Goal: Information Seeking & Learning: Learn about a topic

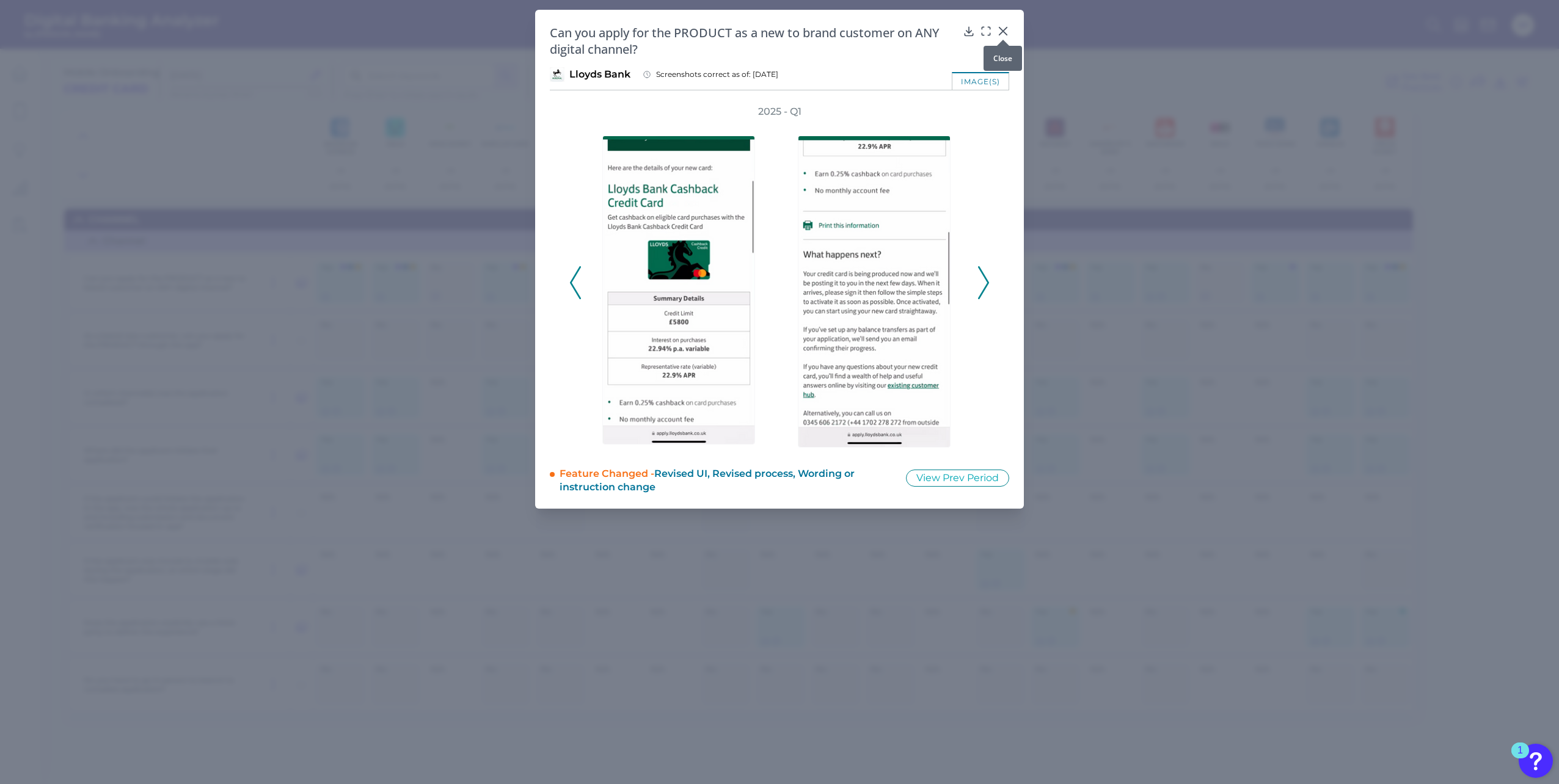
click at [1004, 33] on icon at bounding box center [1003, 31] width 8 height 8
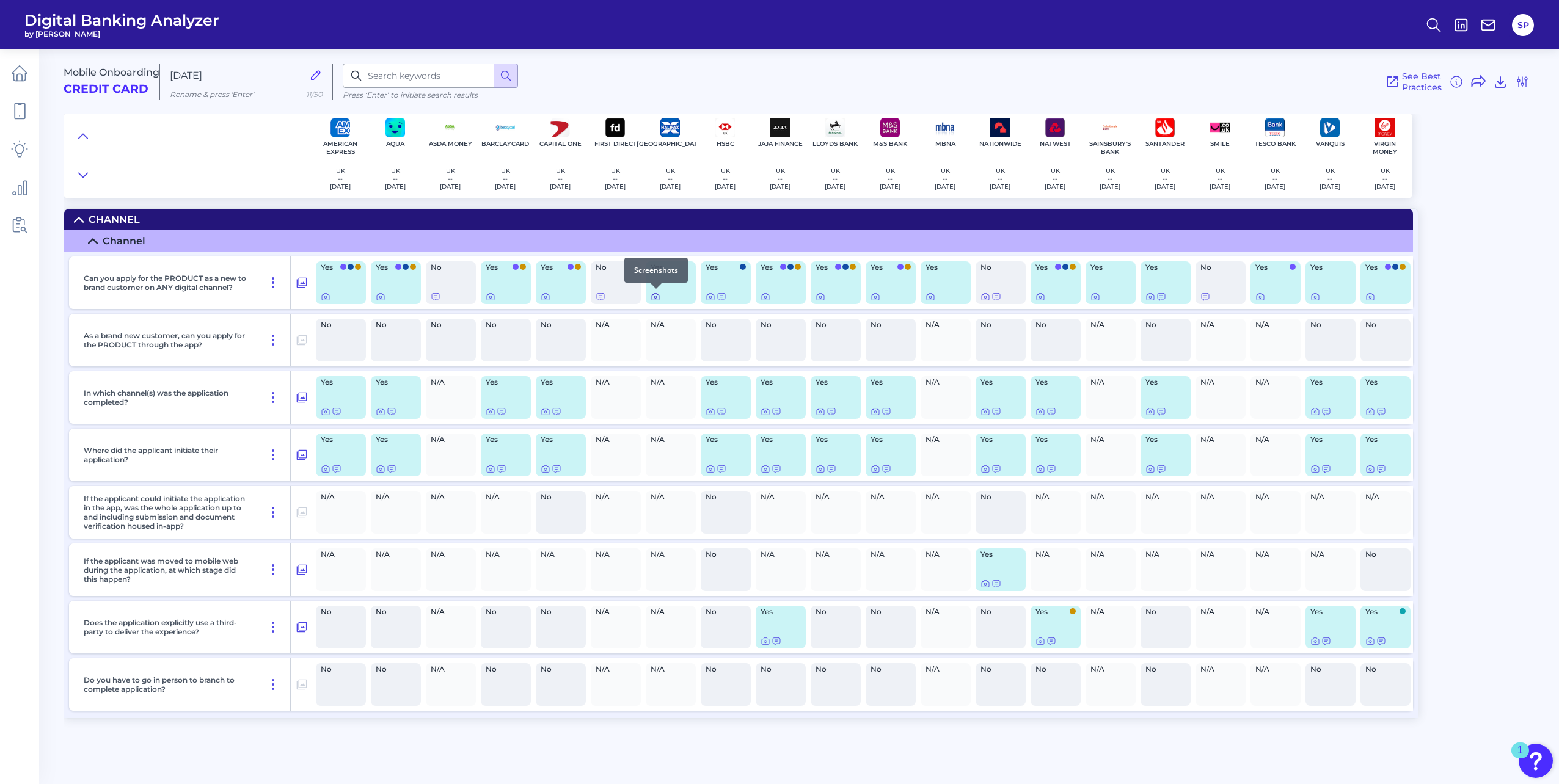
click at [658, 295] on icon at bounding box center [655, 297] width 8 height 7
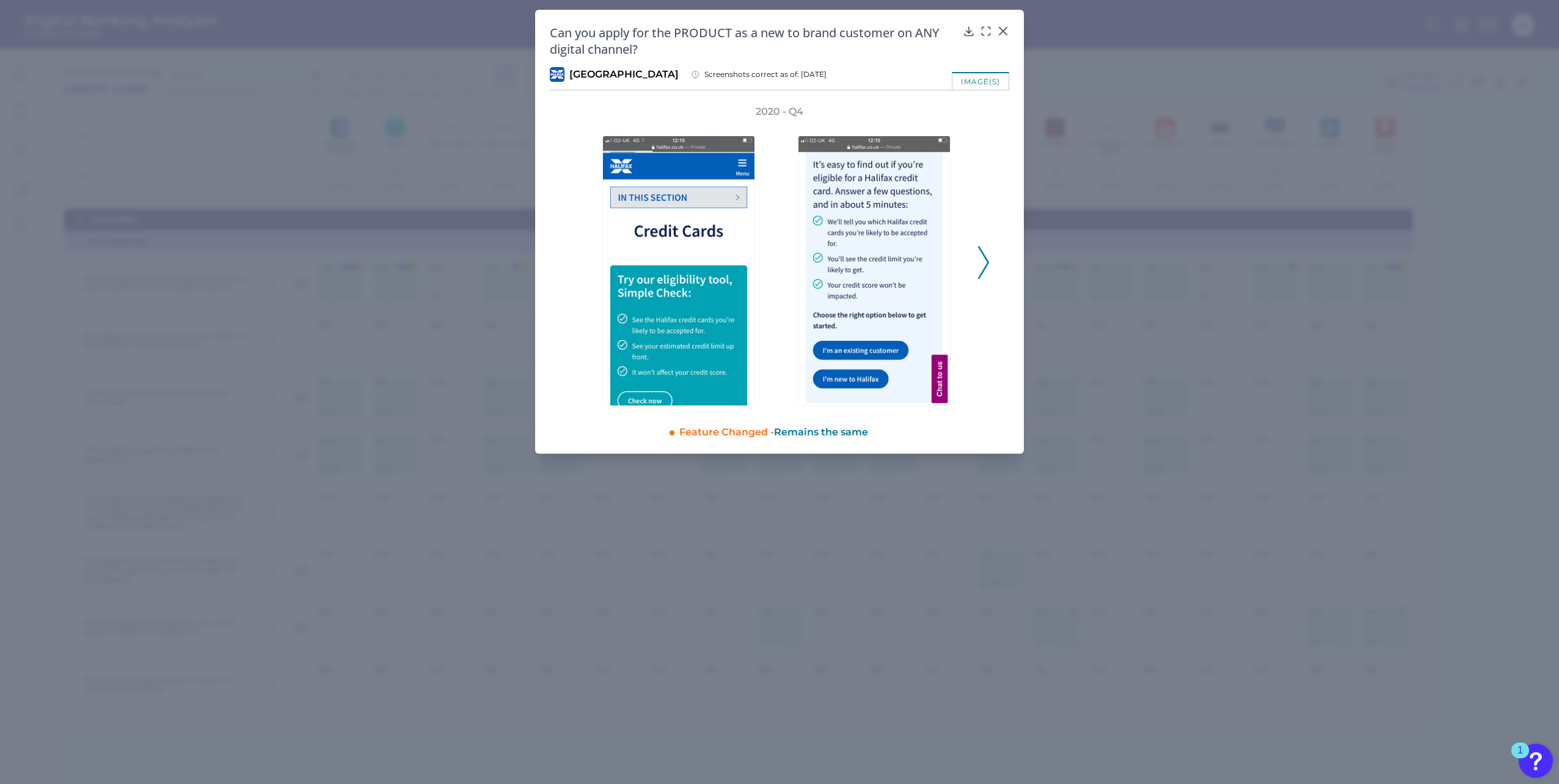
click at [985, 258] on polyline at bounding box center [983, 262] width 9 height 31
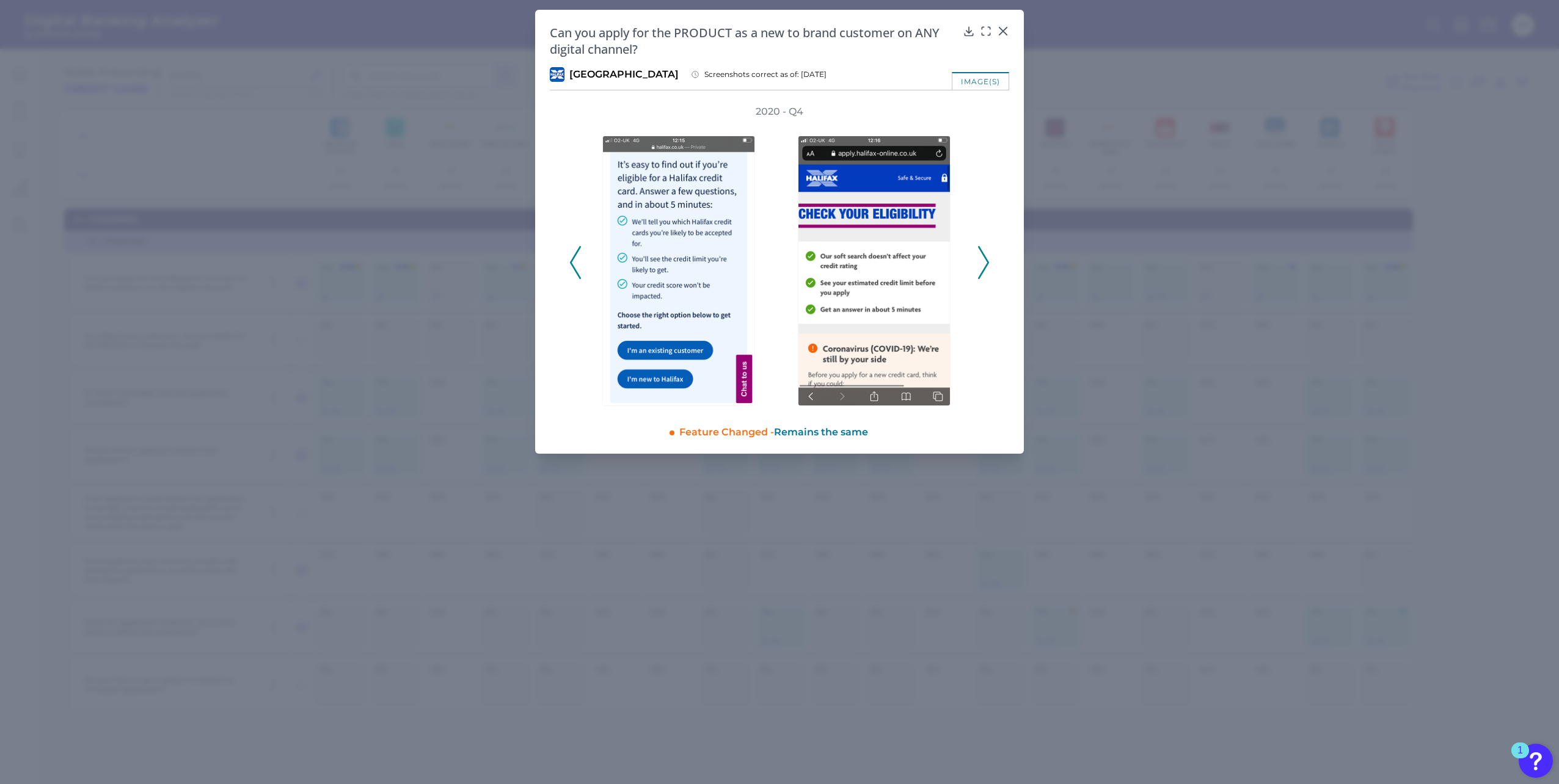
click at [985, 258] on polyline at bounding box center [983, 262] width 9 height 31
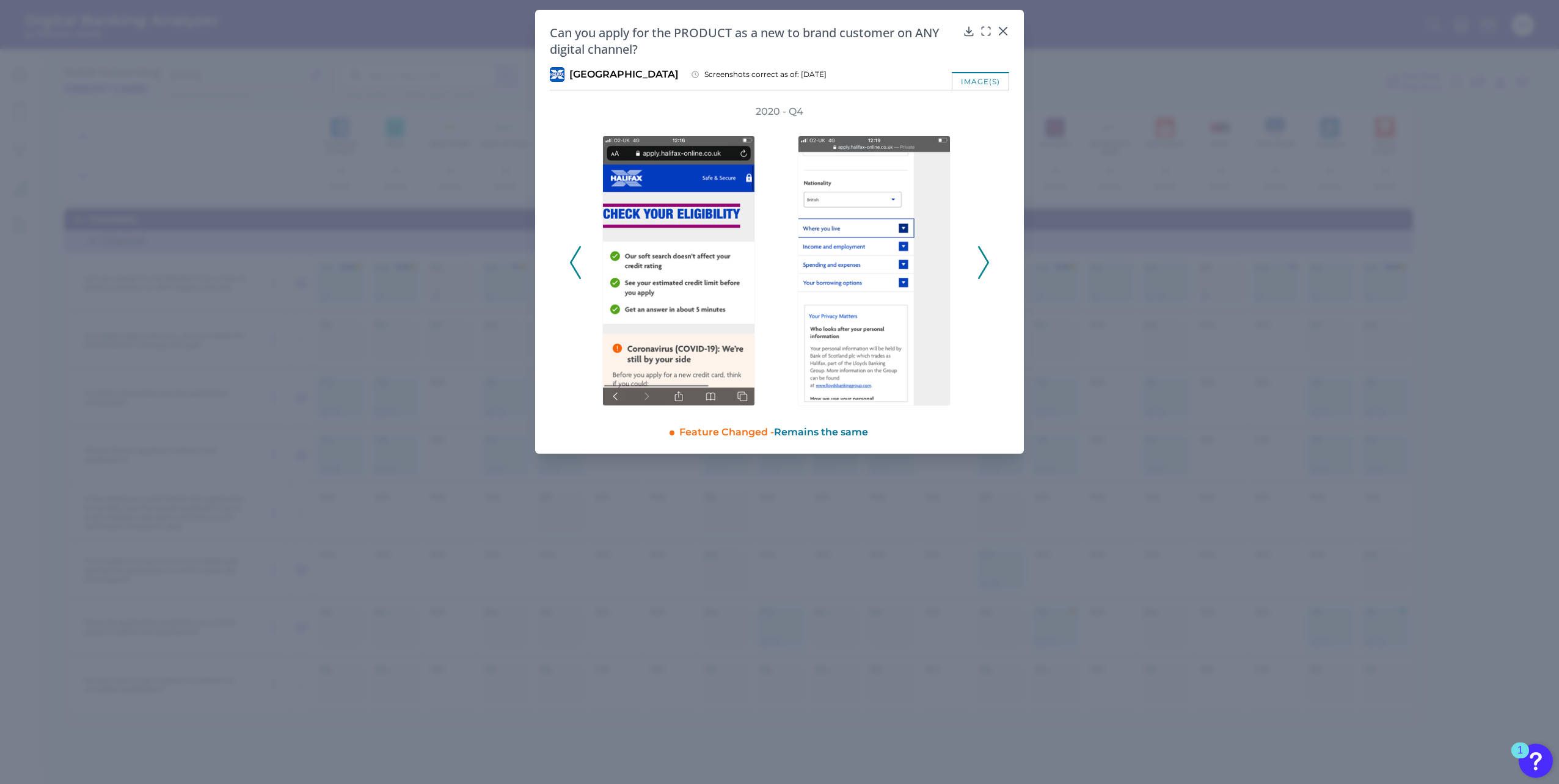
click at [985, 258] on icon at bounding box center [983, 263] width 11 height 33
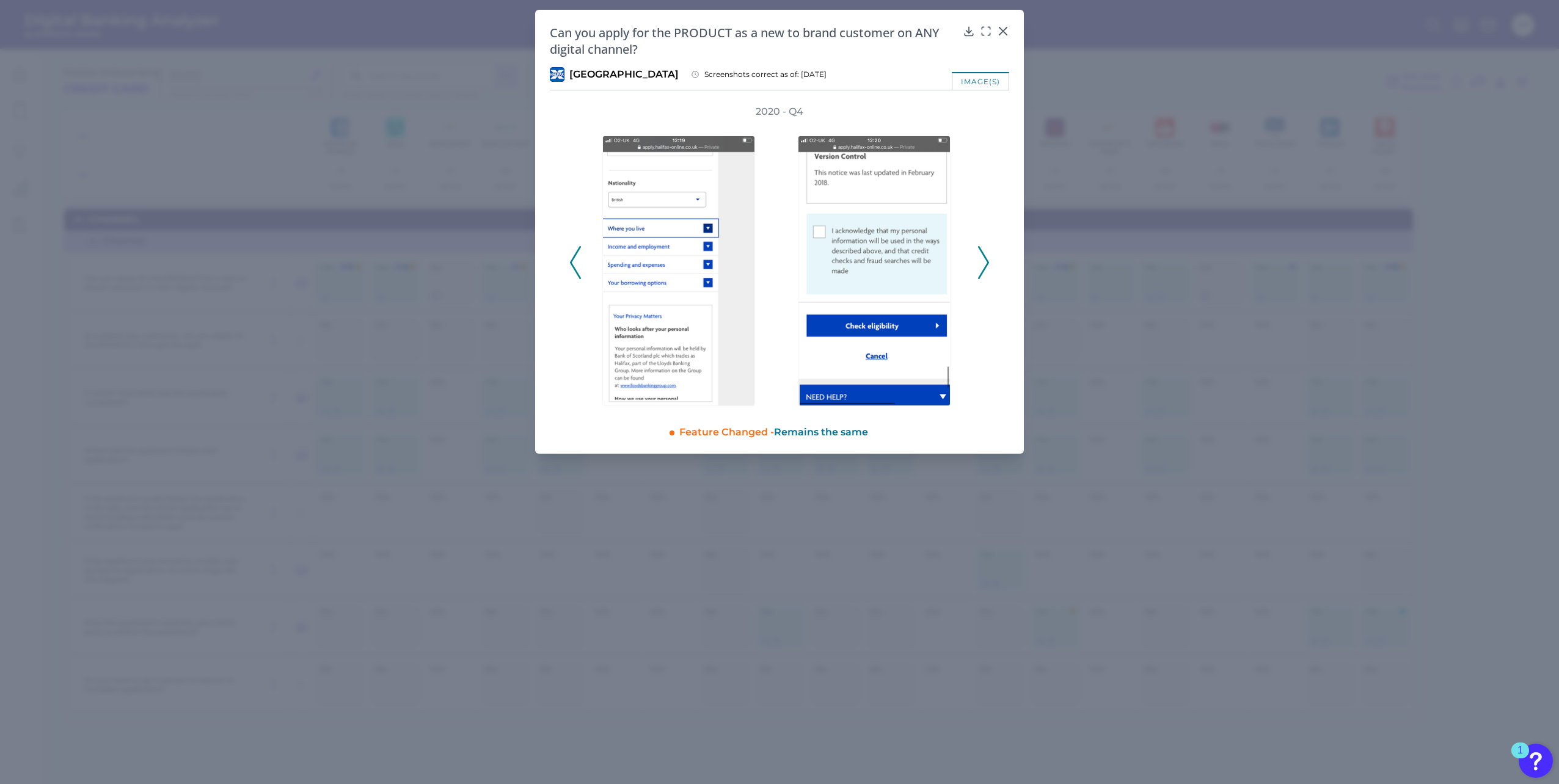
click at [985, 258] on icon at bounding box center [983, 263] width 11 height 33
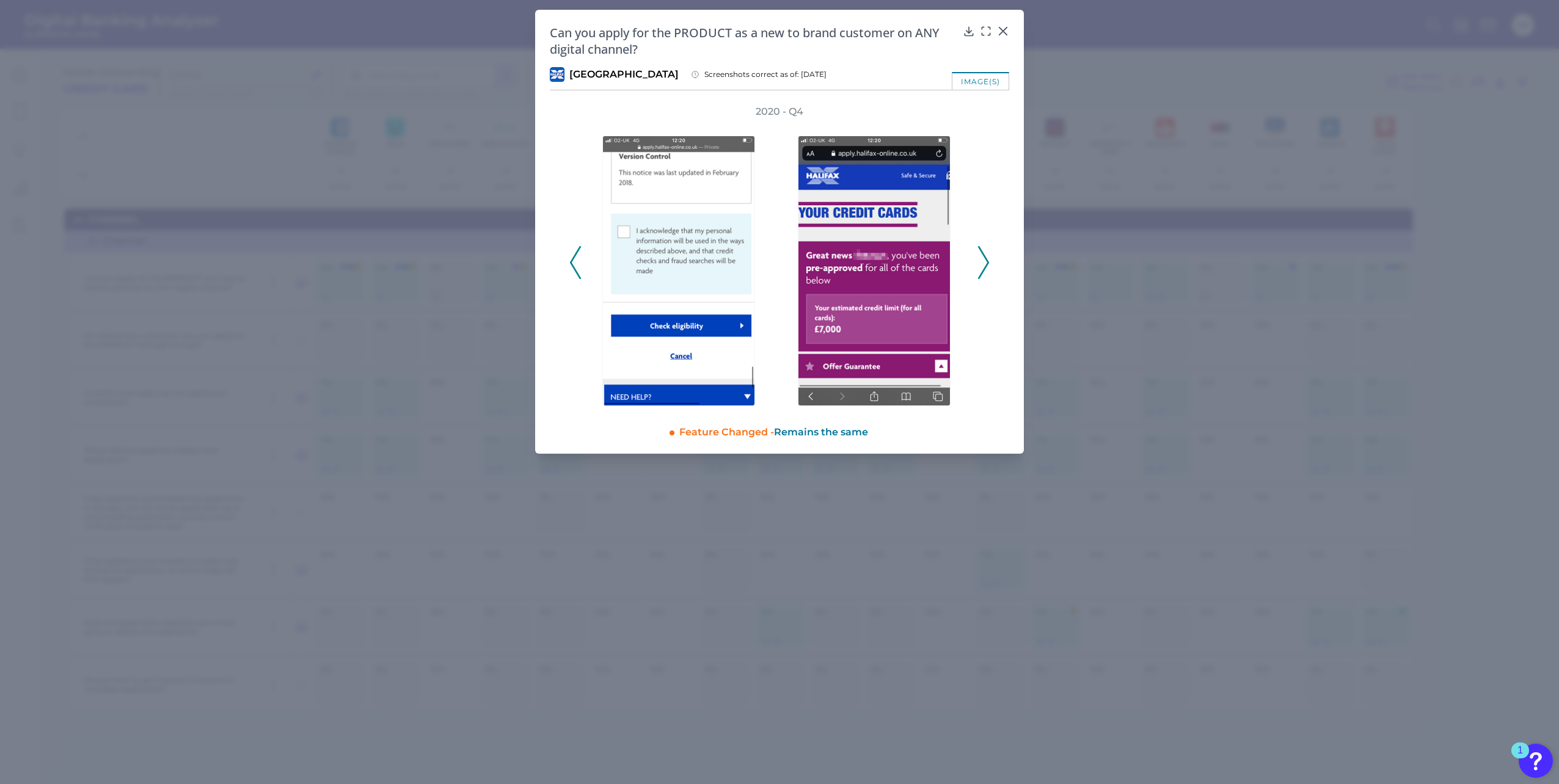
click at [985, 258] on icon at bounding box center [983, 263] width 11 height 33
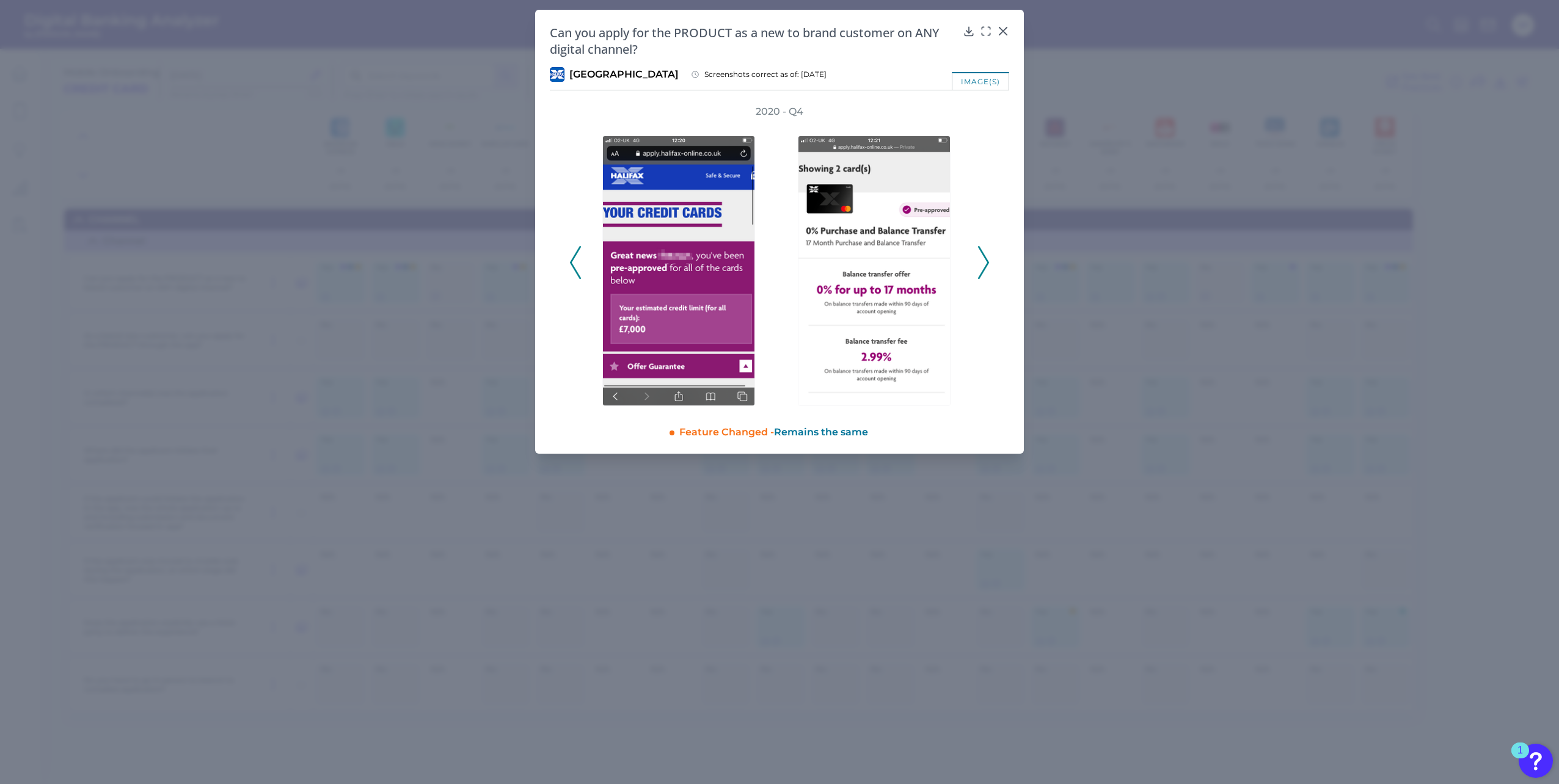
click at [985, 258] on icon at bounding box center [983, 263] width 11 height 33
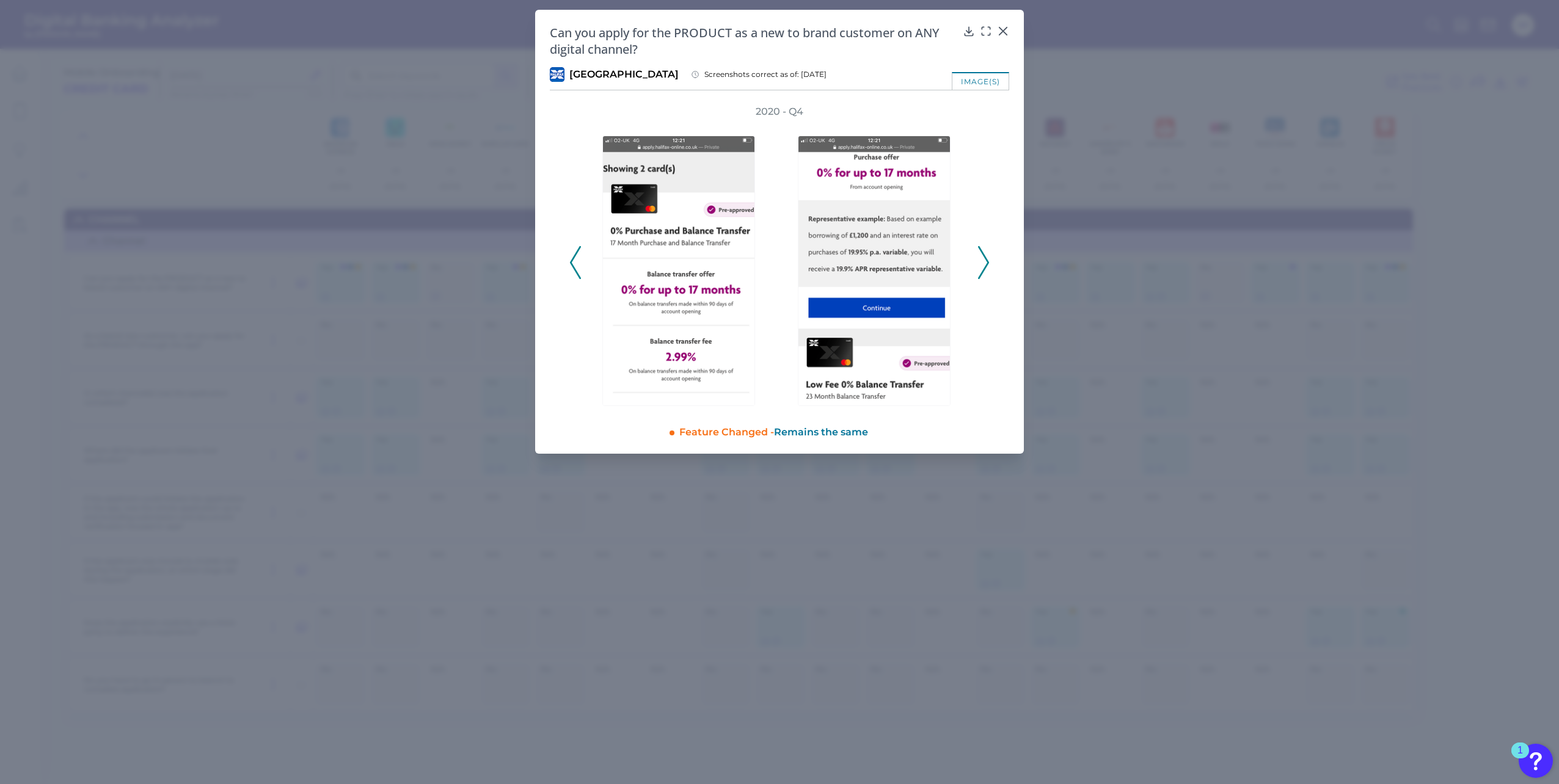
click at [985, 258] on icon at bounding box center [983, 263] width 11 height 33
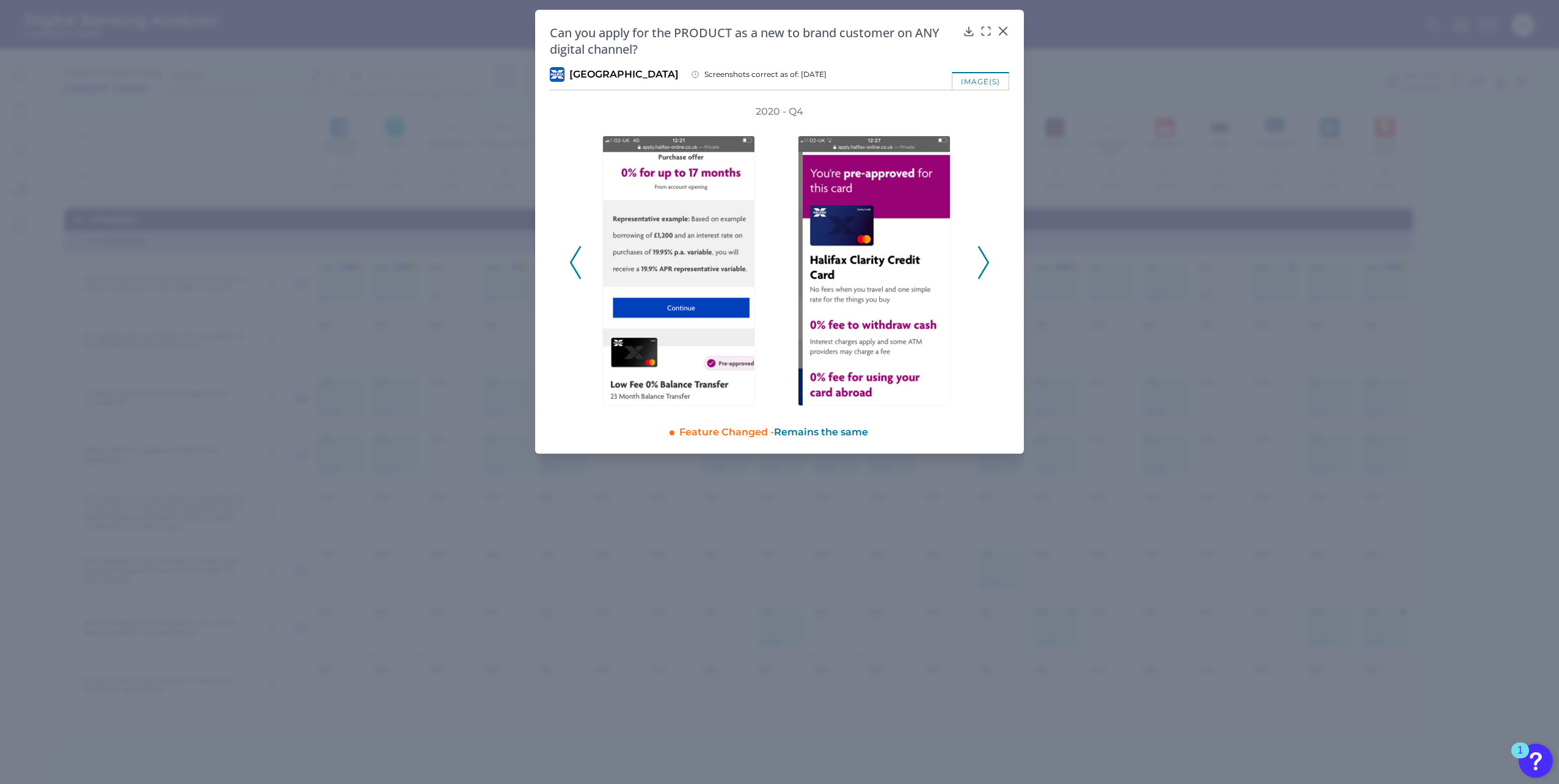
click at [985, 258] on icon at bounding box center [983, 263] width 11 height 33
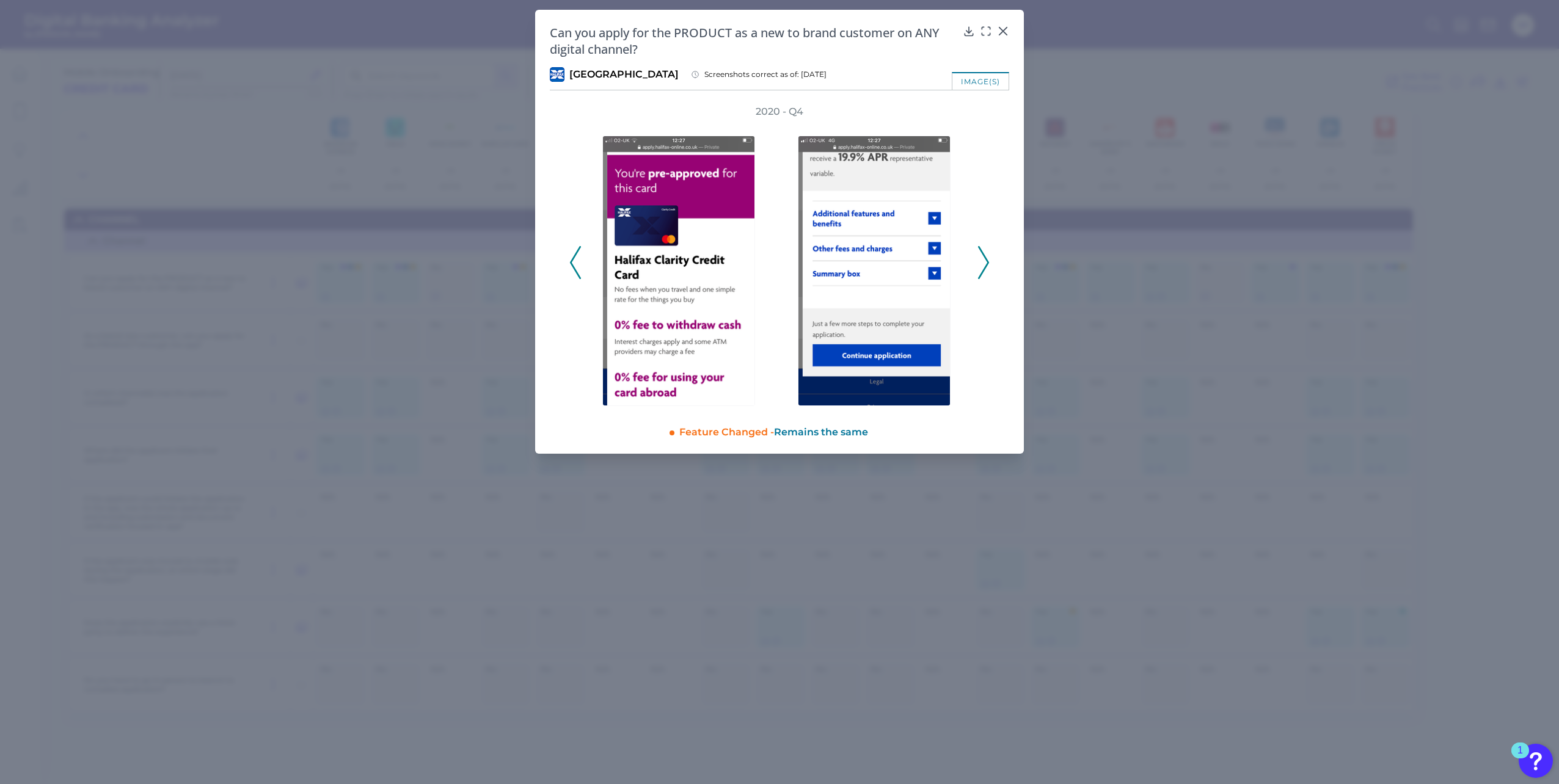
click at [985, 258] on icon at bounding box center [983, 263] width 11 height 33
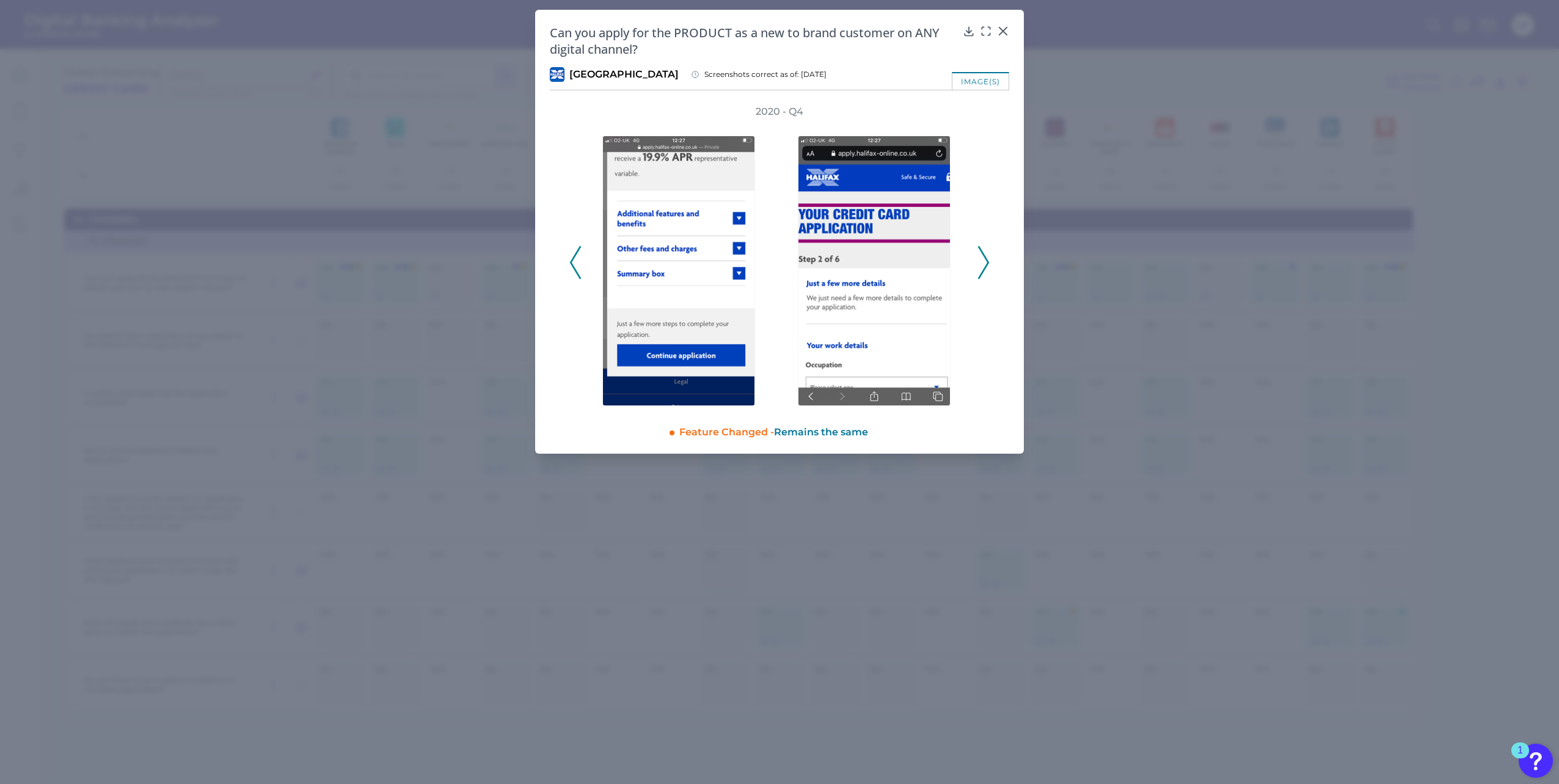
click at [985, 258] on icon at bounding box center [983, 263] width 11 height 33
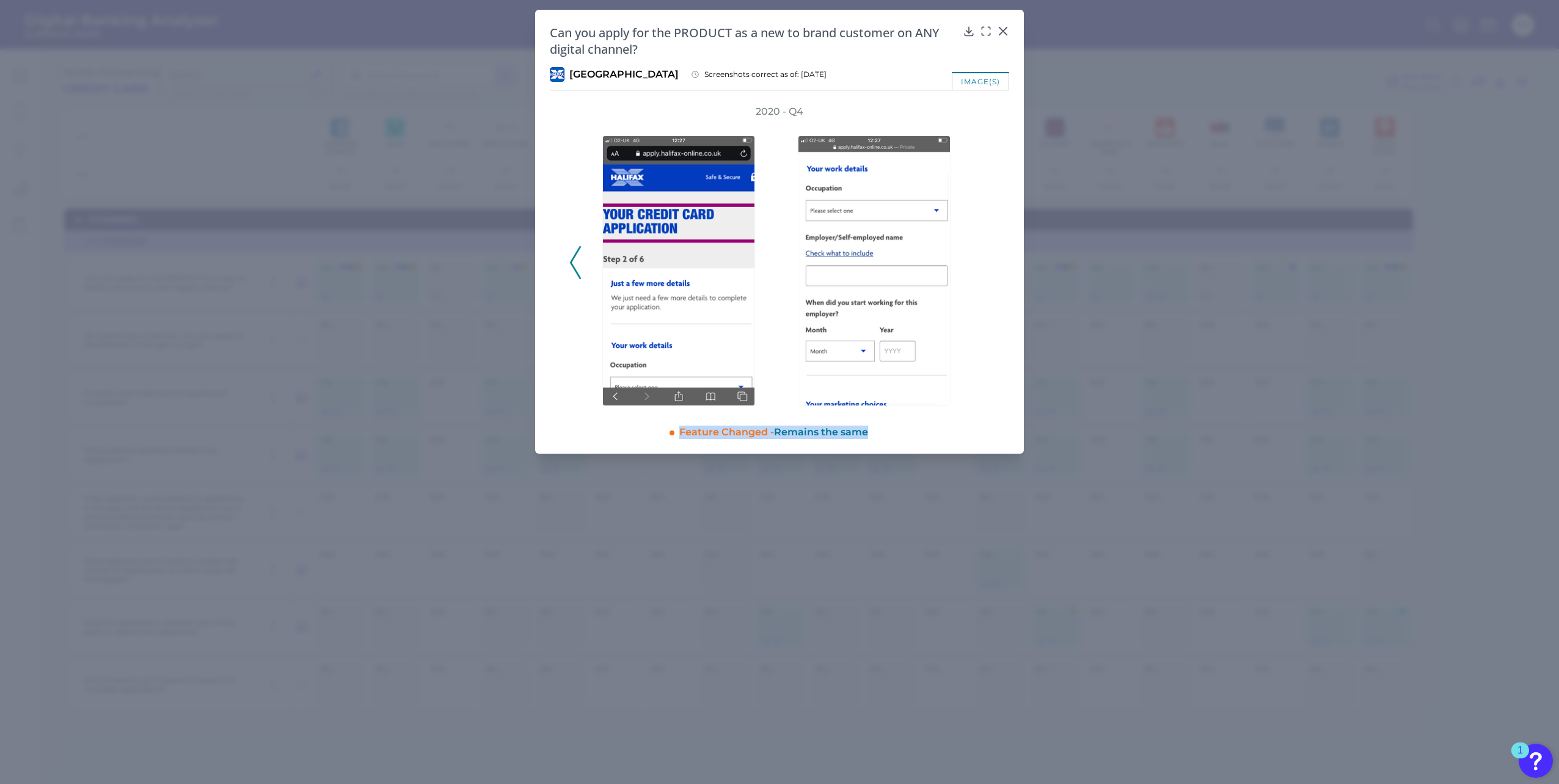
click at [985, 258] on div "2020 - Q4" at bounding box center [779, 256] width 420 height 301
drag, startPoint x: 985, startPoint y: 258, endPoint x: 961, endPoint y: 269, distance: 26.4
click at [961, 269] on div at bounding box center [878, 262] width 183 height 288
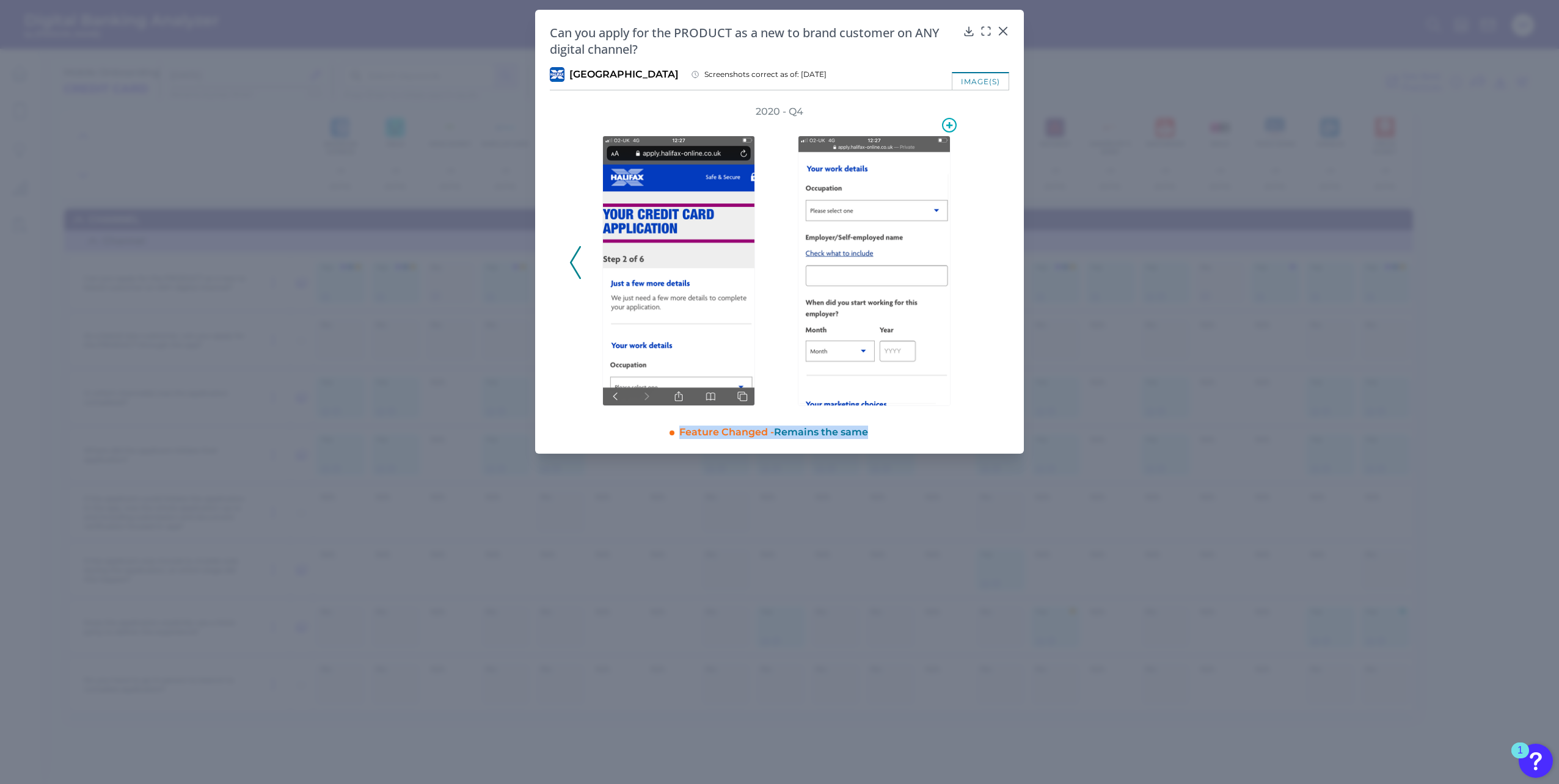
click at [857, 274] on img at bounding box center [874, 270] width 152 height 270
click at [1004, 31] on icon at bounding box center [1003, 31] width 12 height 12
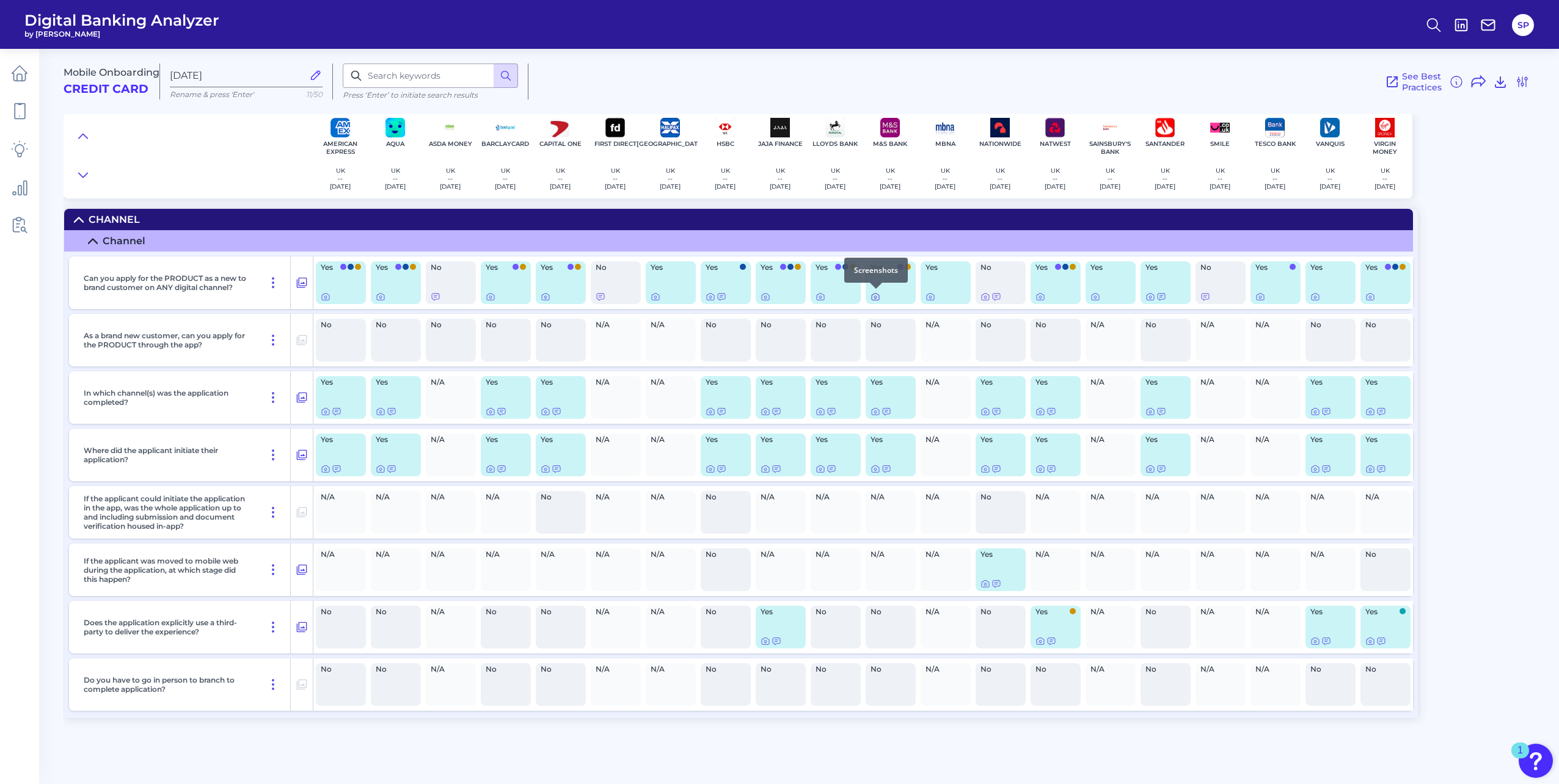
click at [872, 300] on icon at bounding box center [875, 296] width 9 height 9
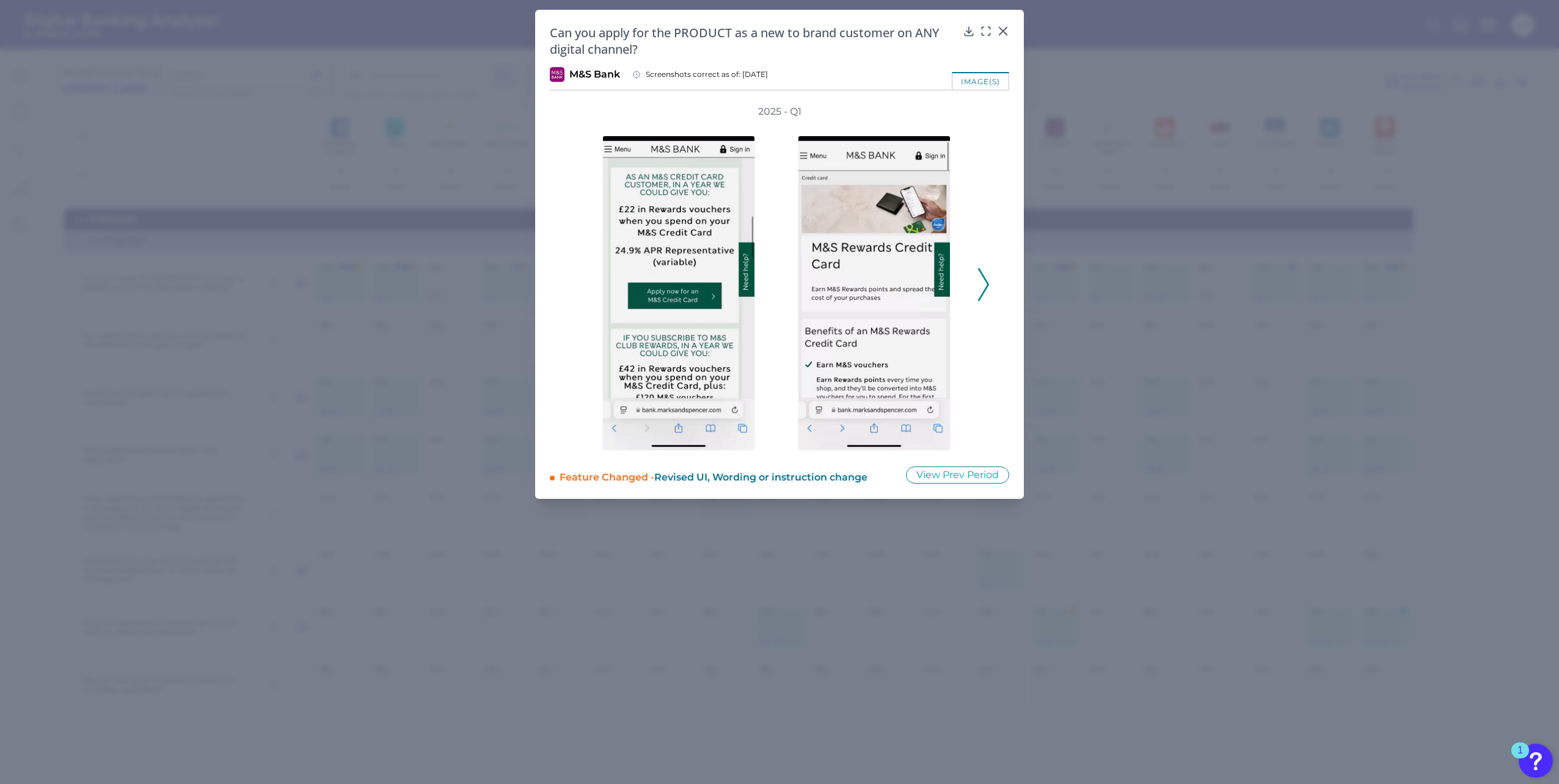
click at [980, 287] on icon at bounding box center [983, 284] width 11 height 33
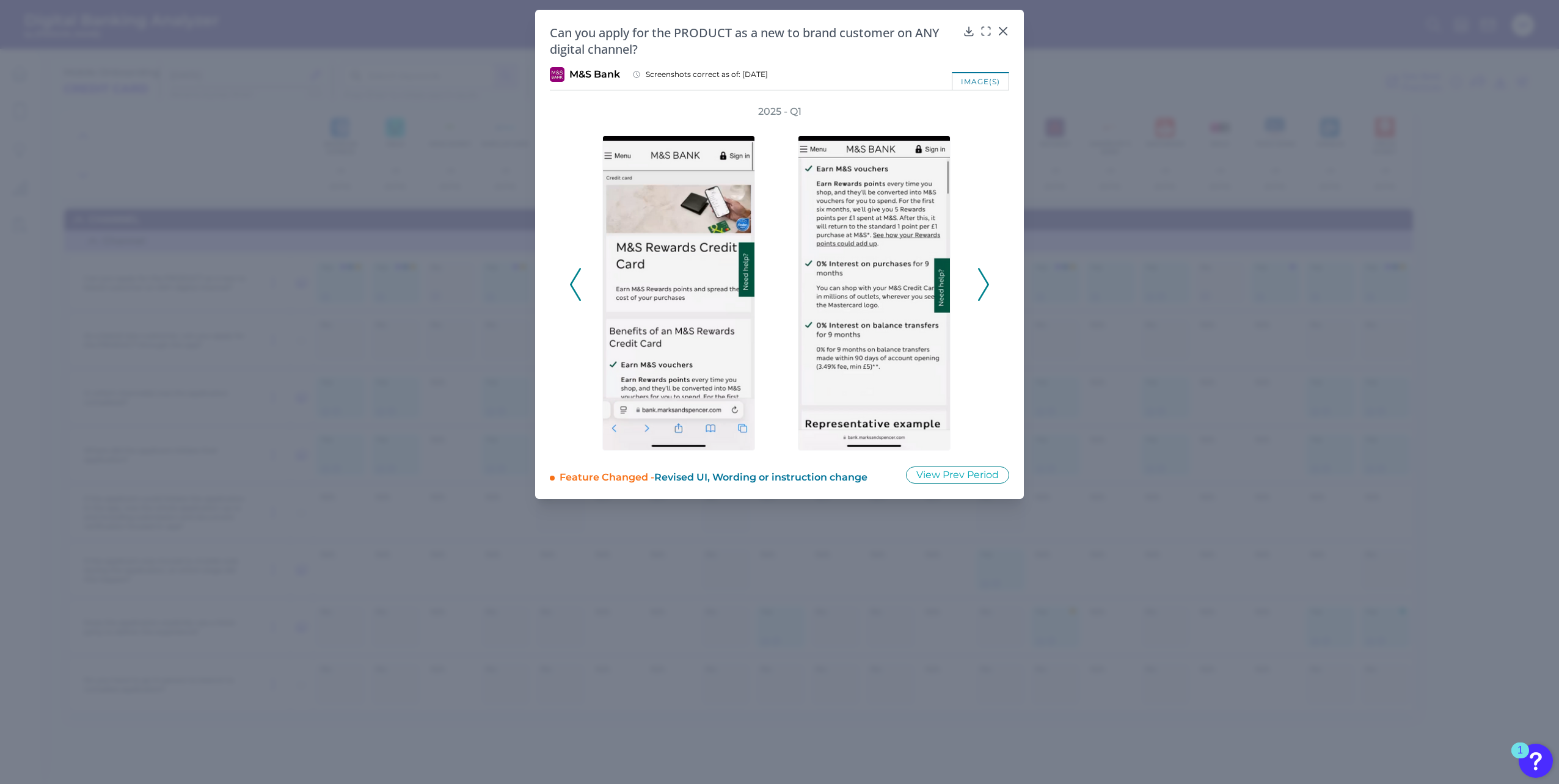
click at [979, 287] on icon at bounding box center [983, 284] width 11 height 33
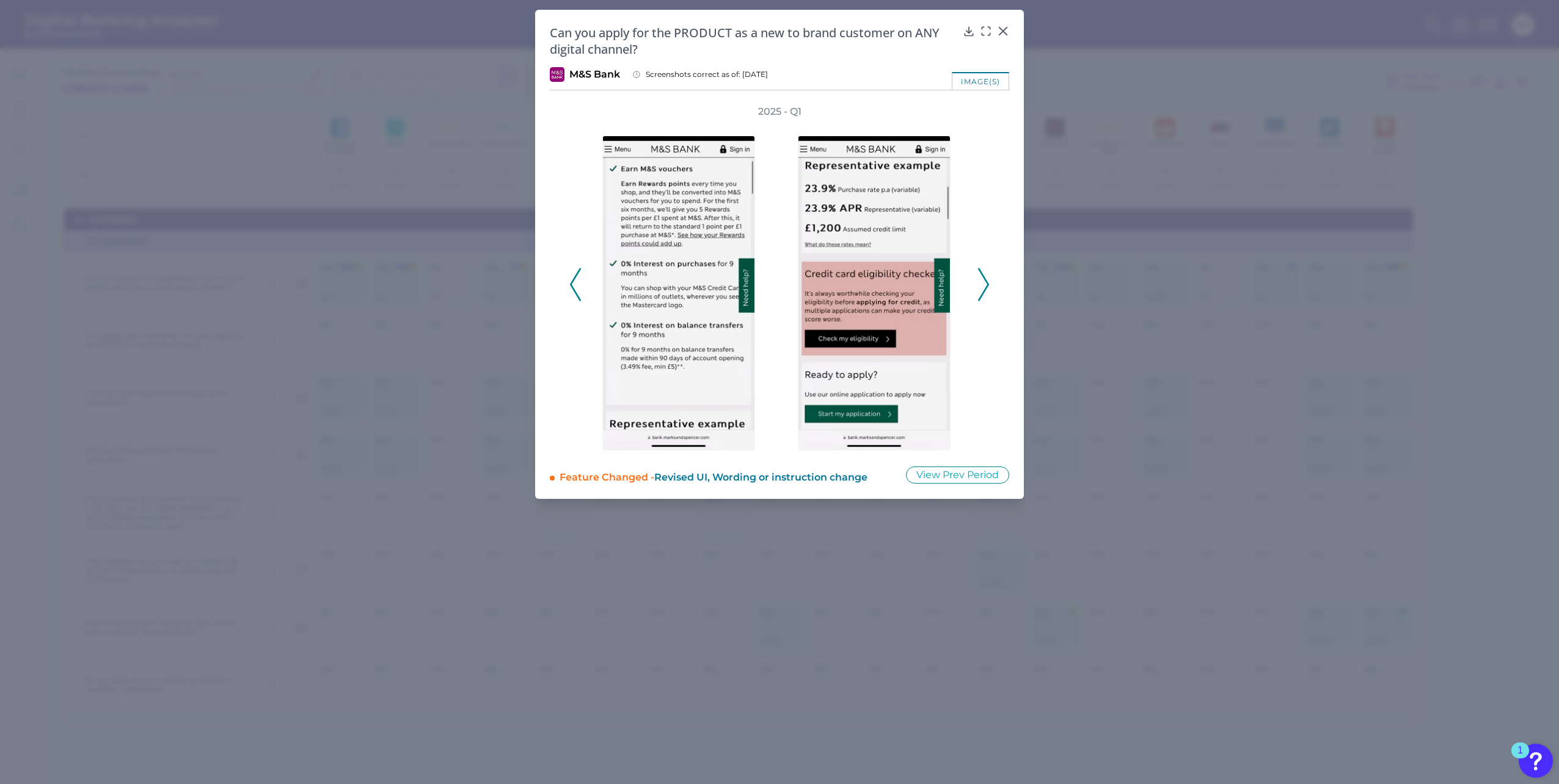
click at [979, 283] on icon at bounding box center [983, 284] width 11 height 33
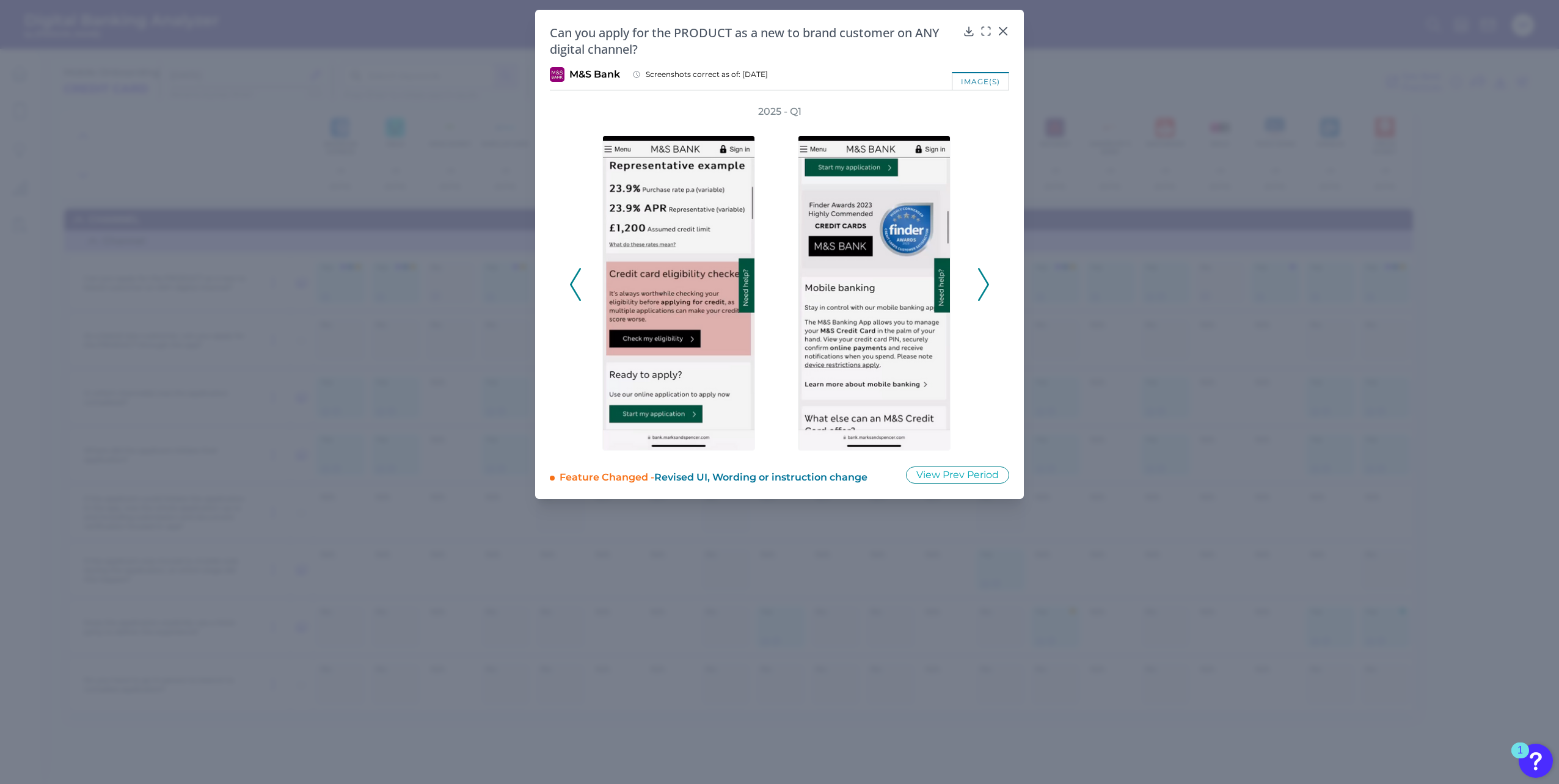
click at [980, 285] on icon at bounding box center [983, 284] width 11 height 33
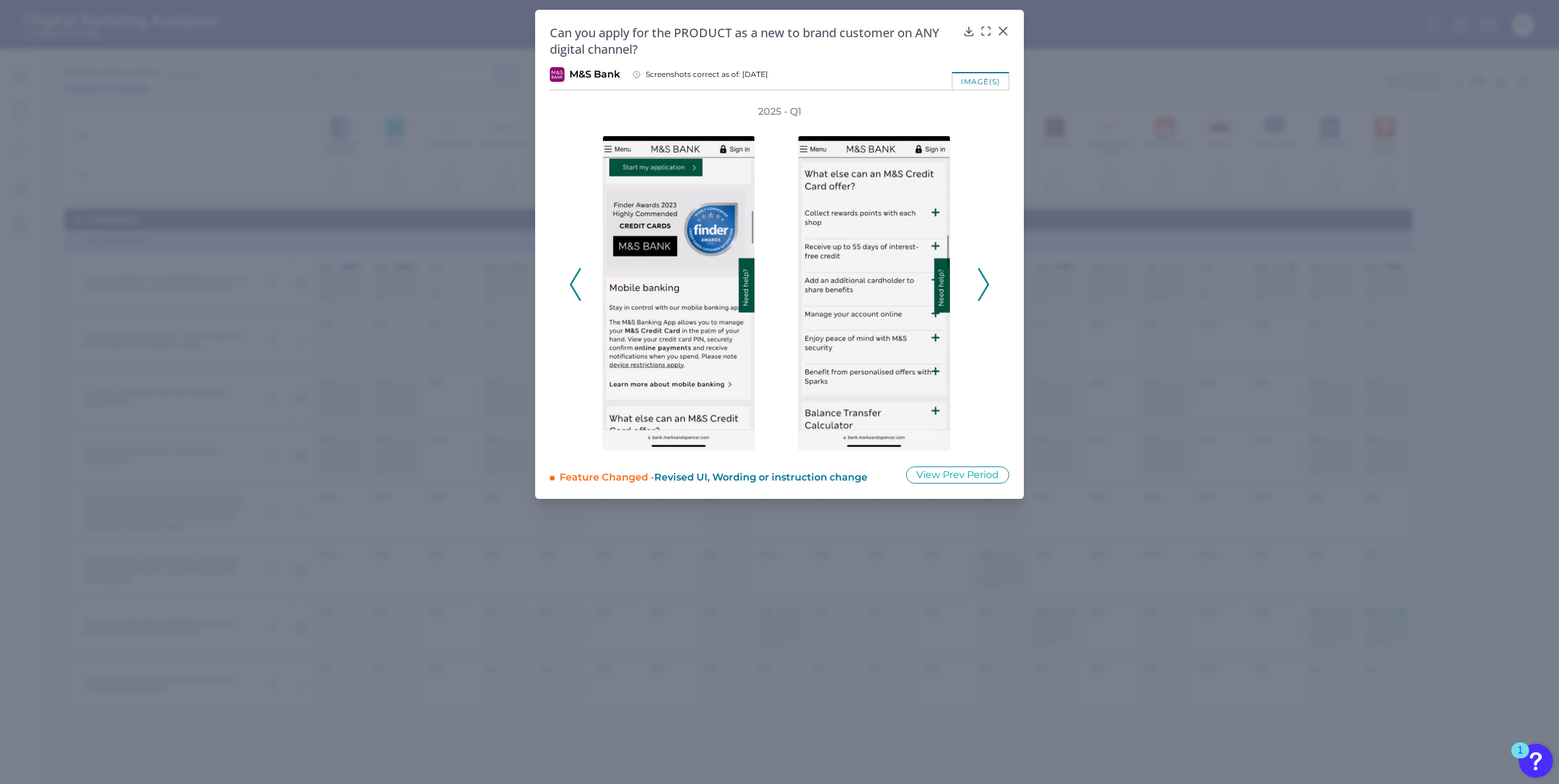
click at [980, 285] on icon at bounding box center [983, 284] width 11 height 33
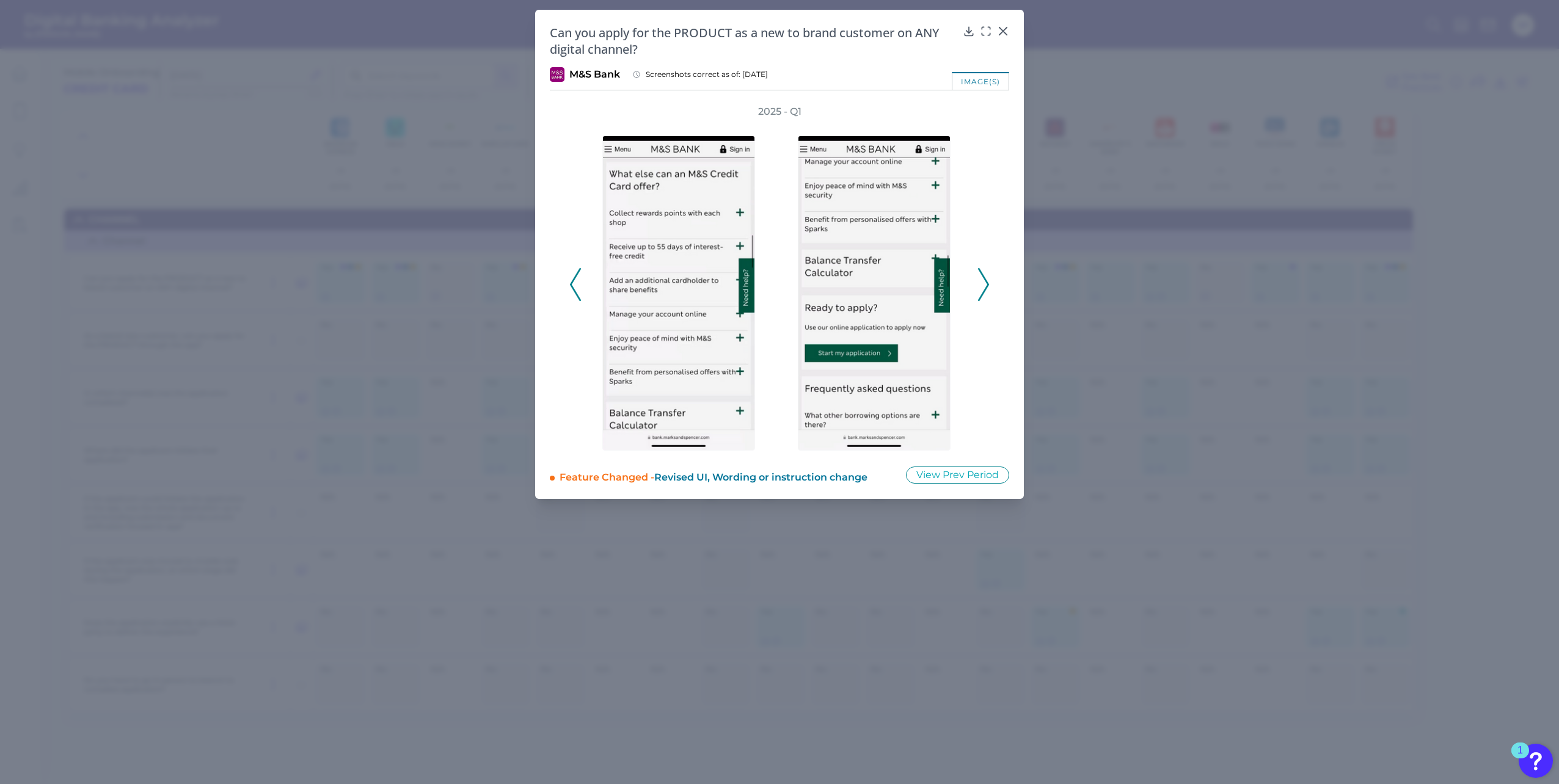
click at [980, 285] on icon at bounding box center [983, 284] width 11 height 33
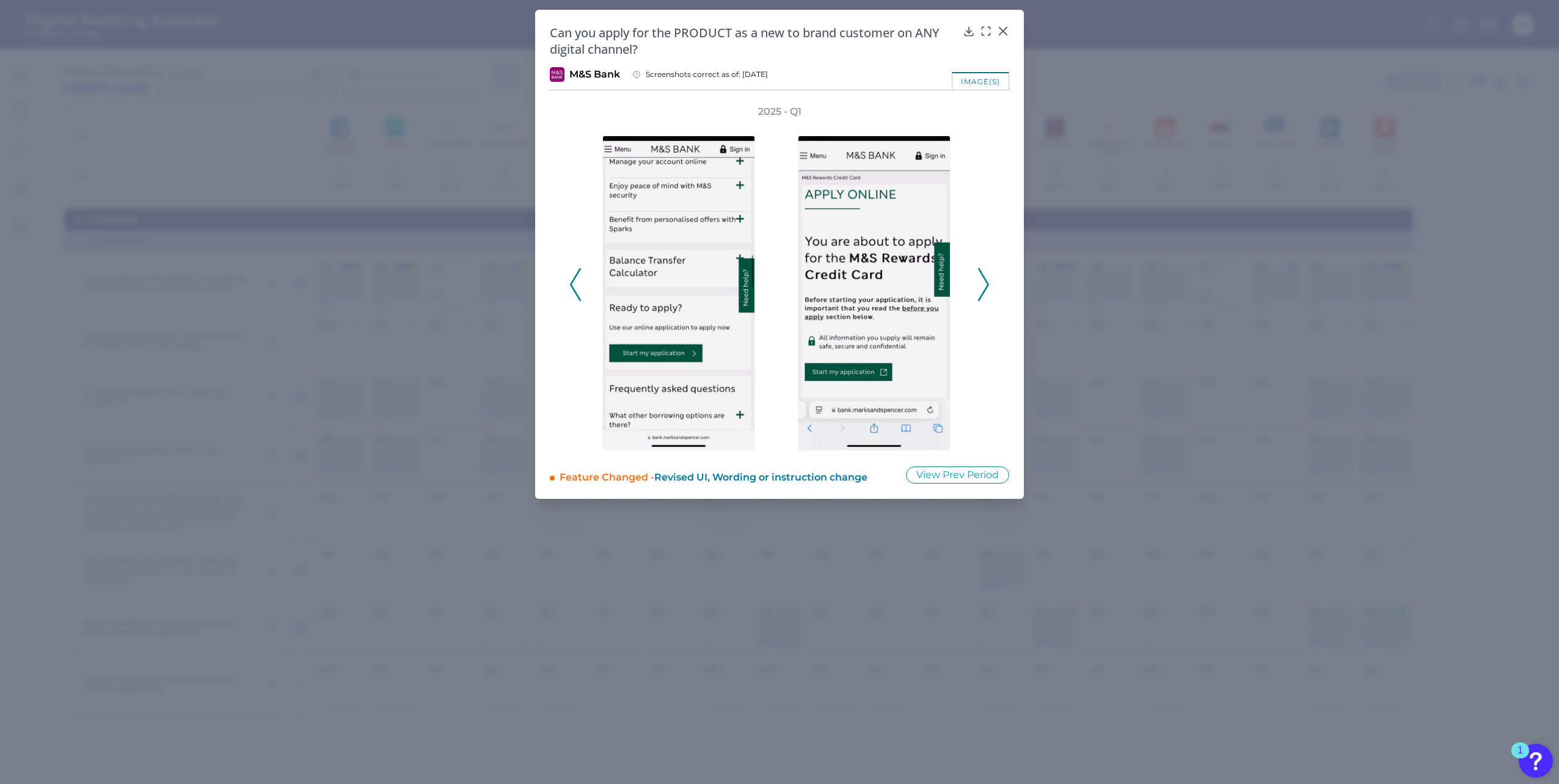
click at [980, 285] on icon at bounding box center [983, 284] width 11 height 33
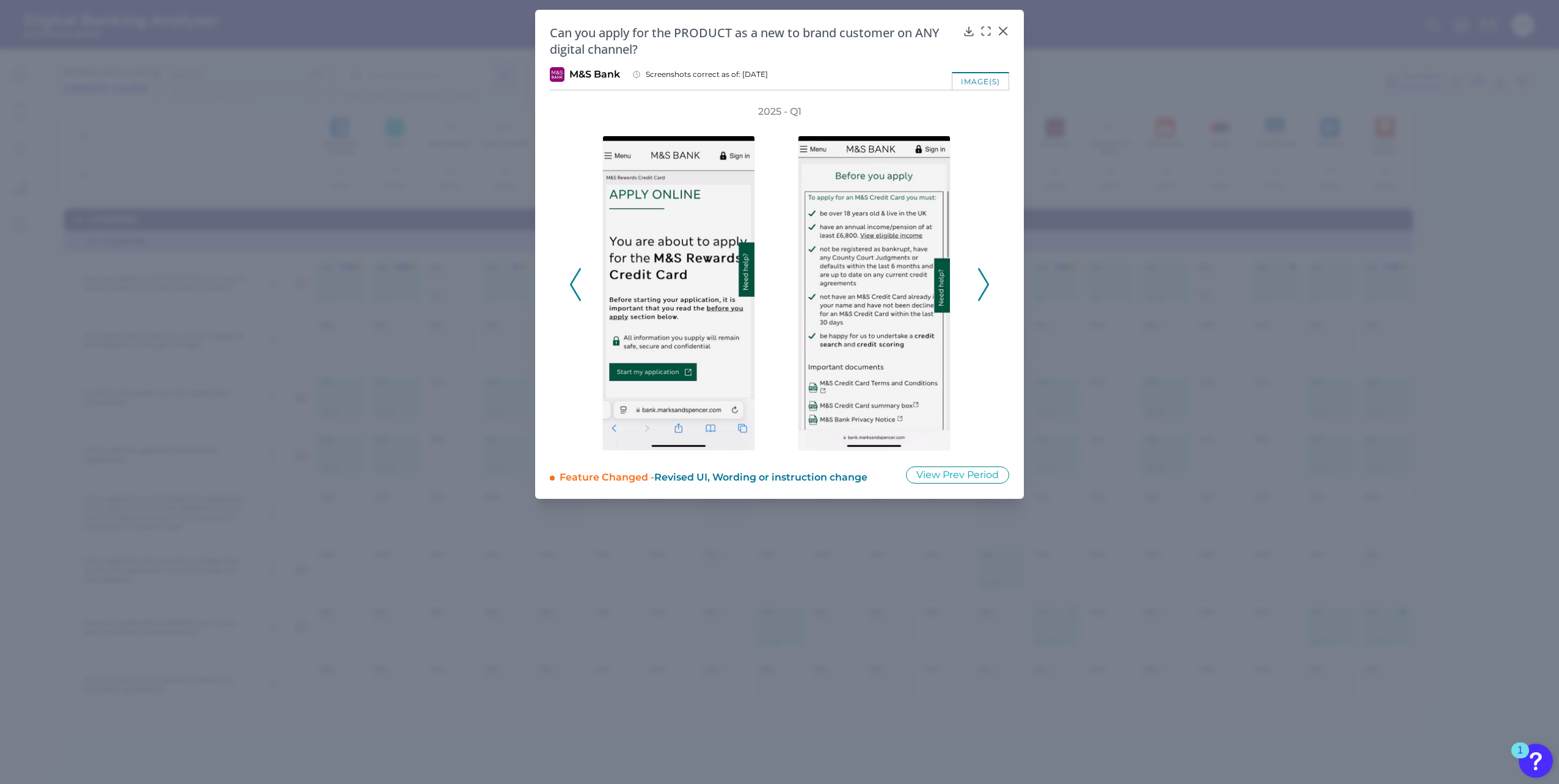
click at [980, 285] on icon at bounding box center [983, 284] width 11 height 33
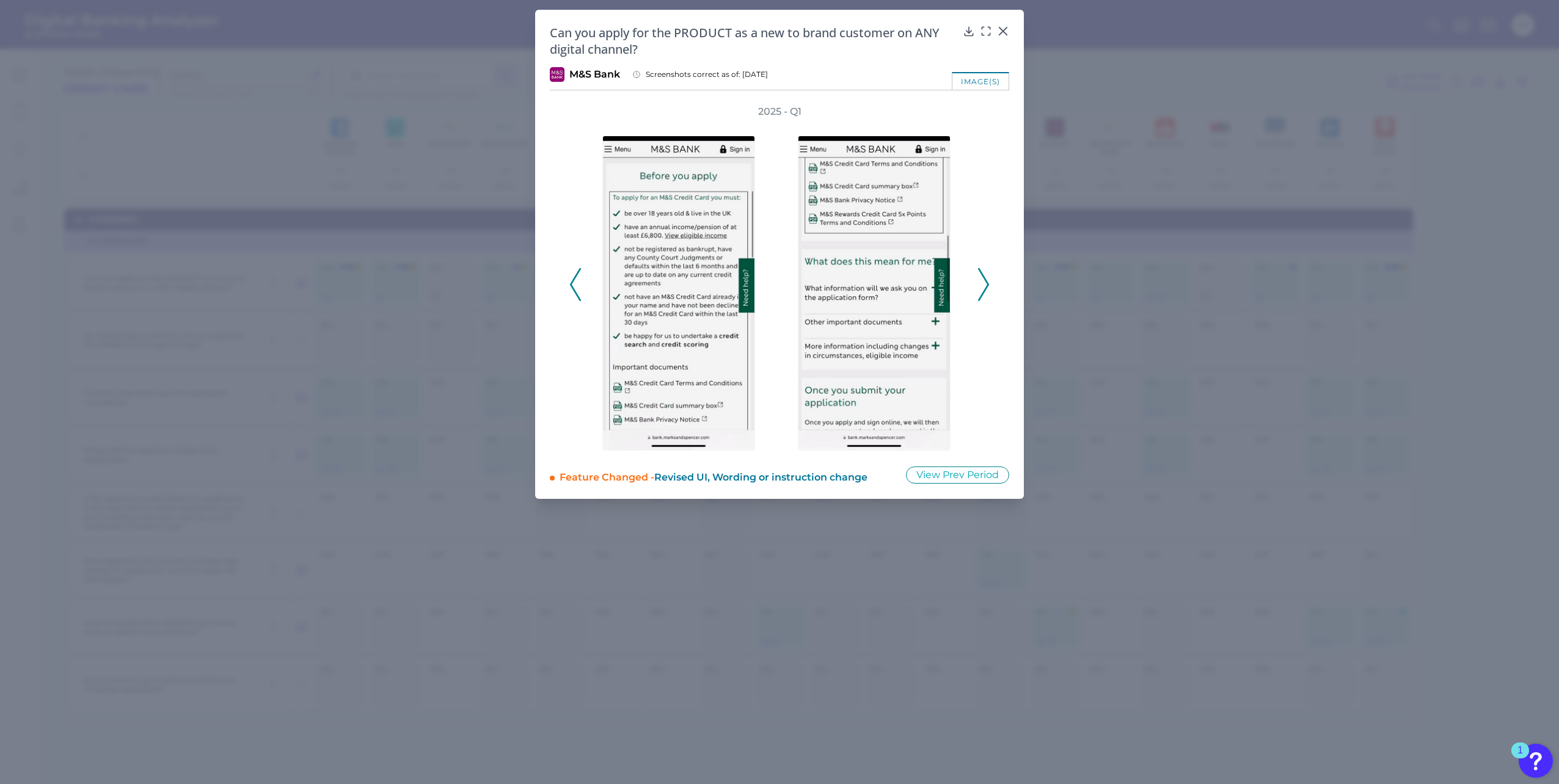
click at [980, 285] on icon at bounding box center [983, 284] width 11 height 33
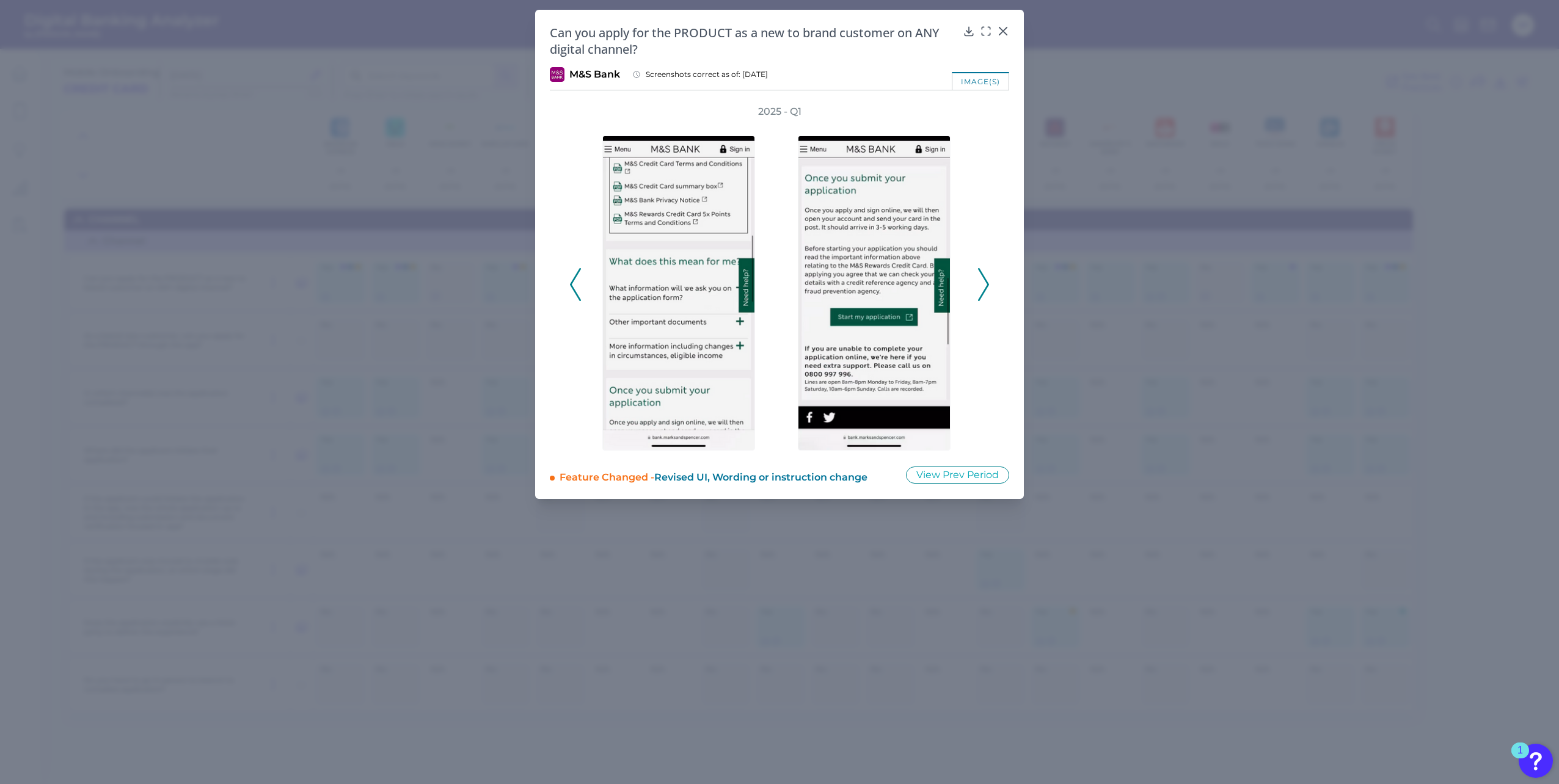
click at [980, 285] on icon at bounding box center [983, 284] width 11 height 33
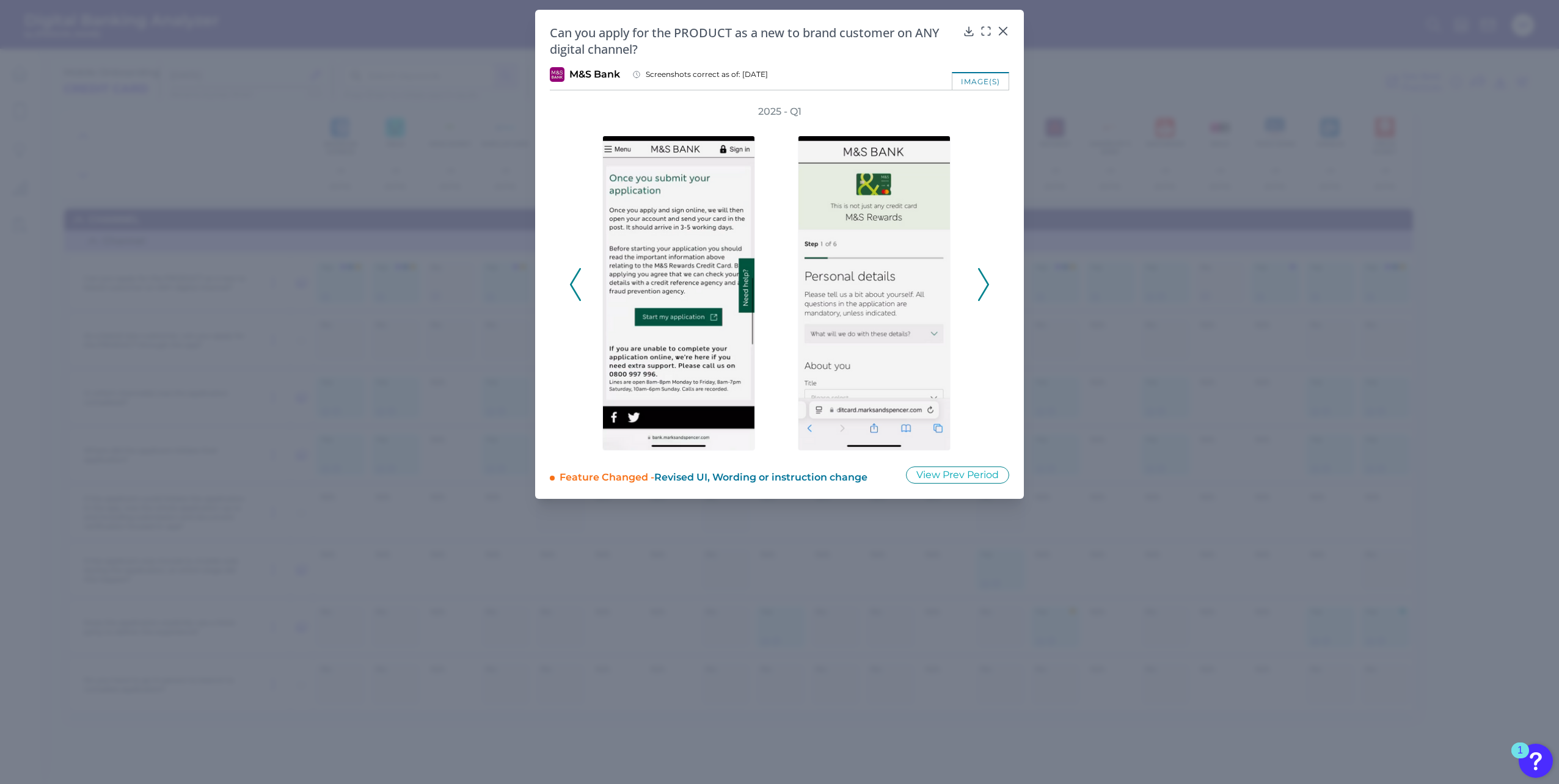
click at [980, 285] on icon at bounding box center [983, 284] width 11 height 33
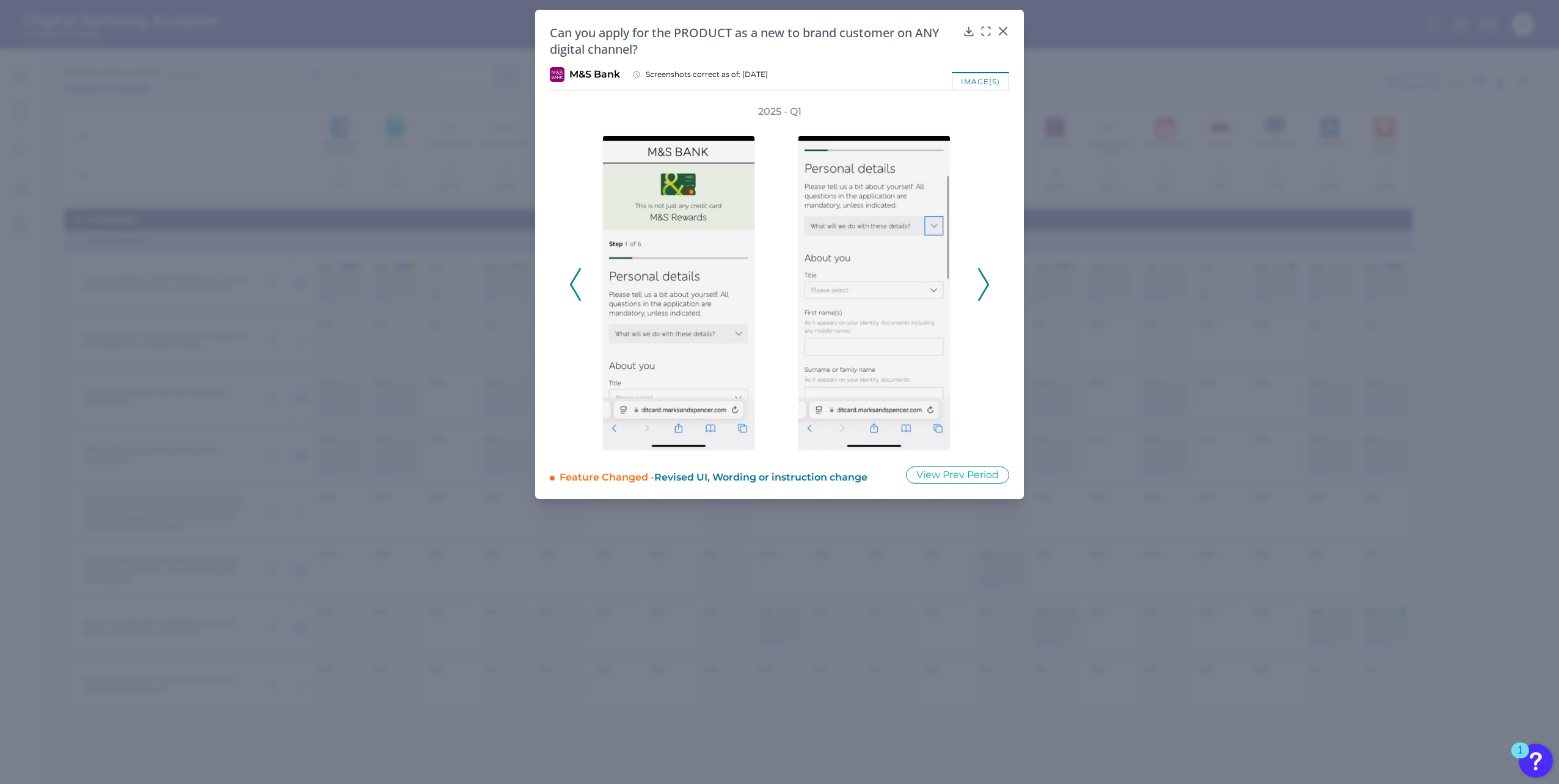
click at [980, 285] on icon at bounding box center [983, 284] width 11 height 33
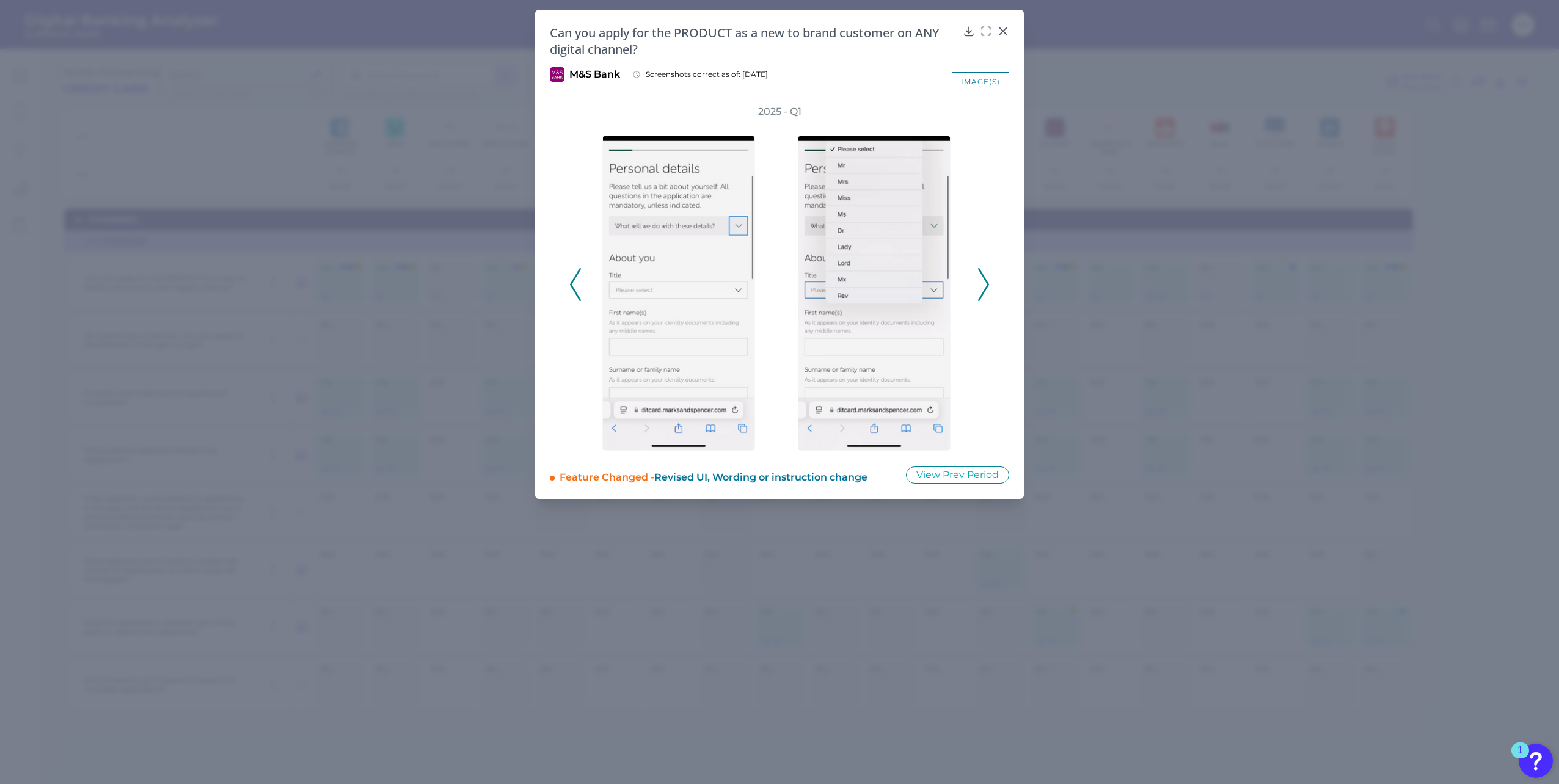
click at [980, 285] on icon at bounding box center [983, 284] width 11 height 33
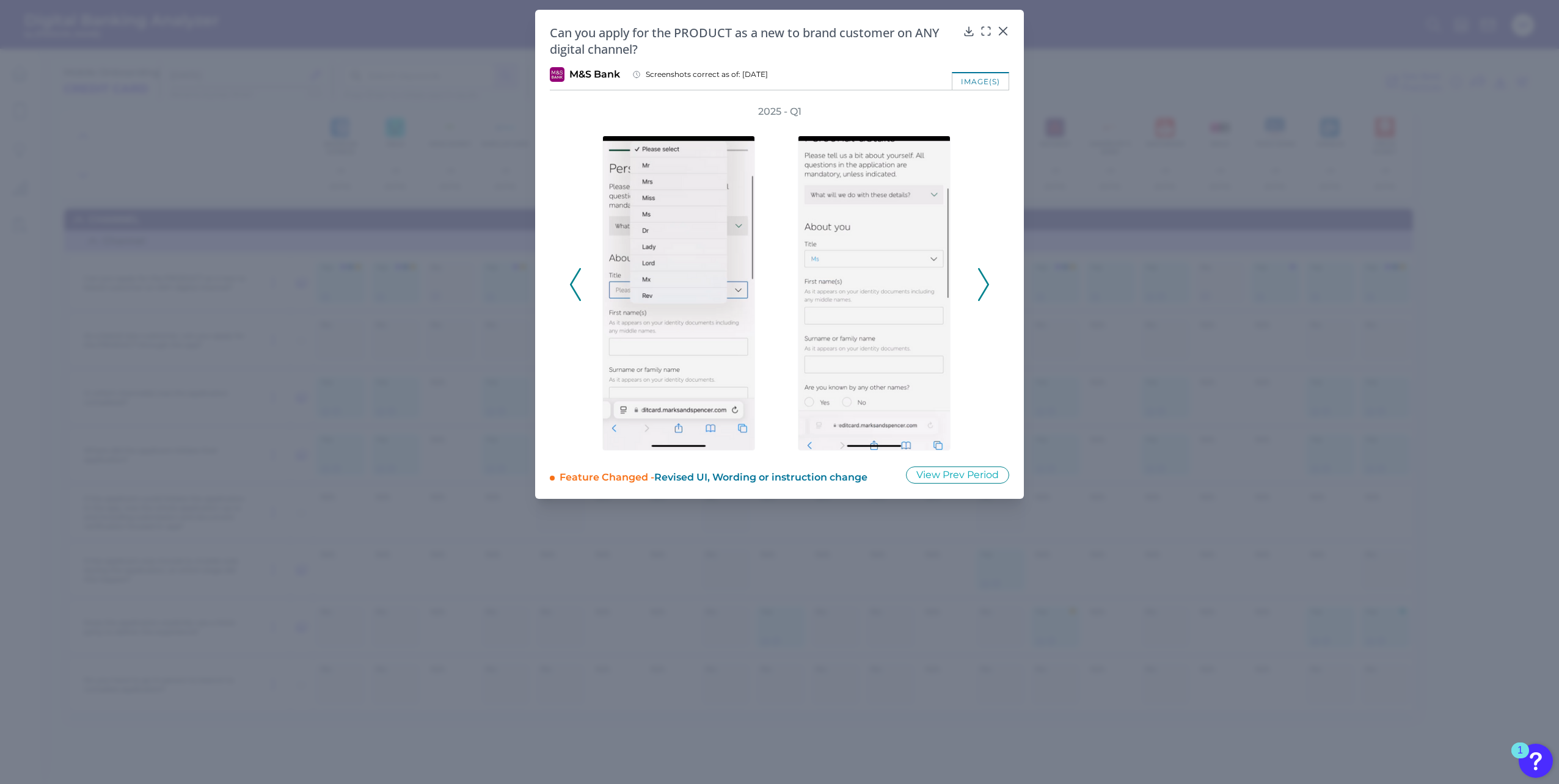
click at [980, 285] on icon at bounding box center [983, 284] width 11 height 33
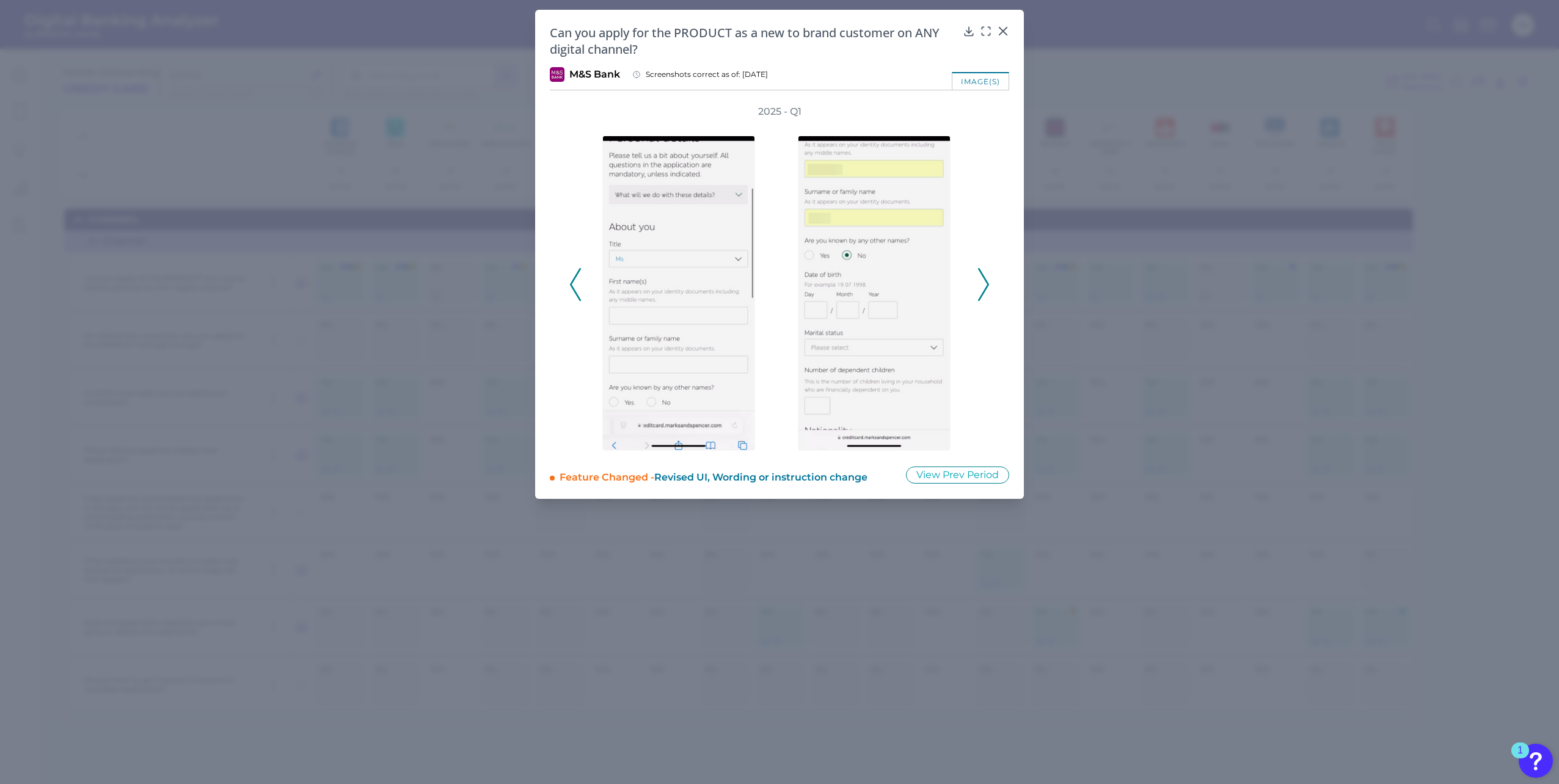
click at [980, 285] on icon at bounding box center [983, 284] width 11 height 33
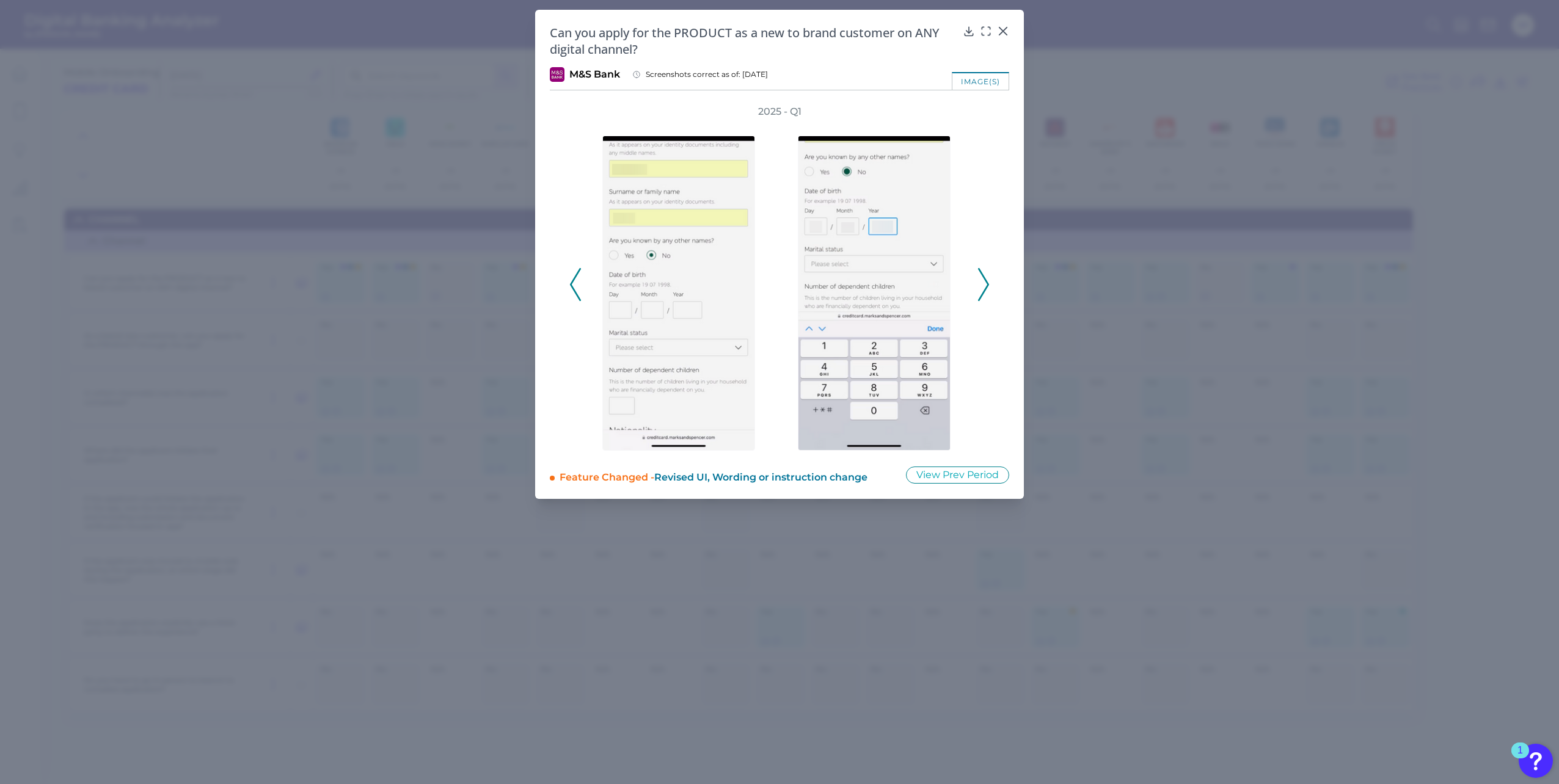
click at [980, 285] on icon at bounding box center [983, 284] width 11 height 33
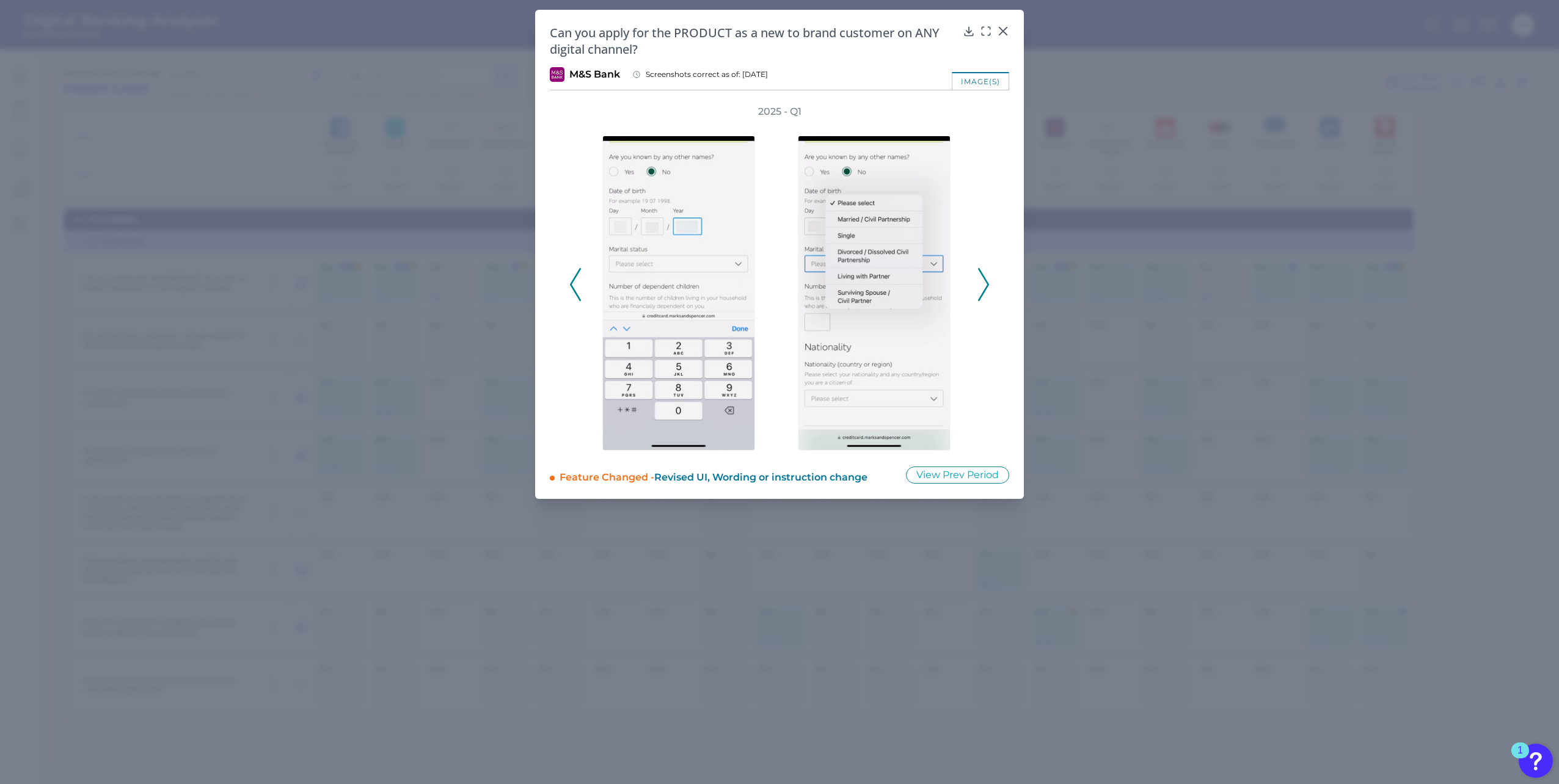
click at [980, 285] on icon at bounding box center [983, 284] width 11 height 33
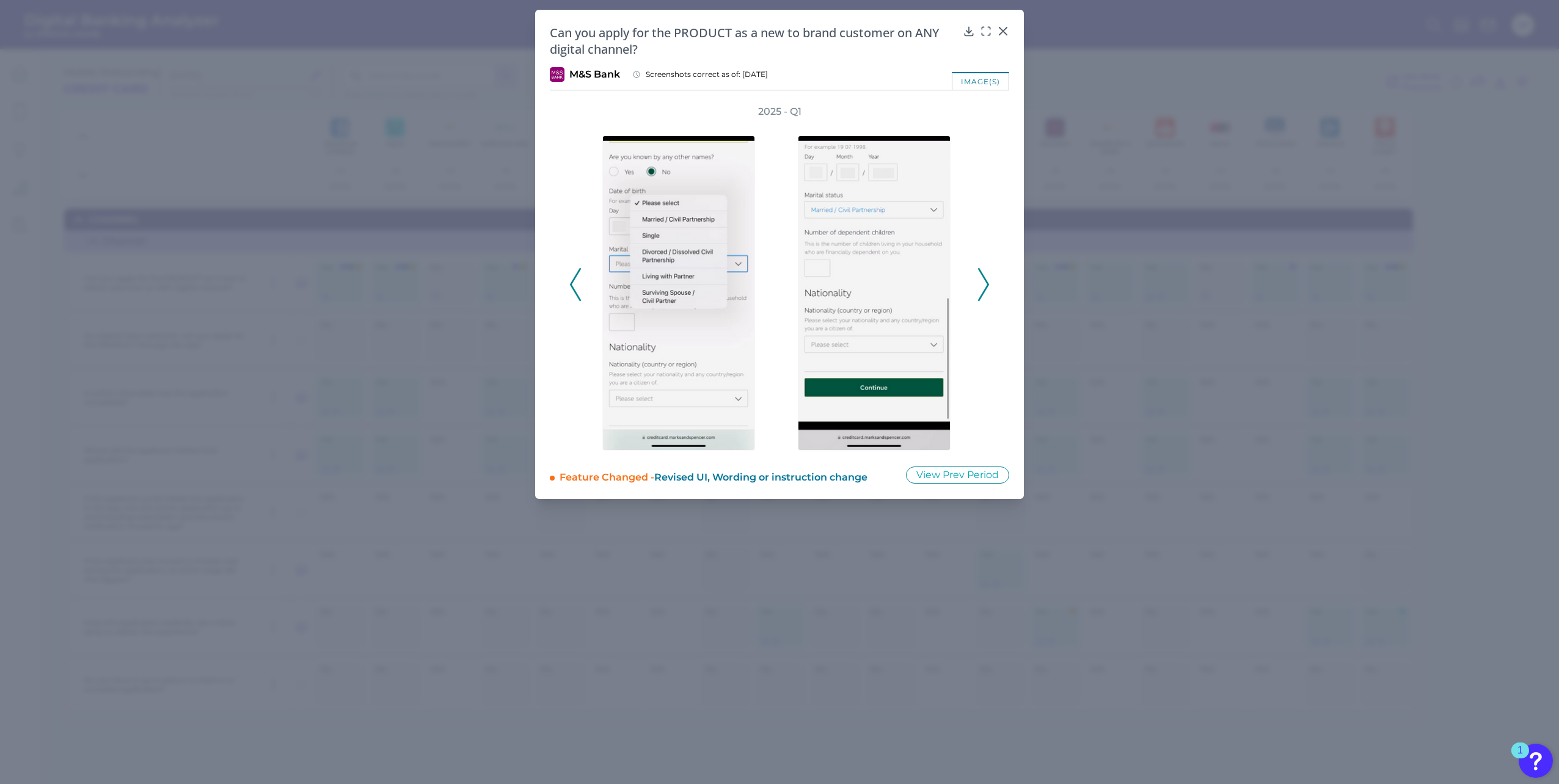
click at [980, 285] on icon at bounding box center [983, 284] width 11 height 33
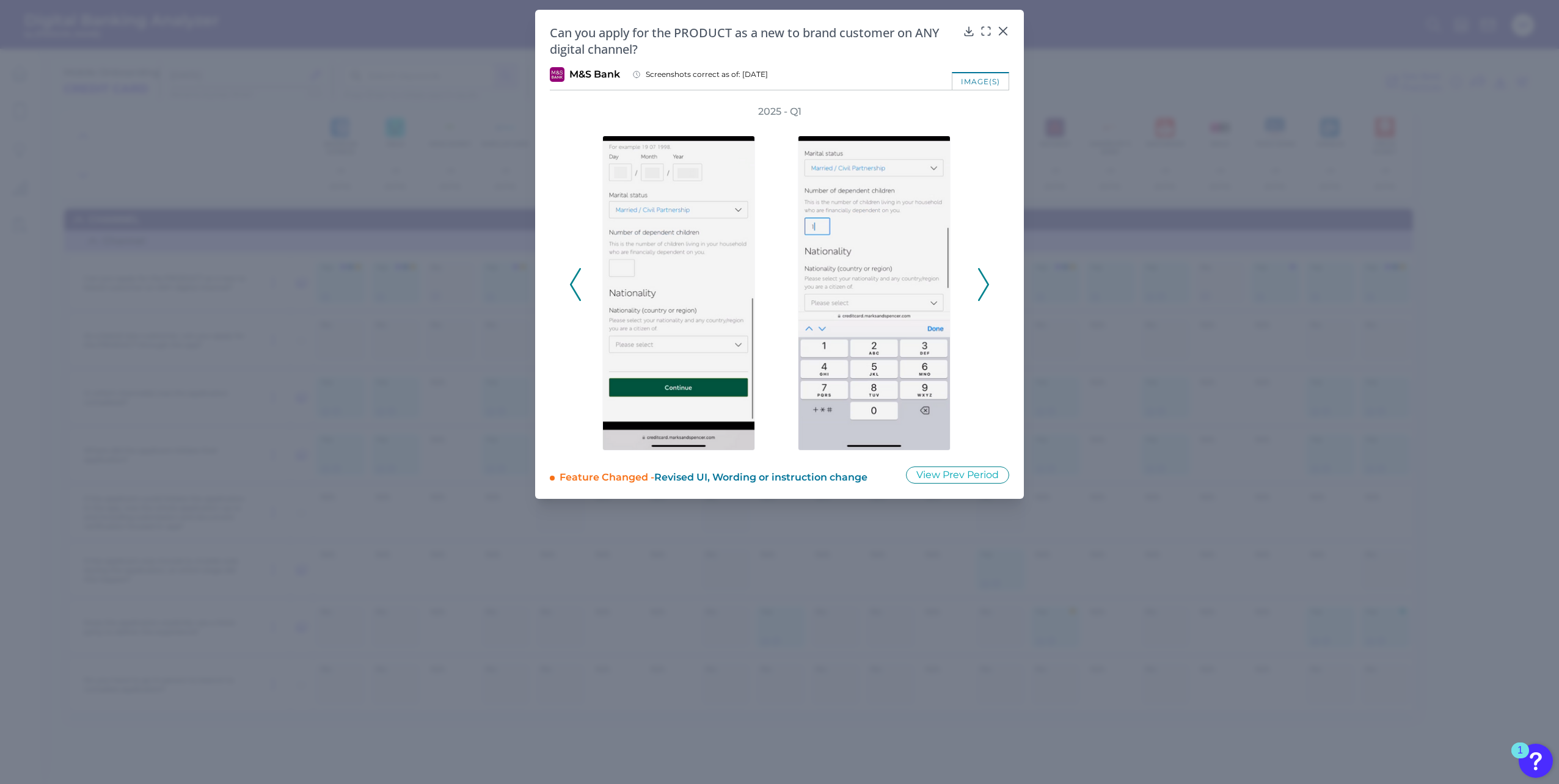
click at [980, 285] on icon at bounding box center [983, 284] width 11 height 33
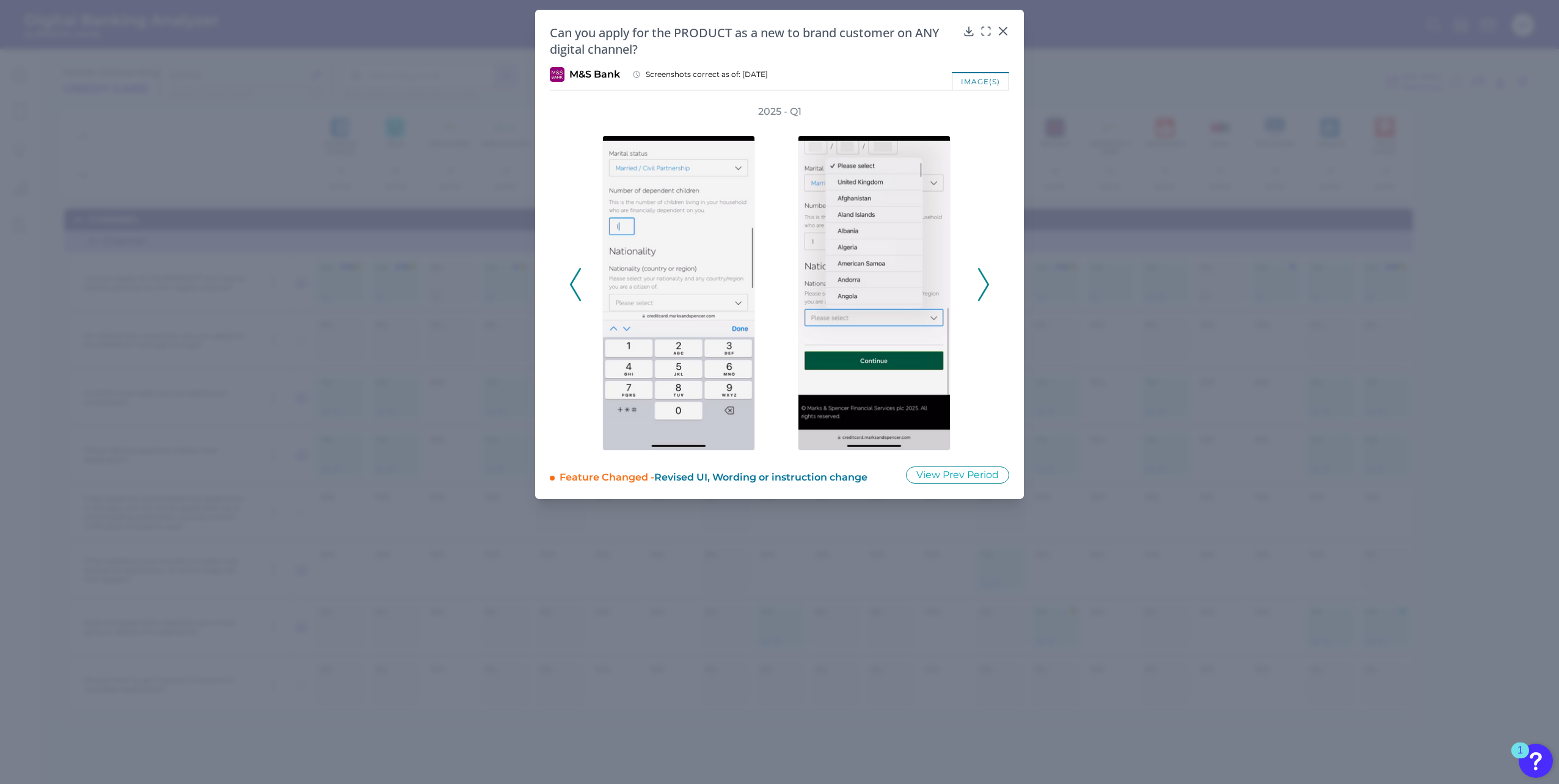
click at [980, 285] on icon at bounding box center [983, 284] width 11 height 33
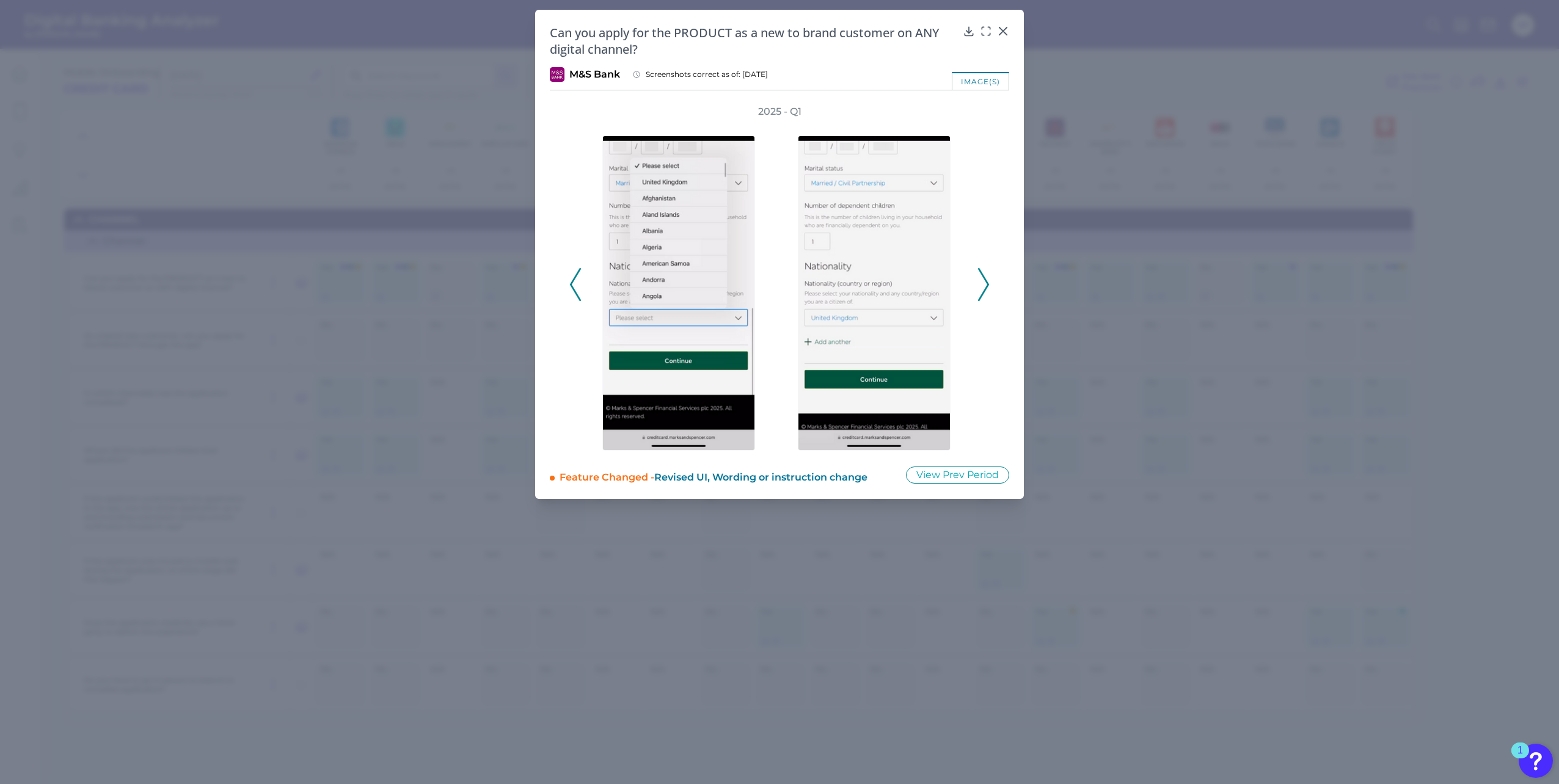
click at [980, 285] on icon at bounding box center [983, 284] width 11 height 33
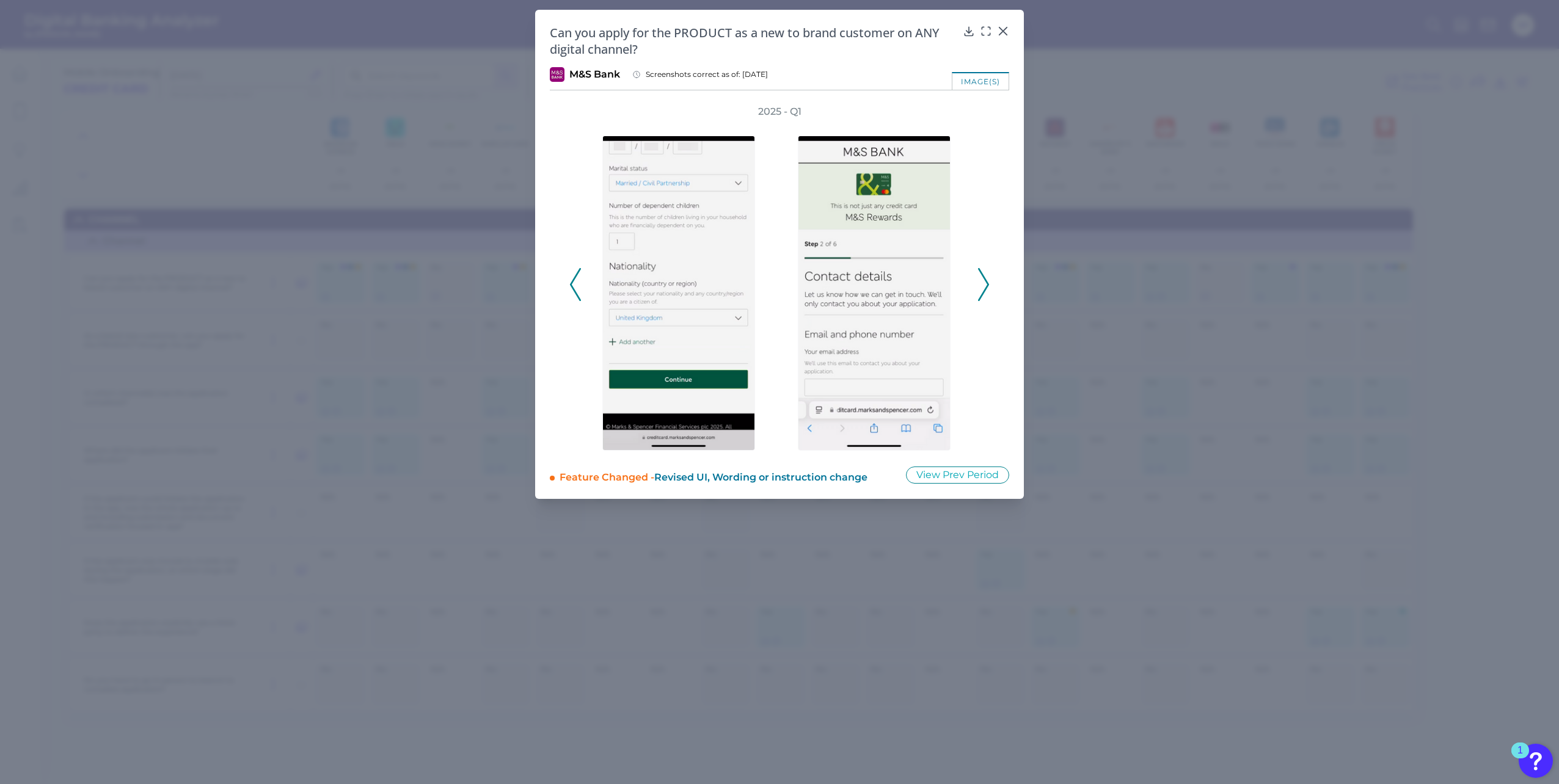
click at [980, 284] on icon at bounding box center [983, 284] width 11 height 33
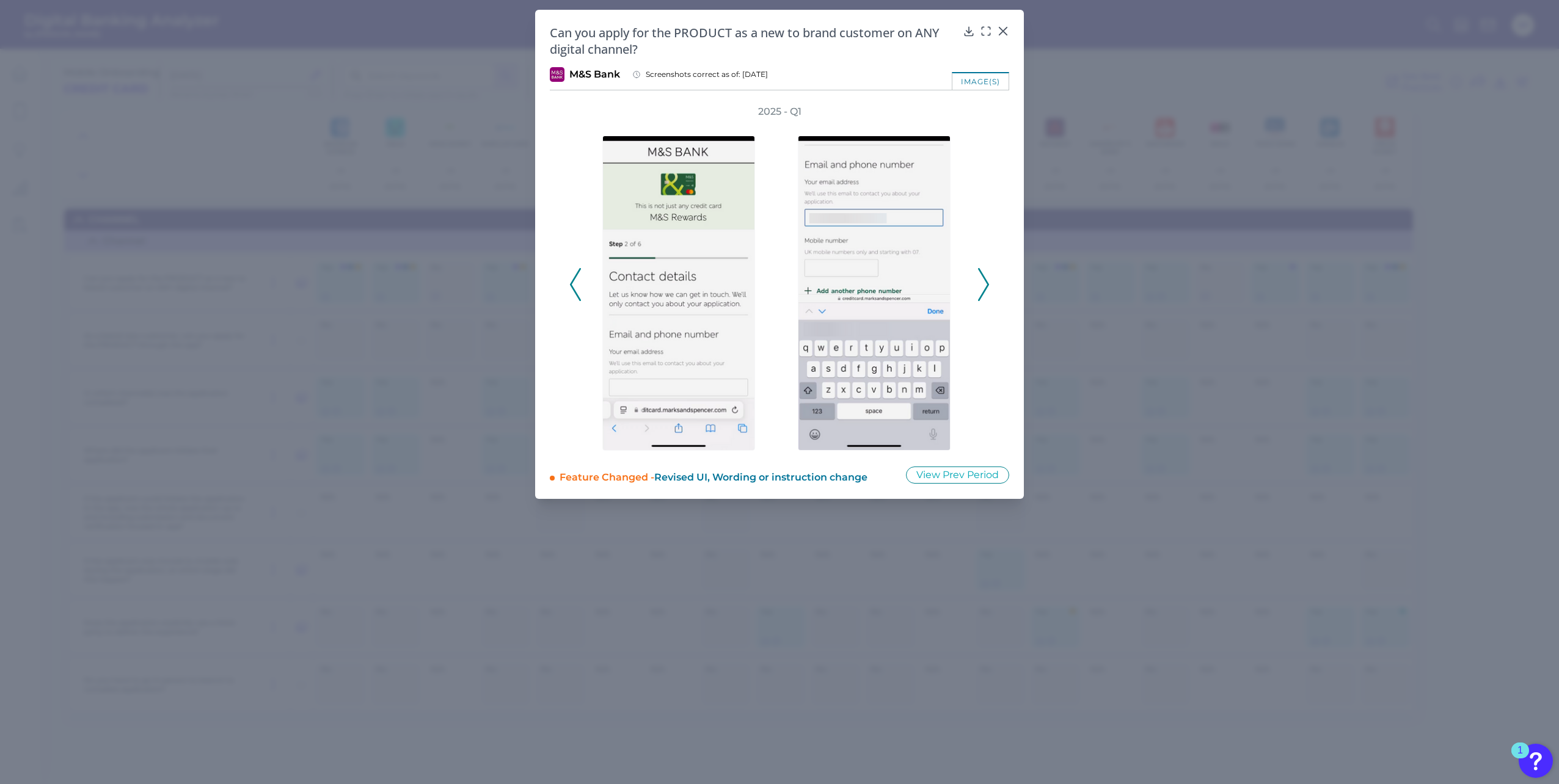
click at [980, 284] on icon at bounding box center [983, 284] width 11 height 33
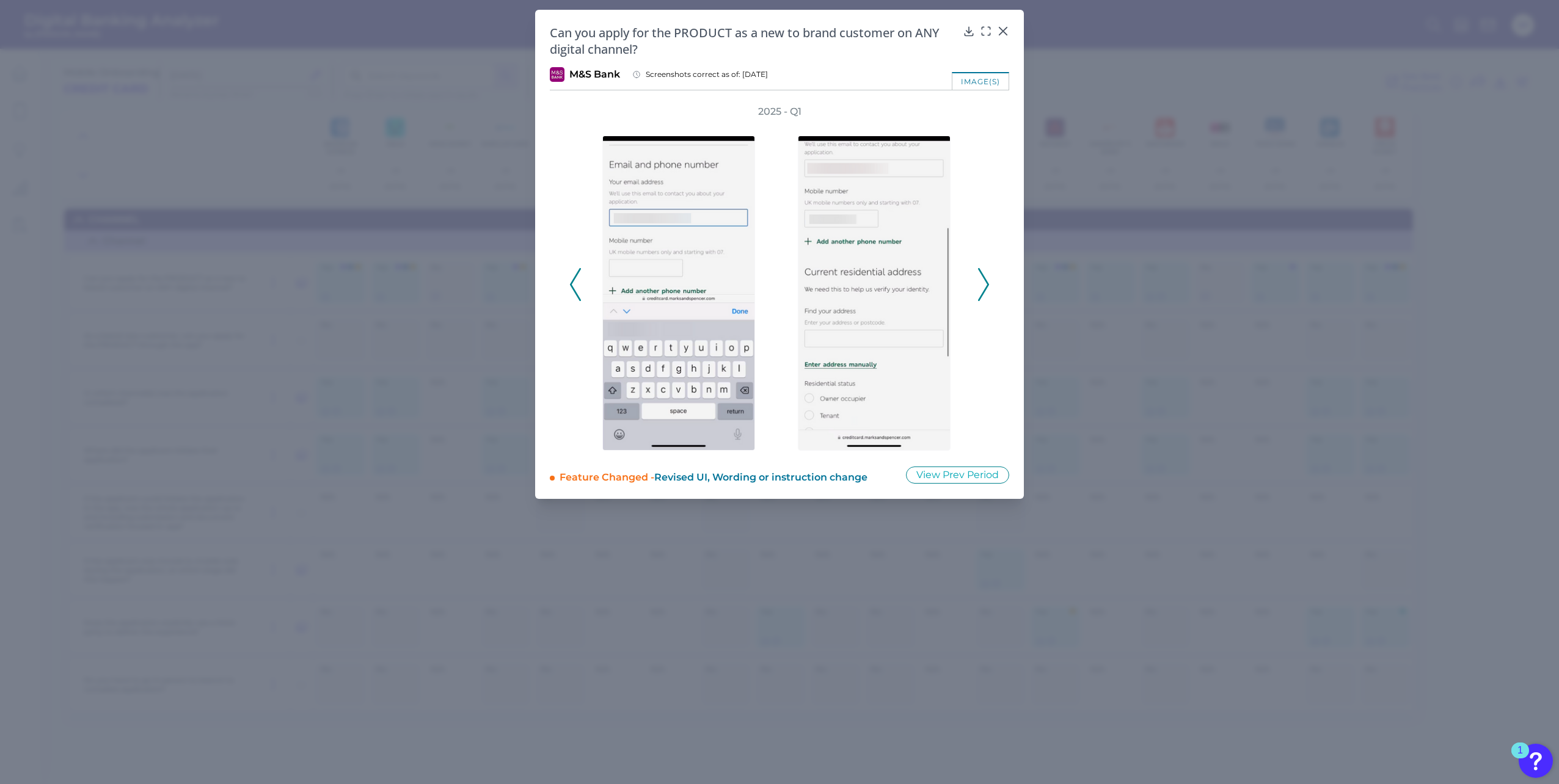
click at [980, 284] on icon at bounding box center [983, 284] width 11 height 33
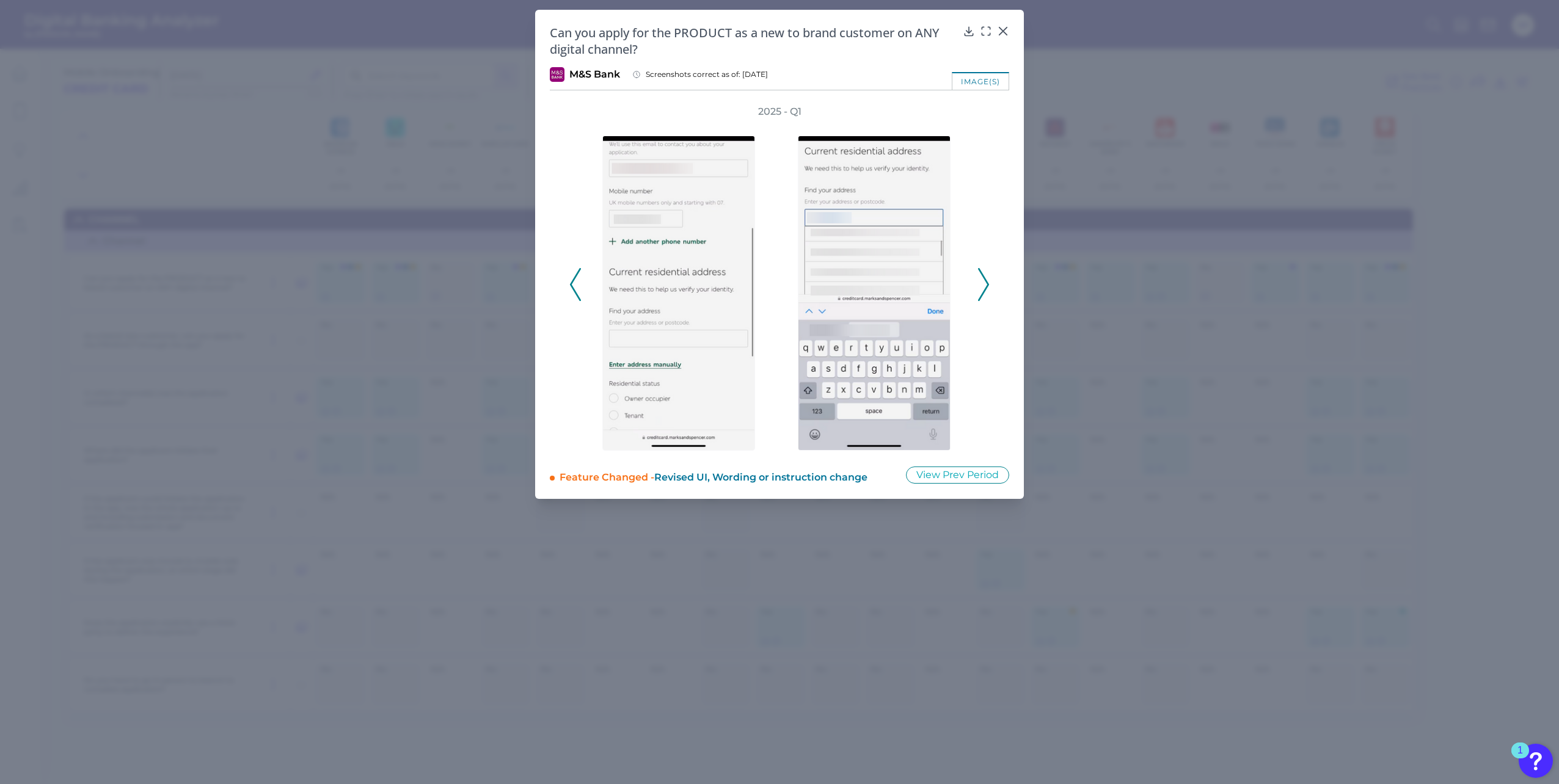
click at [980, 284] on icon at bounding box center [983, 284] width 11 height 33
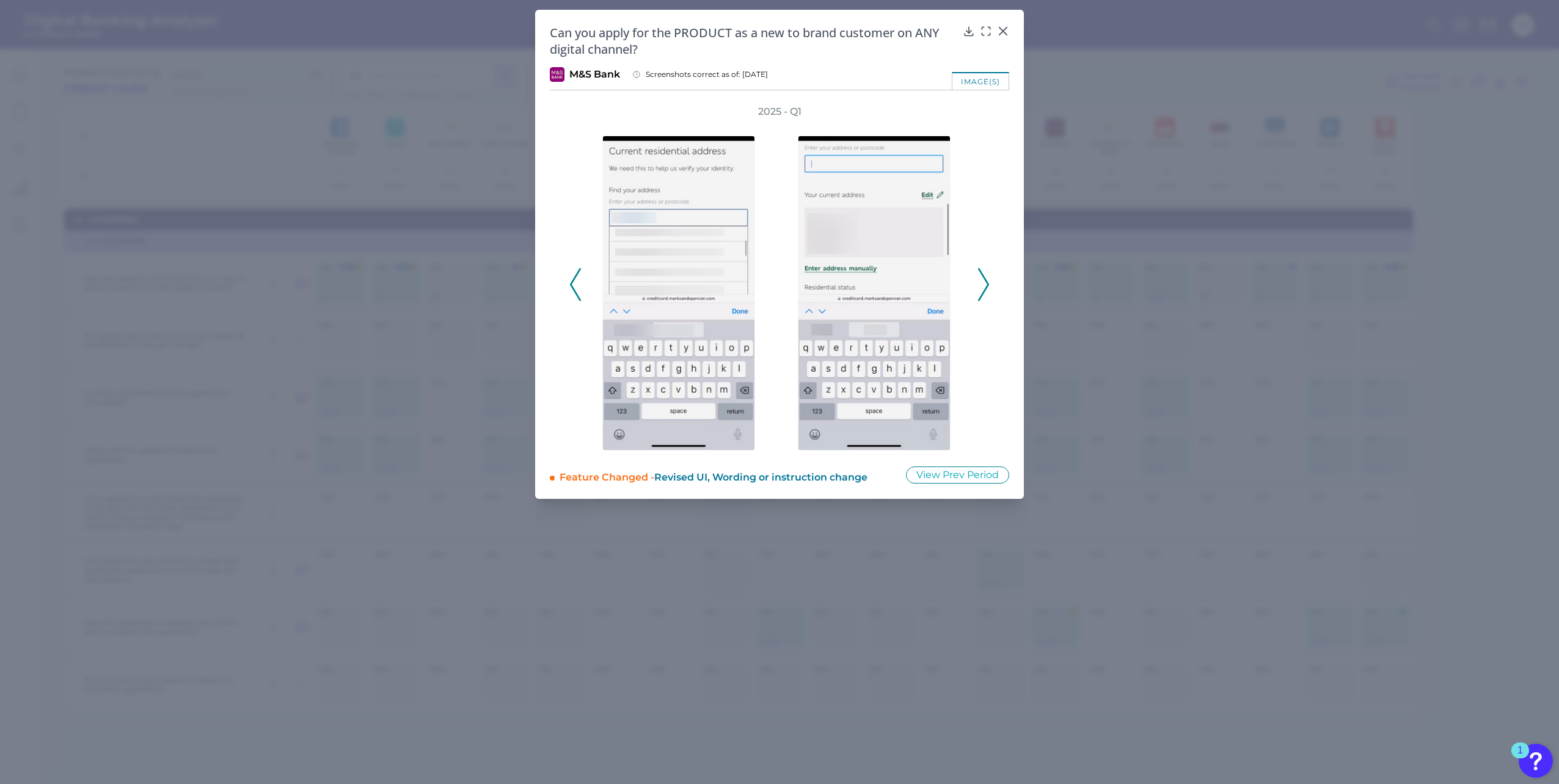
click at [980, 284] on icon at bounding box center [983, 284] width 11 height 33
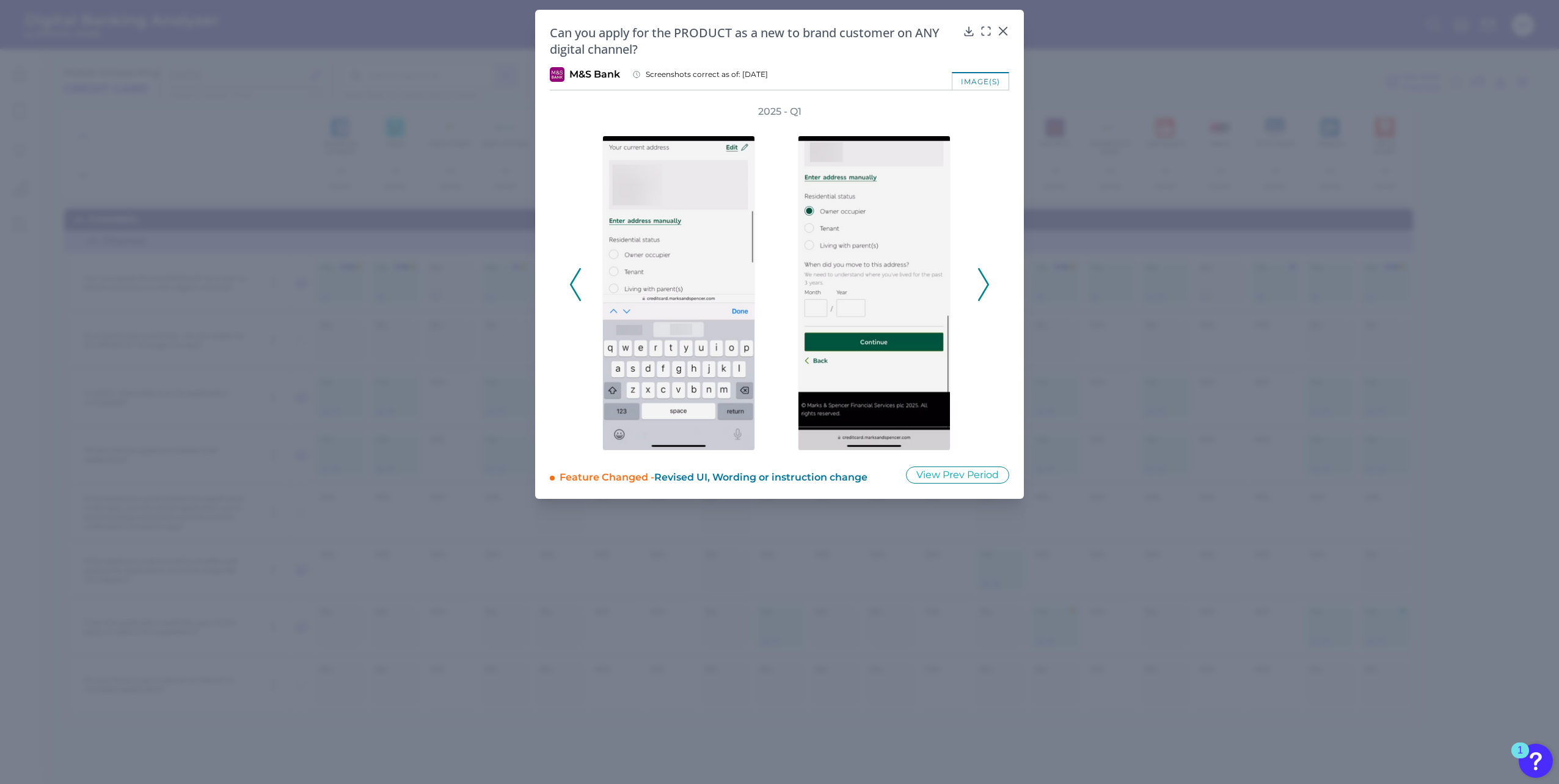
click at [982, 280] on icon at bounding box center [983, 284] width 11 height 33
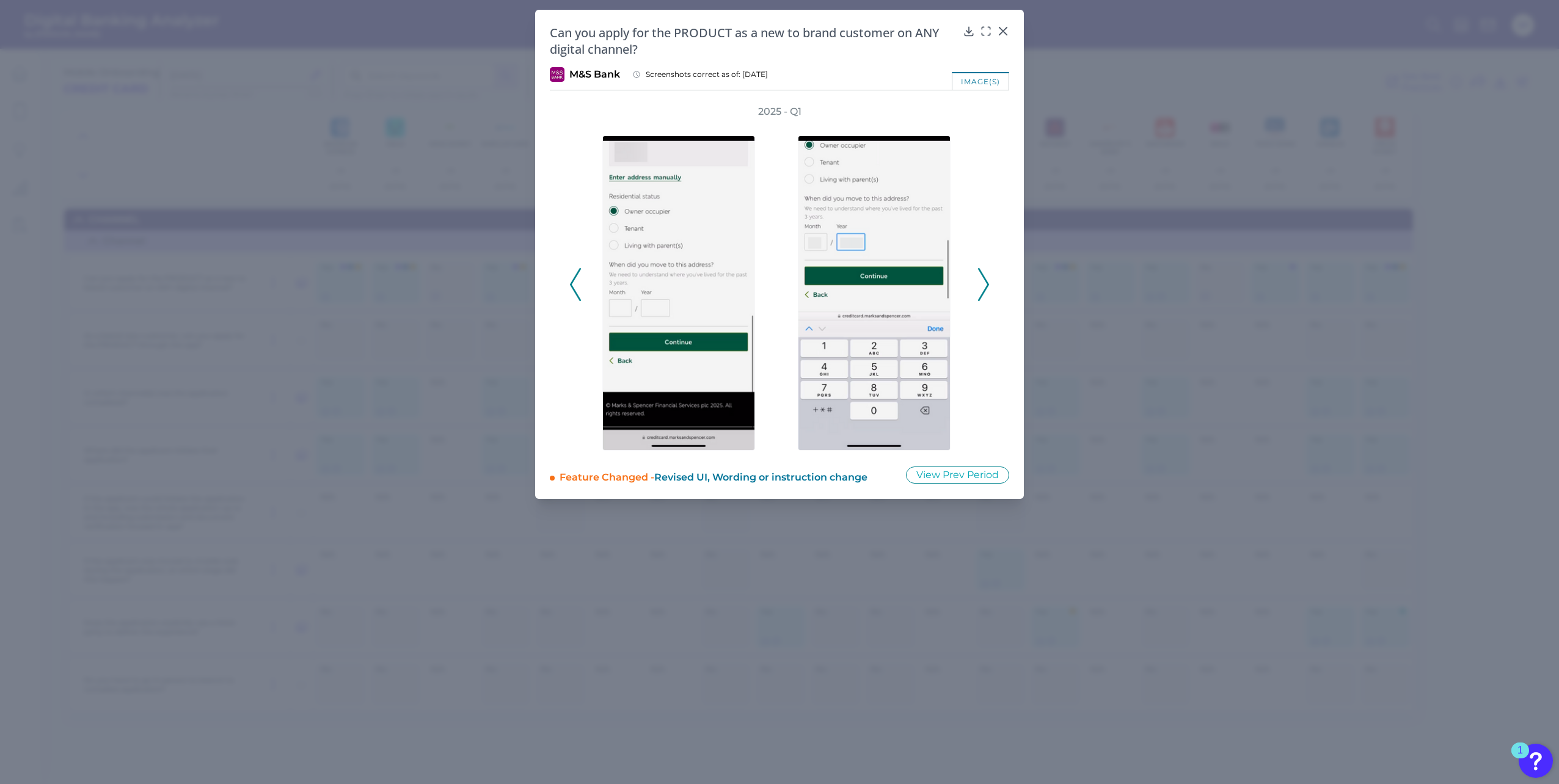
click at [982, 280] on icon at bounding box center [983, 284] width 11 height 33
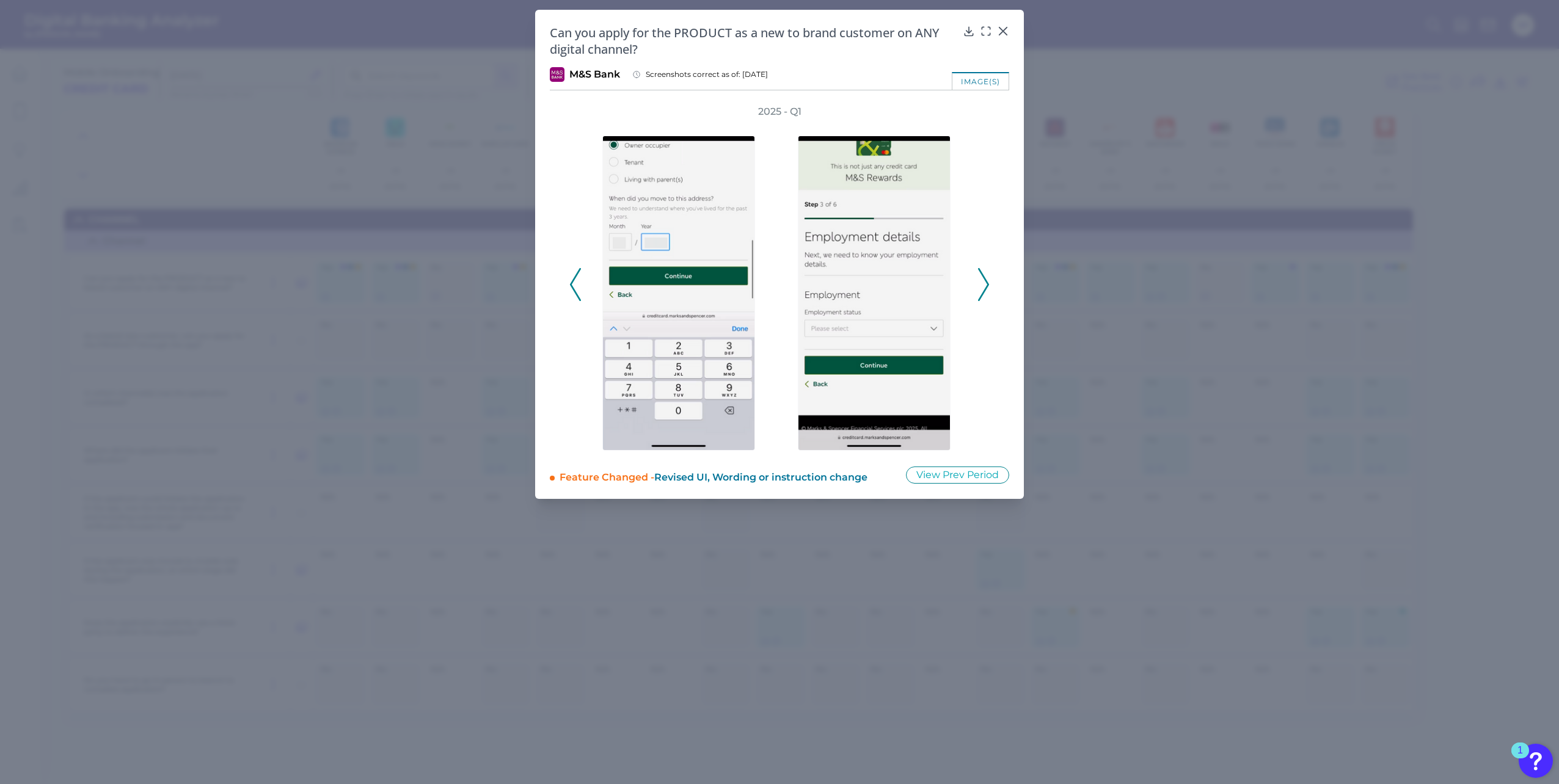
click at [982, 280] on icon at bounding box center [983, 284] width 11 height 33
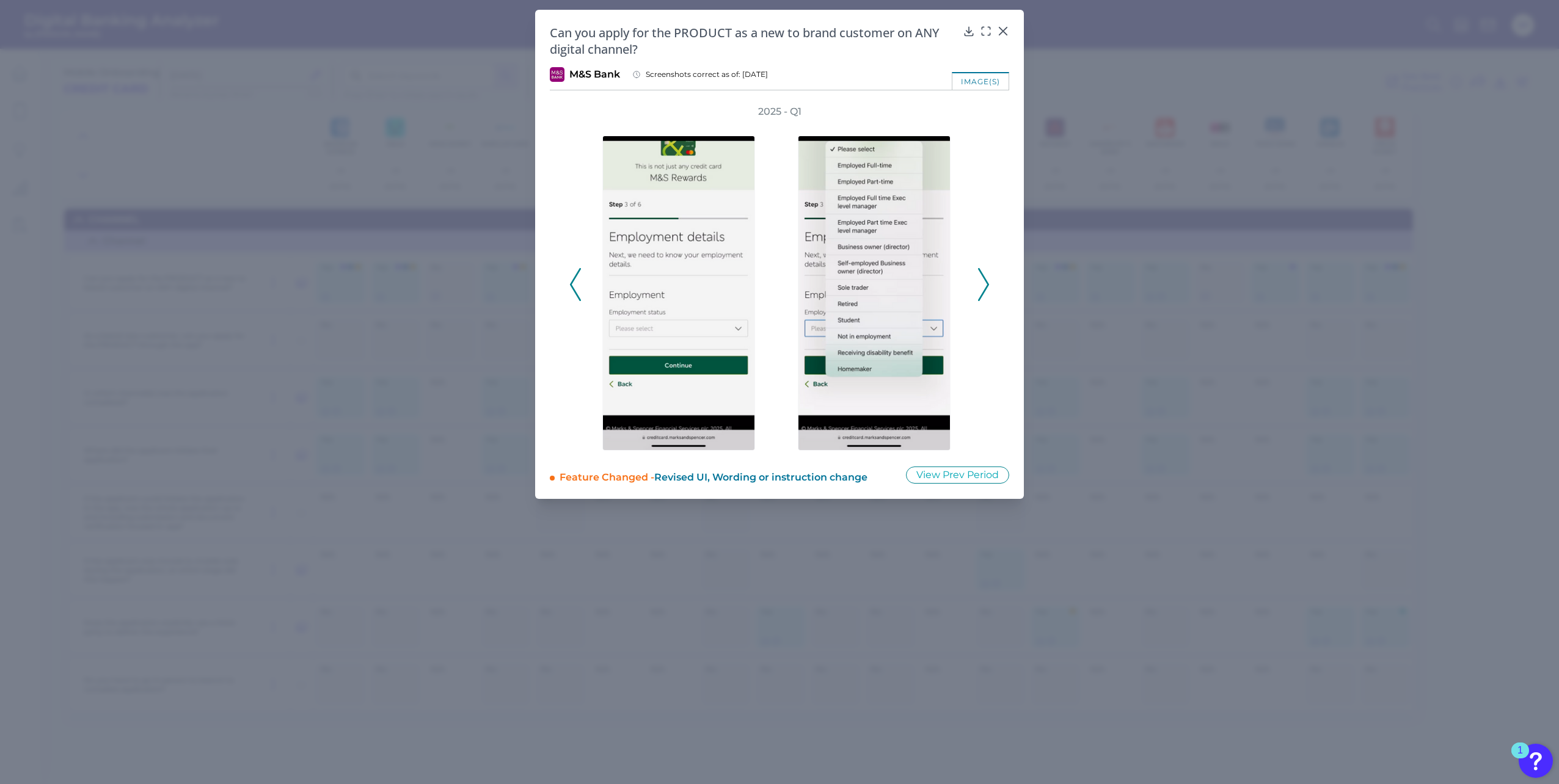
click at [982, 280] on icon at bounding box center [983, 284] width 11 height 33
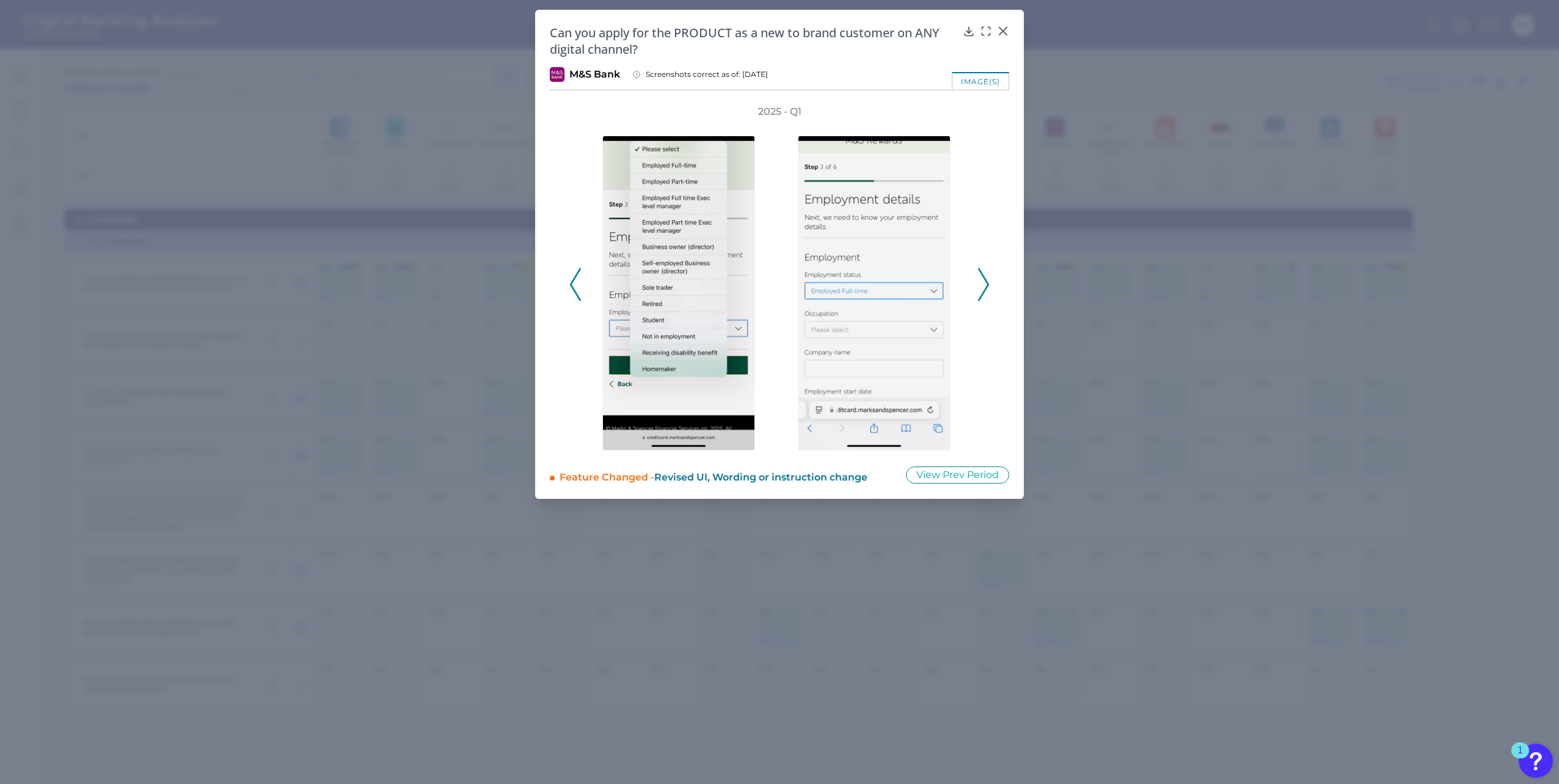
click at [982, 280] on icon at bounding box center [983, 284] width 11 height 33
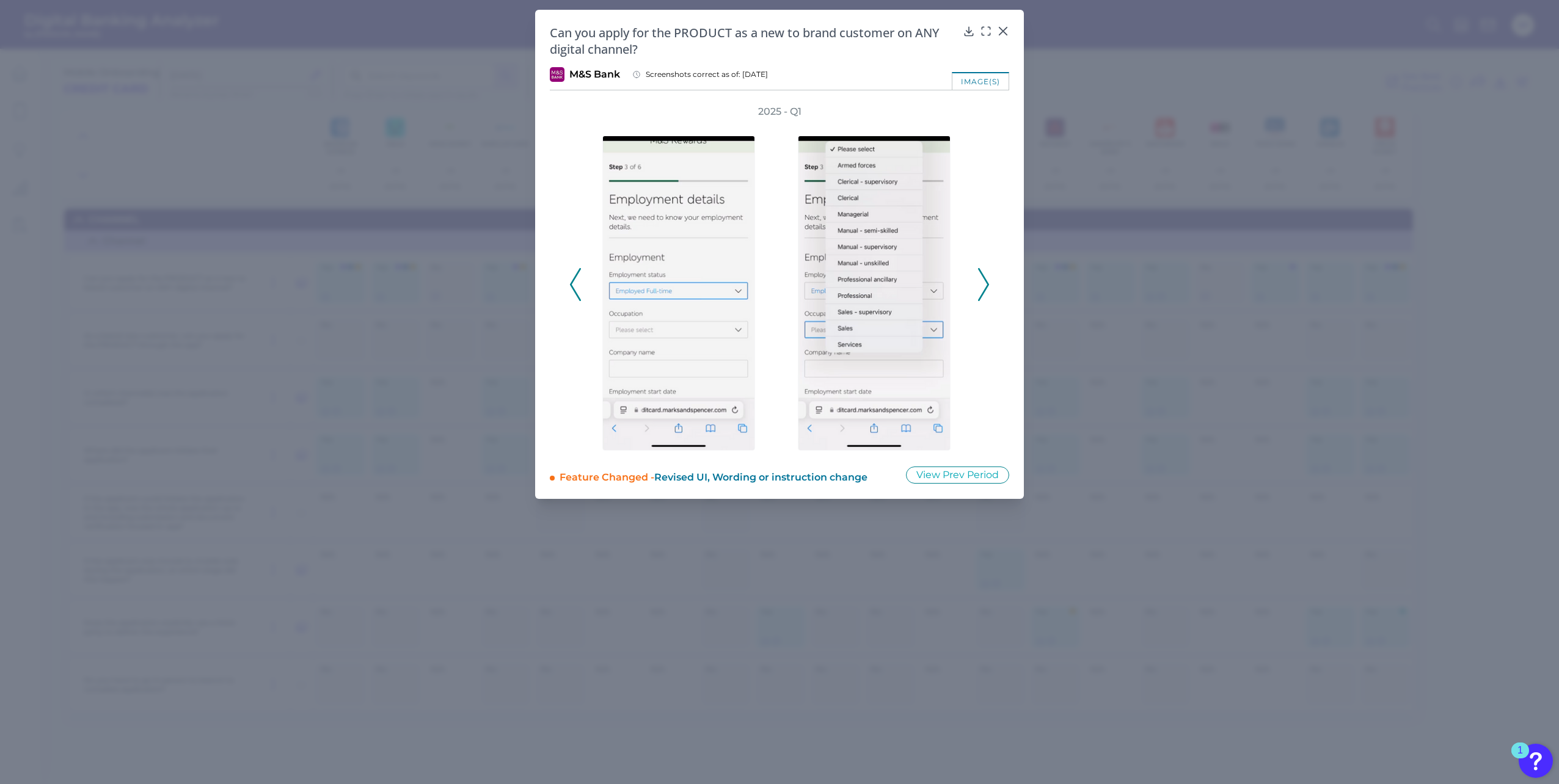
click at [982, 280] on icon at bounding box center [983, 284] width 11 height 33
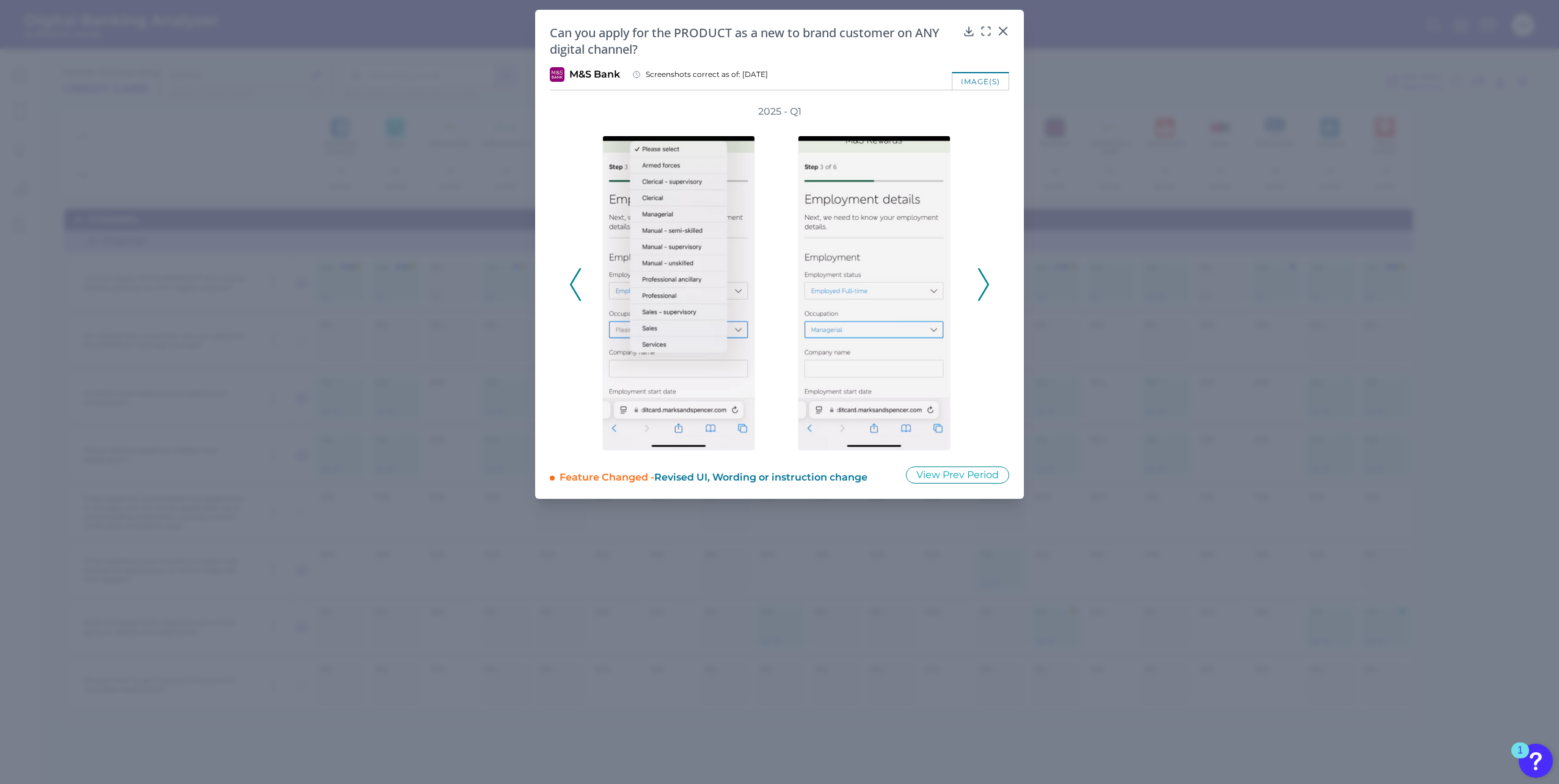
click at [982, 280] on icon at bounding box center [983, 284] width 11 height 33
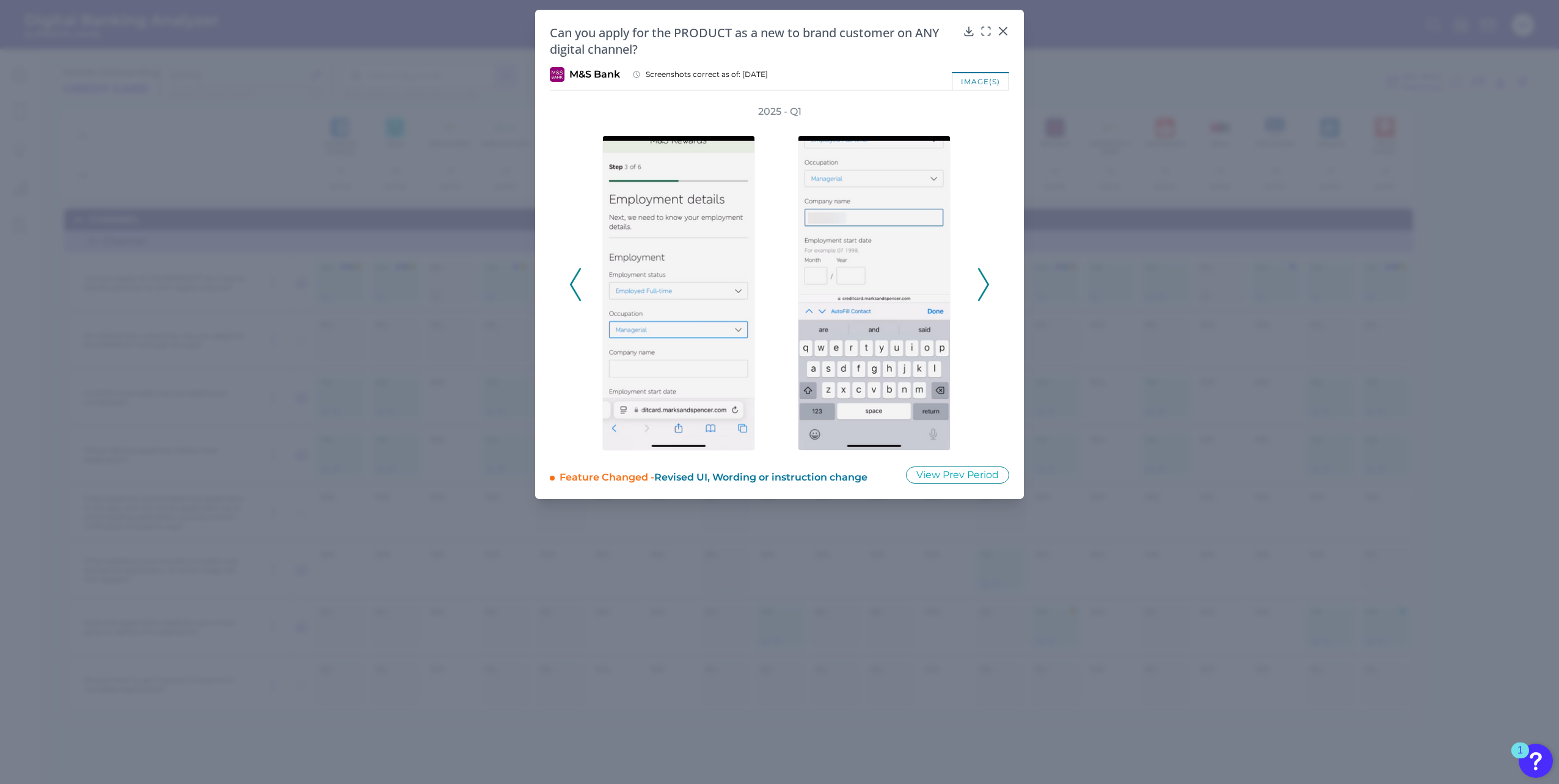
click at [982, 280] on icon at bounding box center [983, 284] width 11 height 33
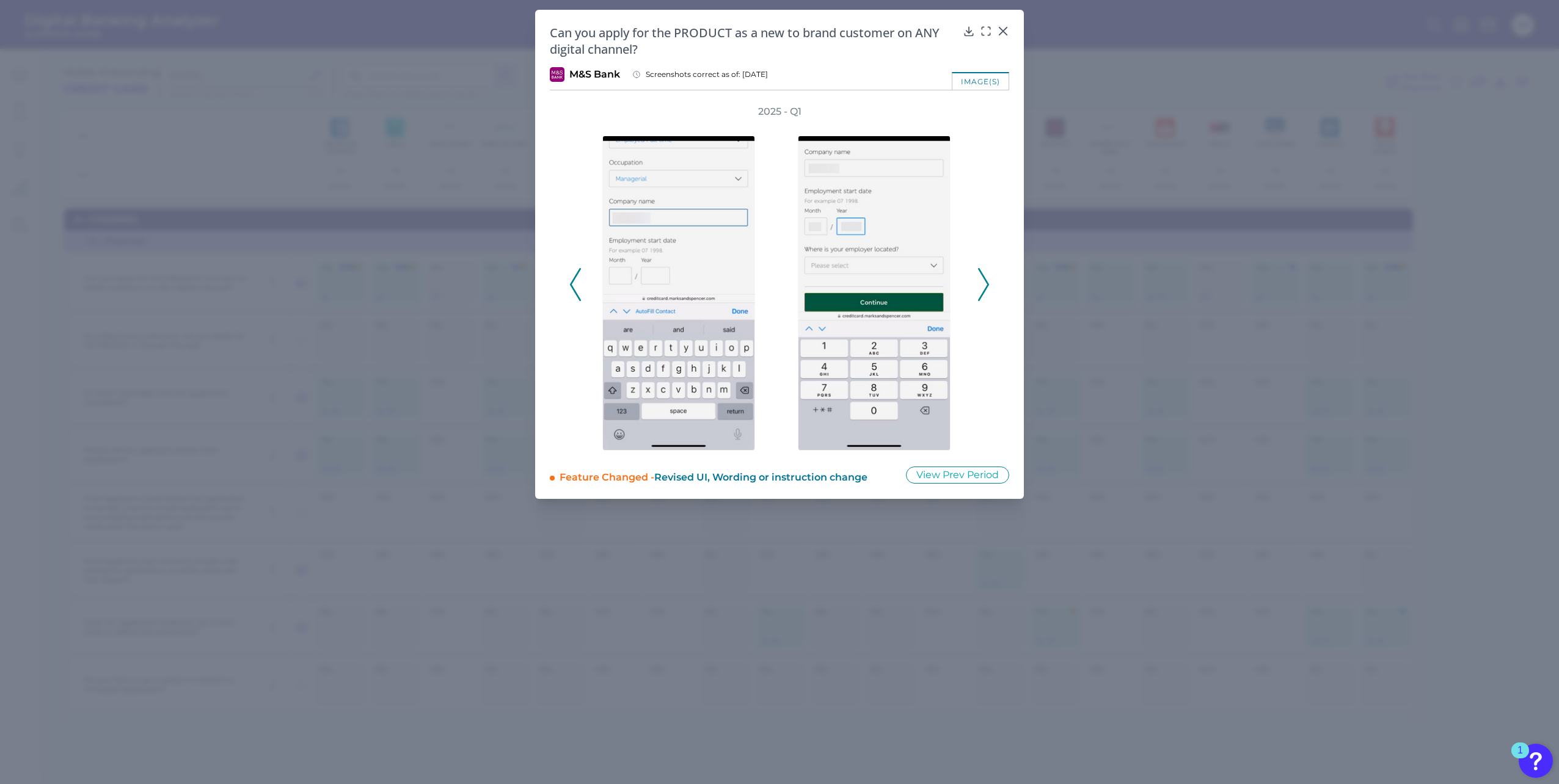
click at [982, 280] on icon at bounding box center [983, 284] width 11 height 33
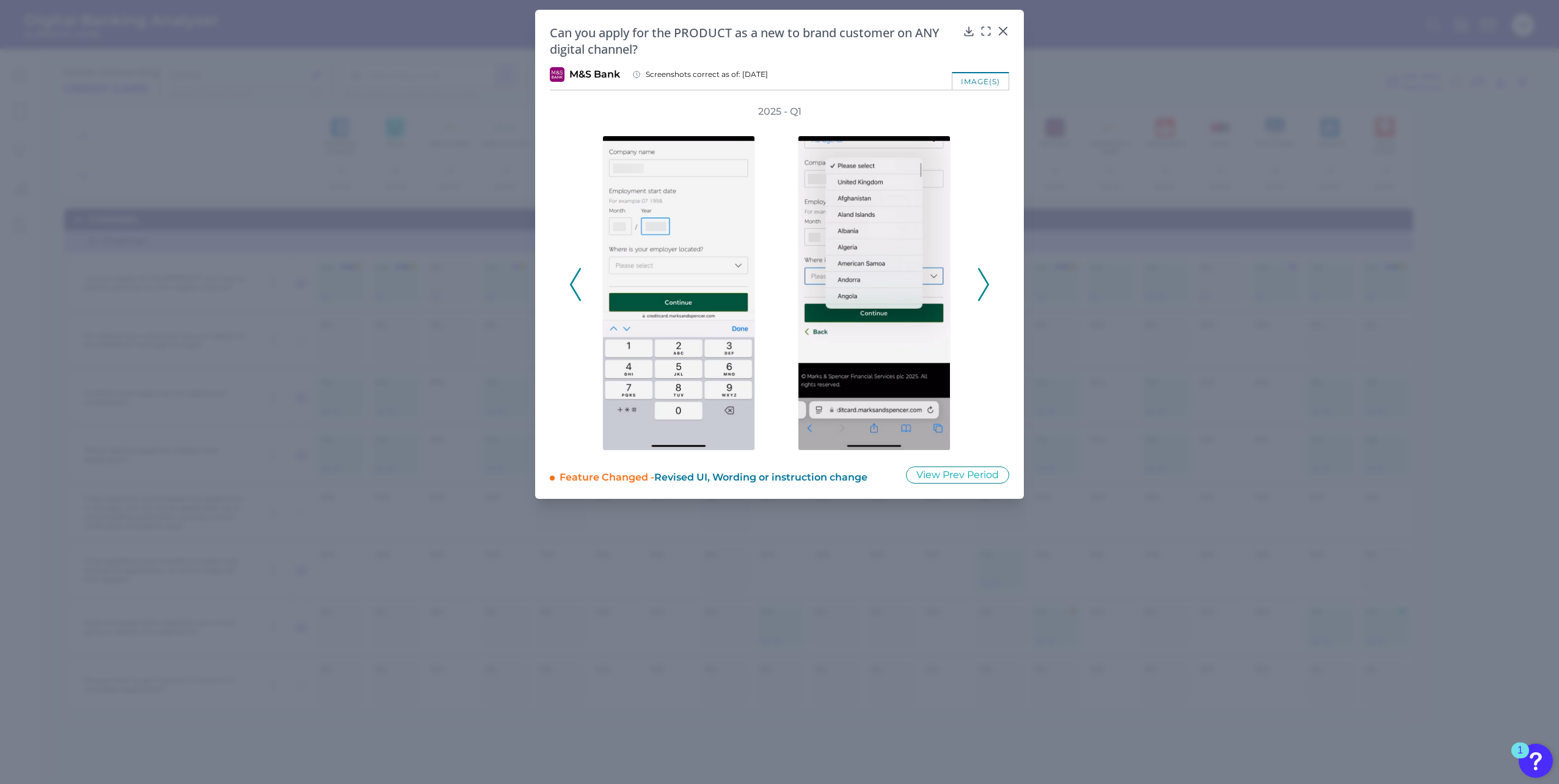
click at [984, 282] on icon at bounding box center [983, 284] width 11 height 33
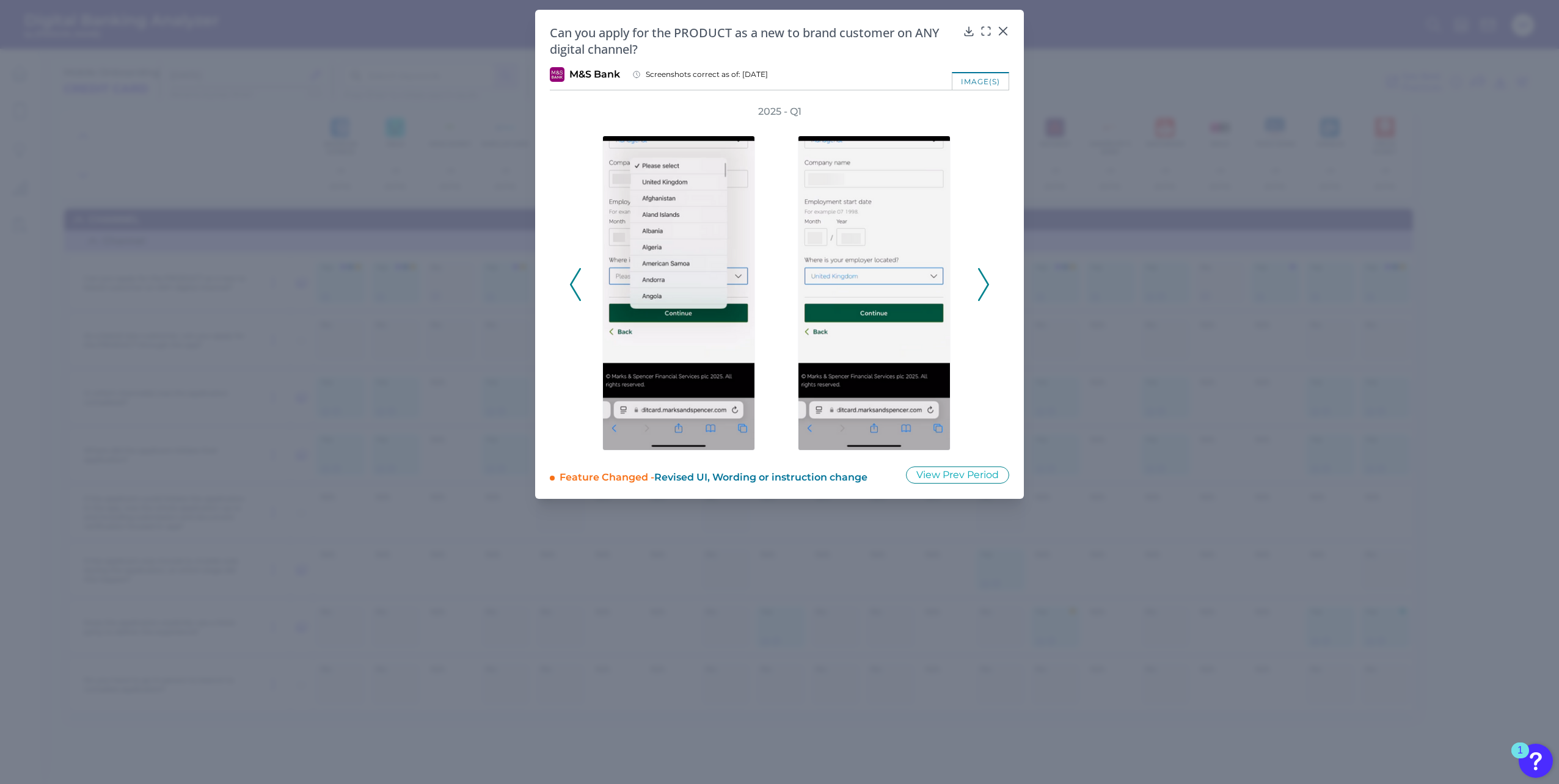
click at [984, 282] on icon at bounding box center [983, 284] width 11 height 33
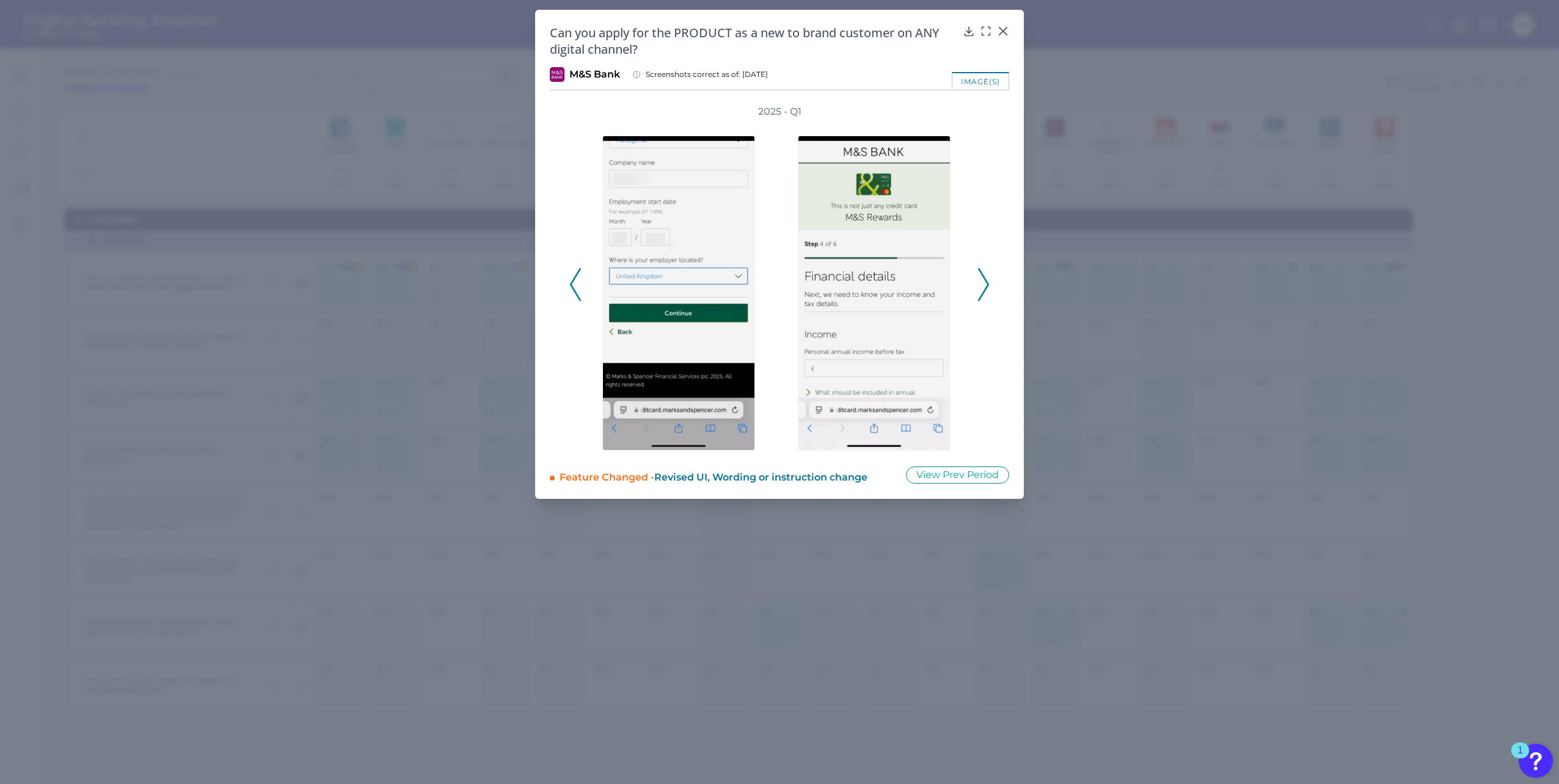
click at [988, 283] on polyline at bounding box center [983, 285] width 9 height 31
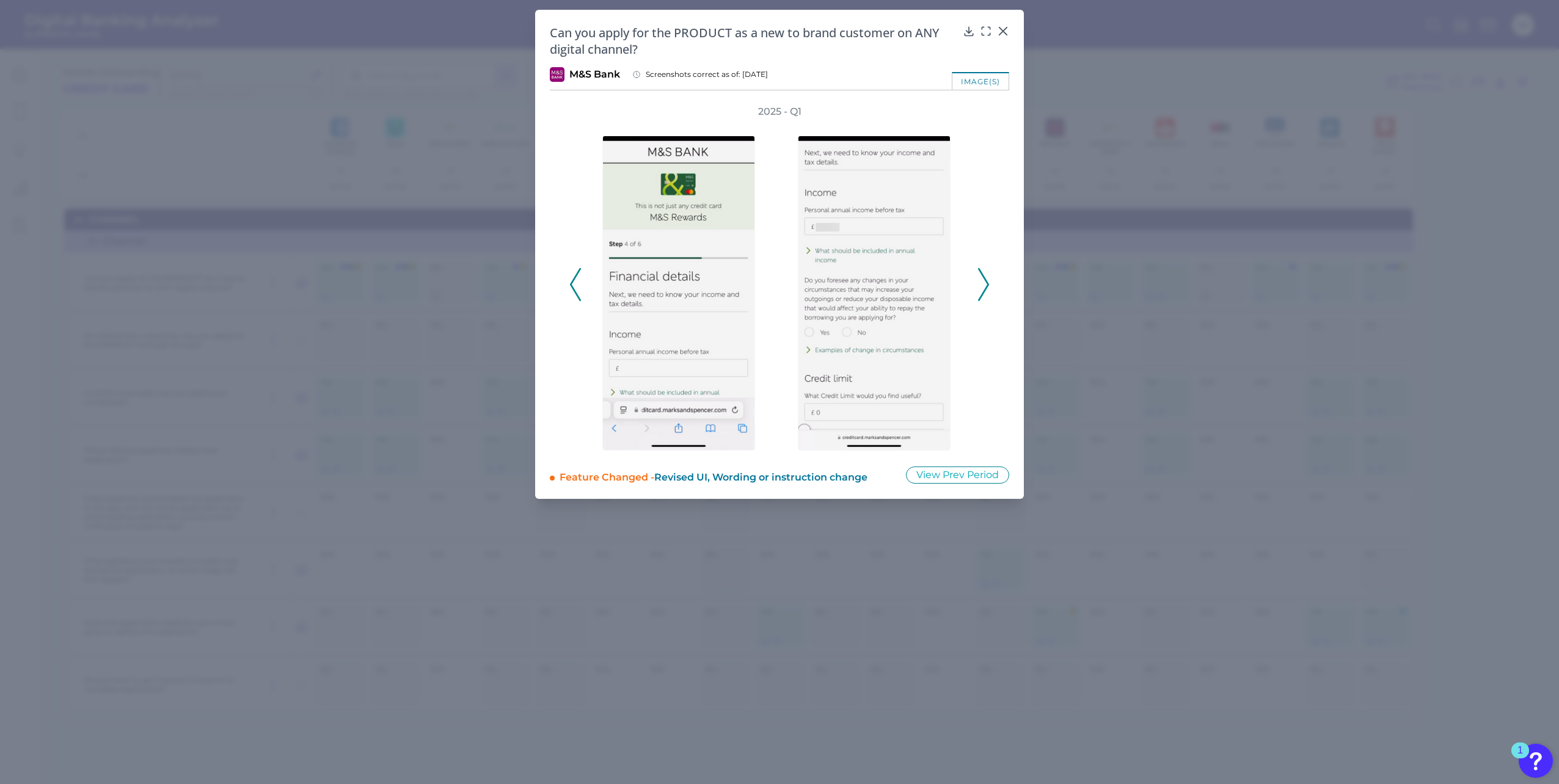
click at [988, 282] on polyline at bounding box center [983, 285] width 9 height 31
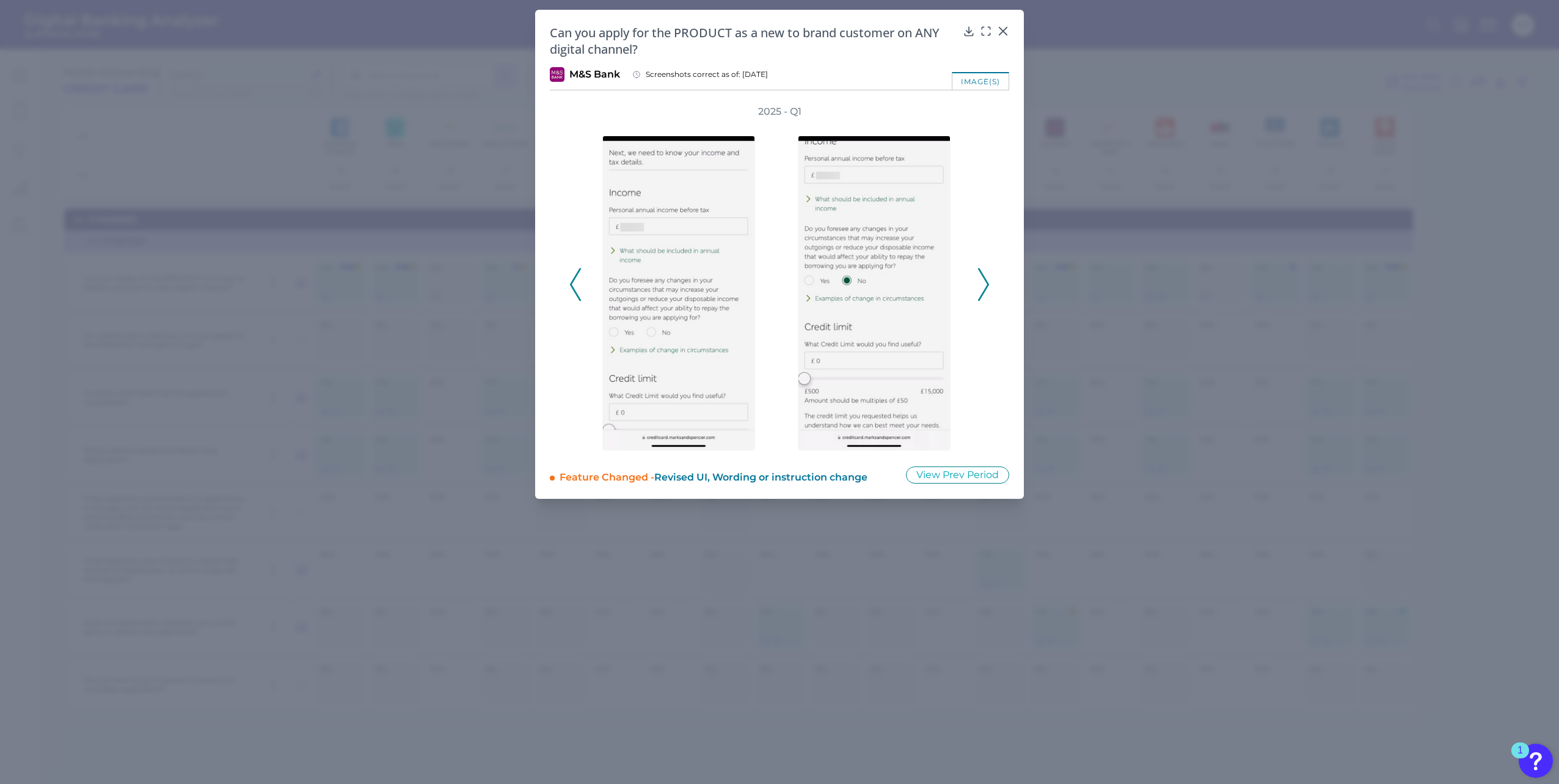
click at [988, 282] on icon at bounding box center [983, 284] width 11 height 33
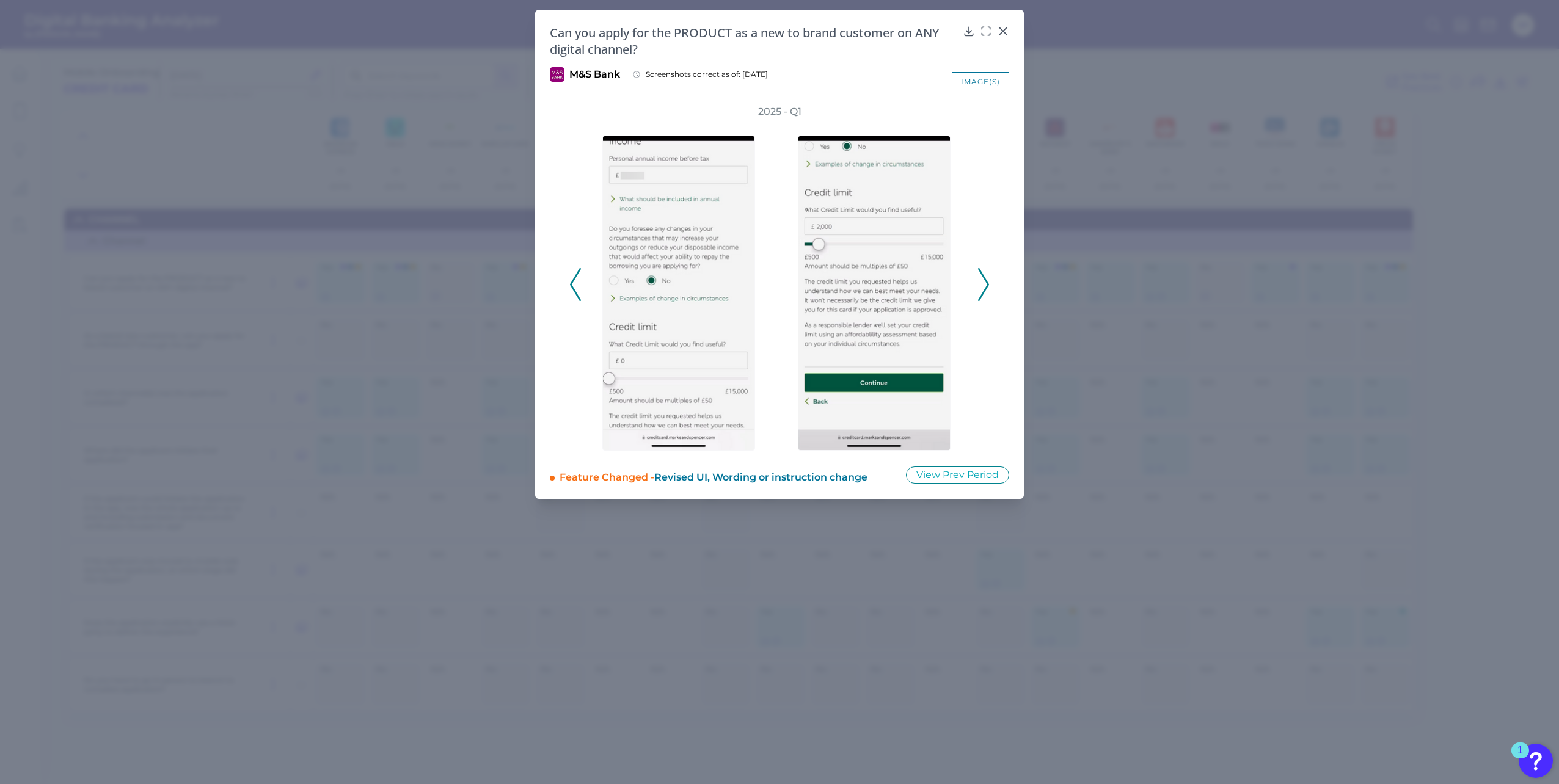
click at [988, 281] on icon at bounding box center [983, 284] width 11 height 33
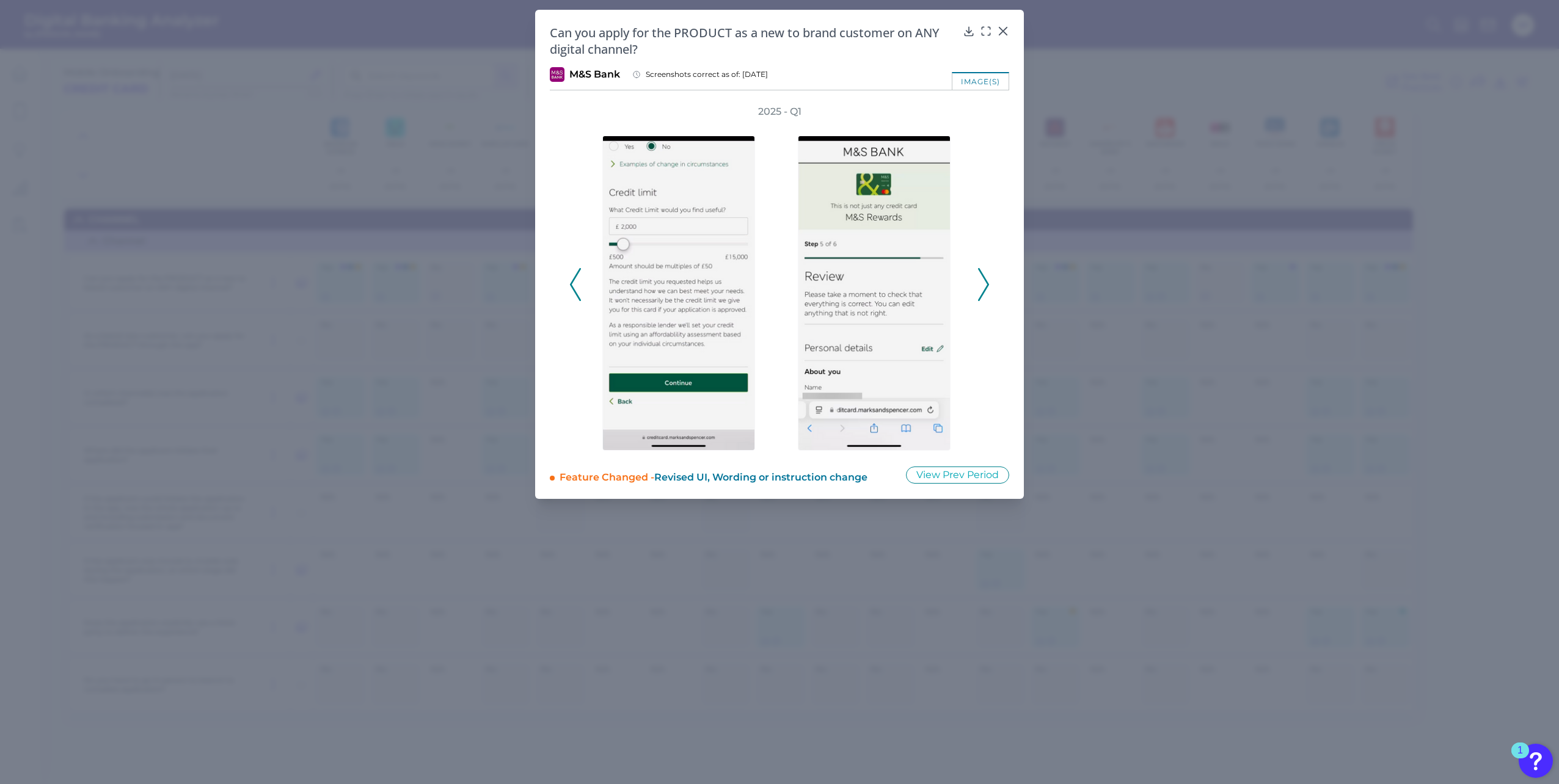
click at [988, 281] on icon at bounding box center [983, 284] width 11 height 33
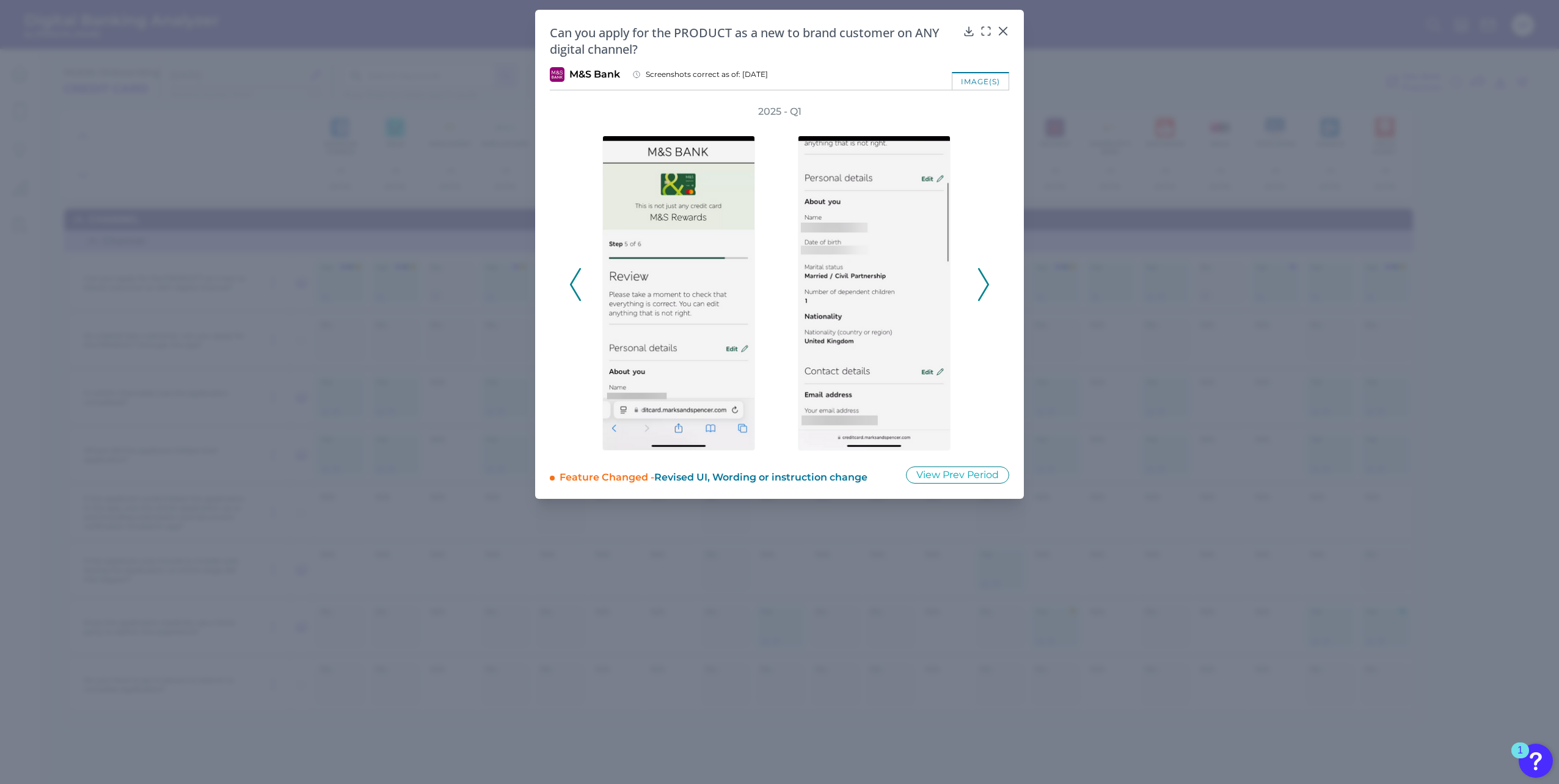
click at [988, 281] on icon at bounding box center [983, 284] width 11 height 33
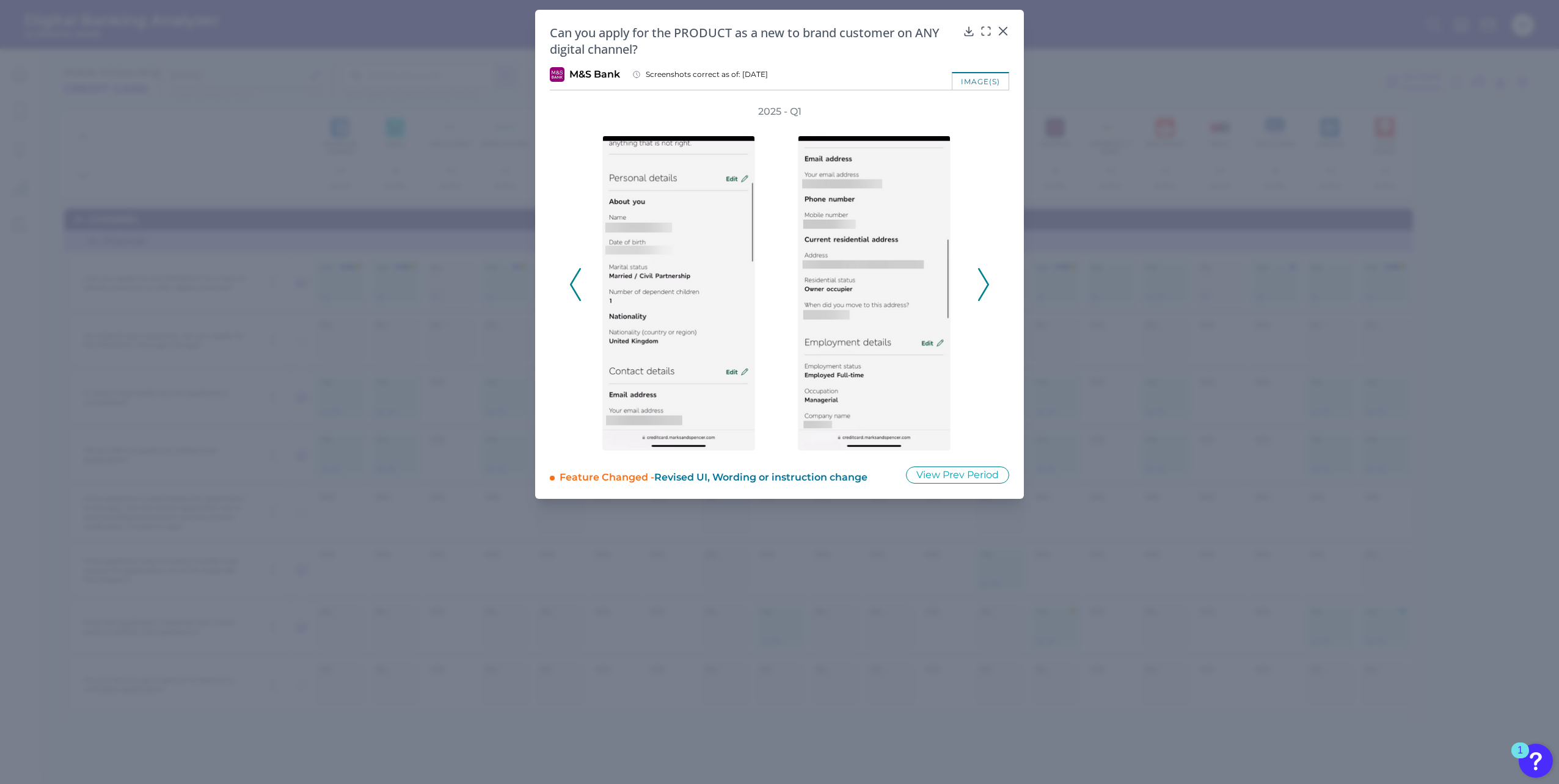
click at [988, 281] on icon at bounding box center [983, 284] width 11 height 33
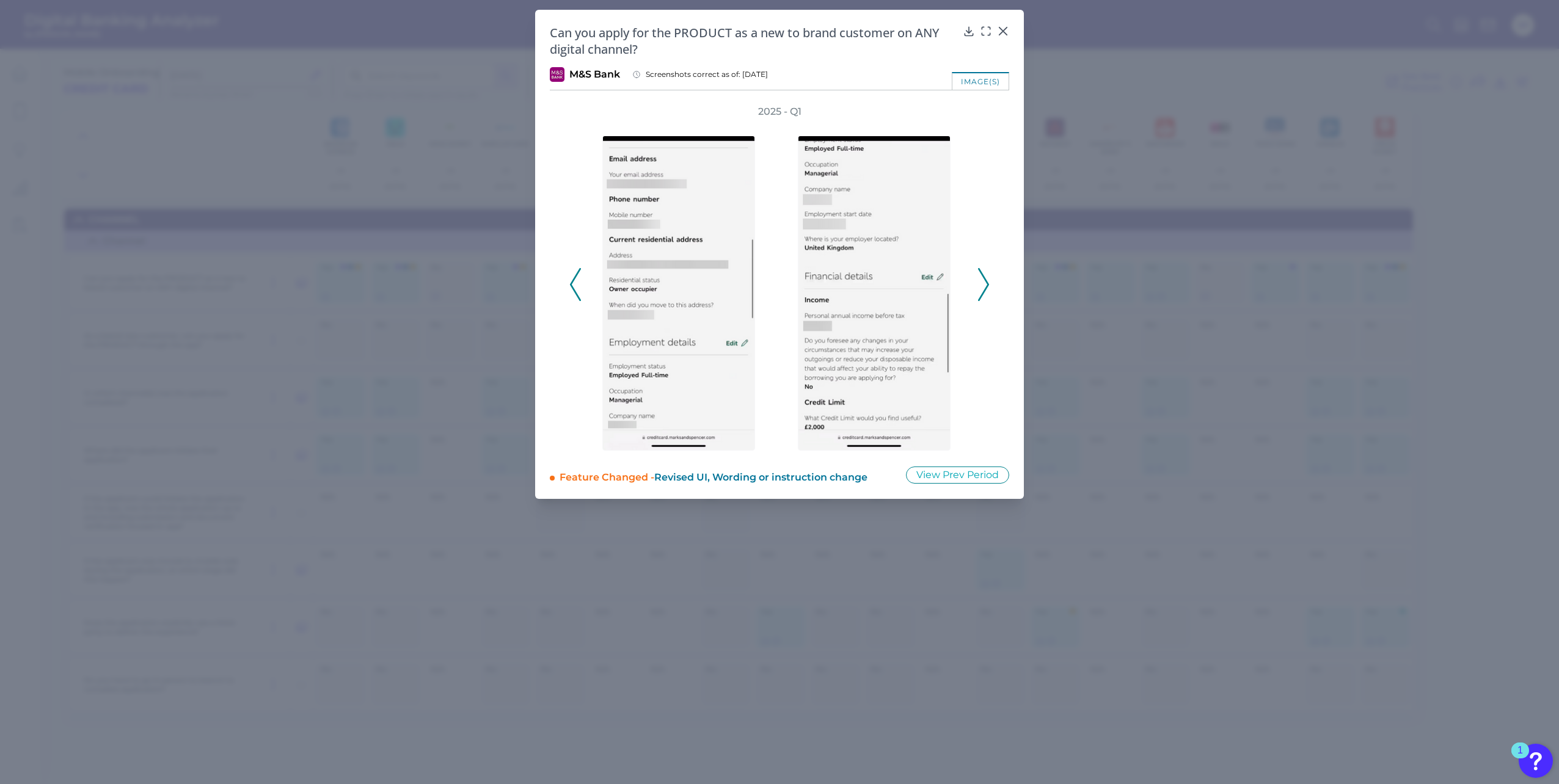
click at [988, 281] on icon at bounding box center [983, 284] width 11 height 33
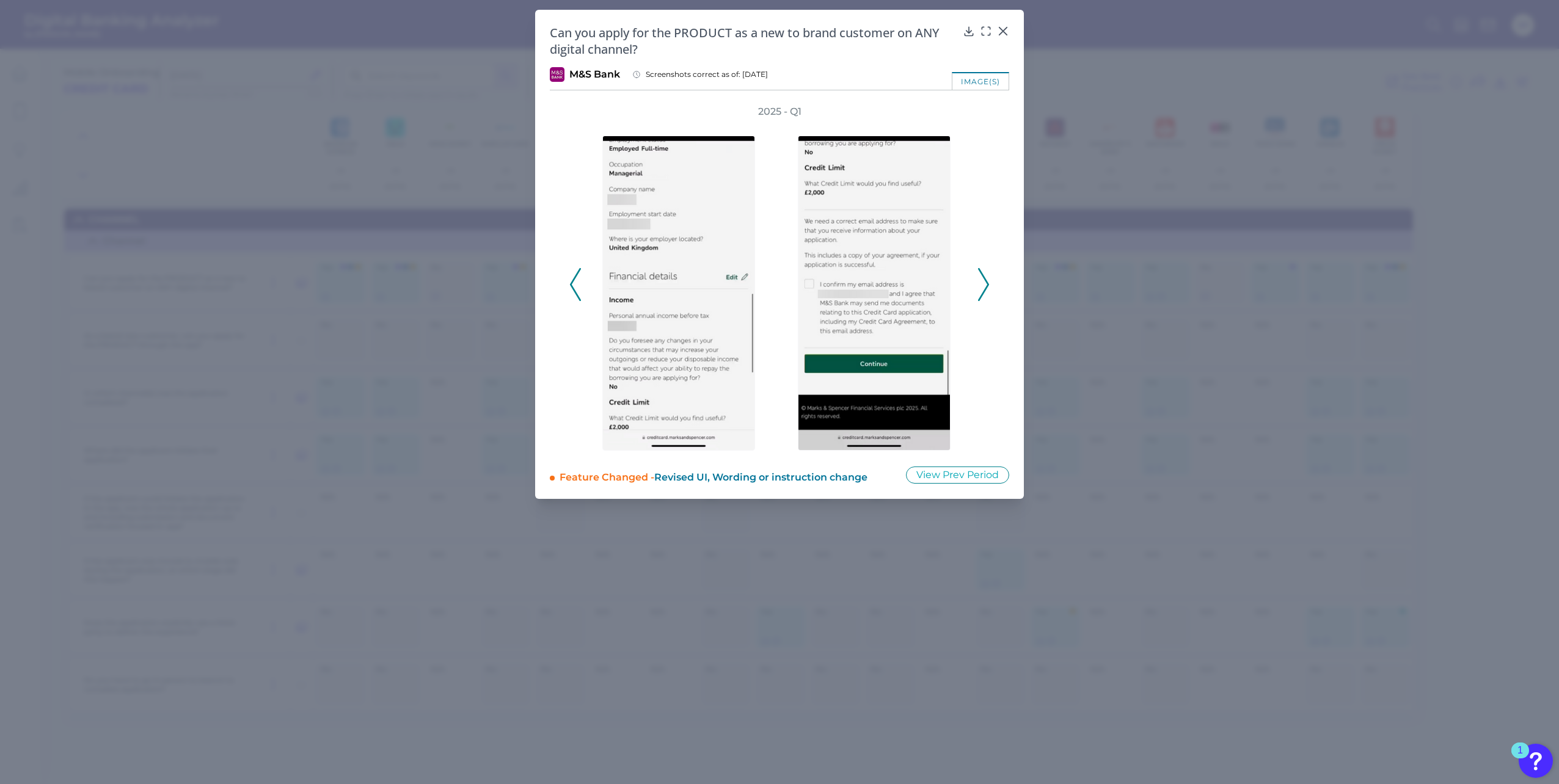
click at [988, 281] on icon at bounding box center [983, 284] width 11 height 33
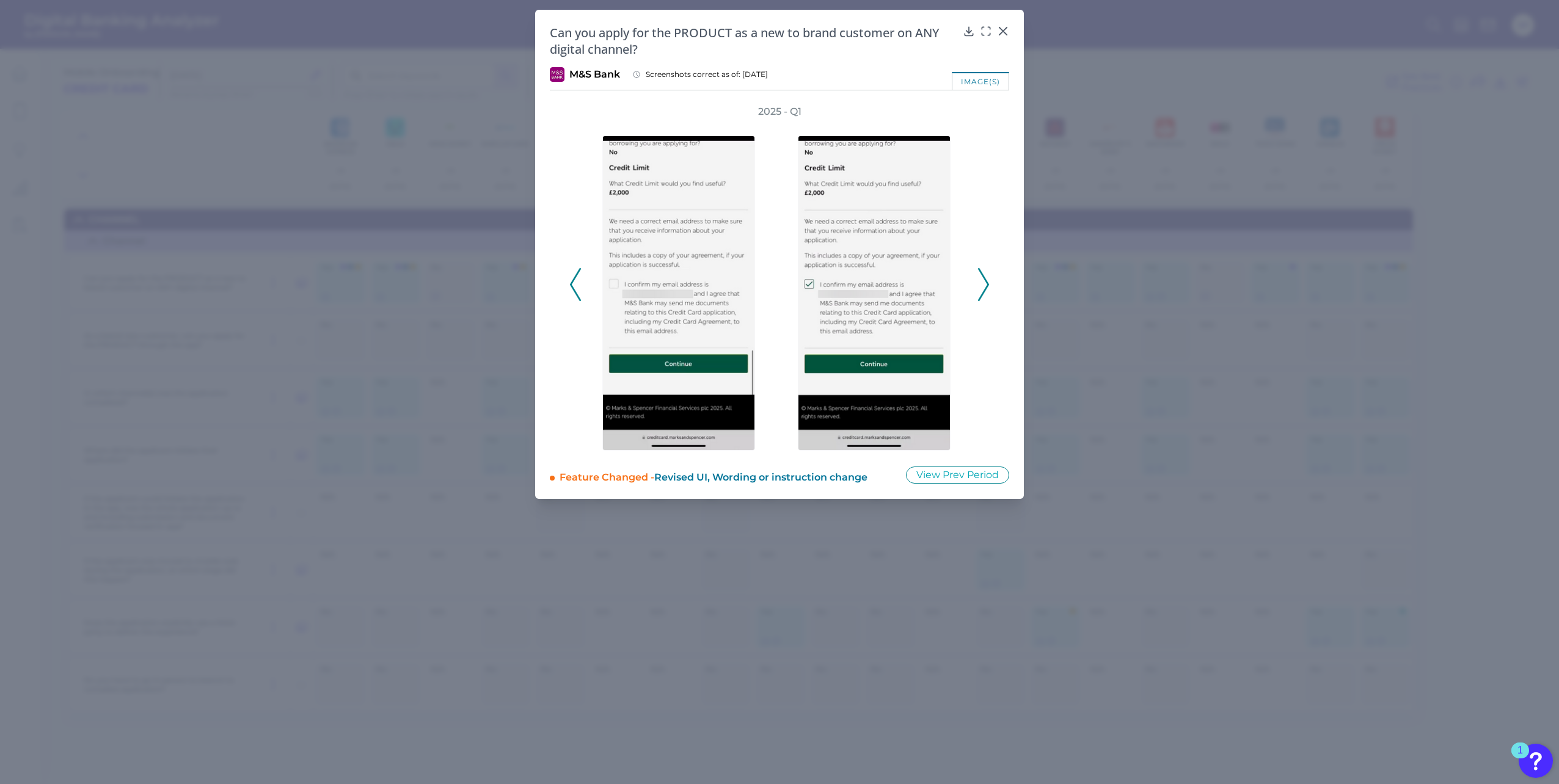
click at [988, 281] on icon at bounding box center [983, 284] width 11 height 33
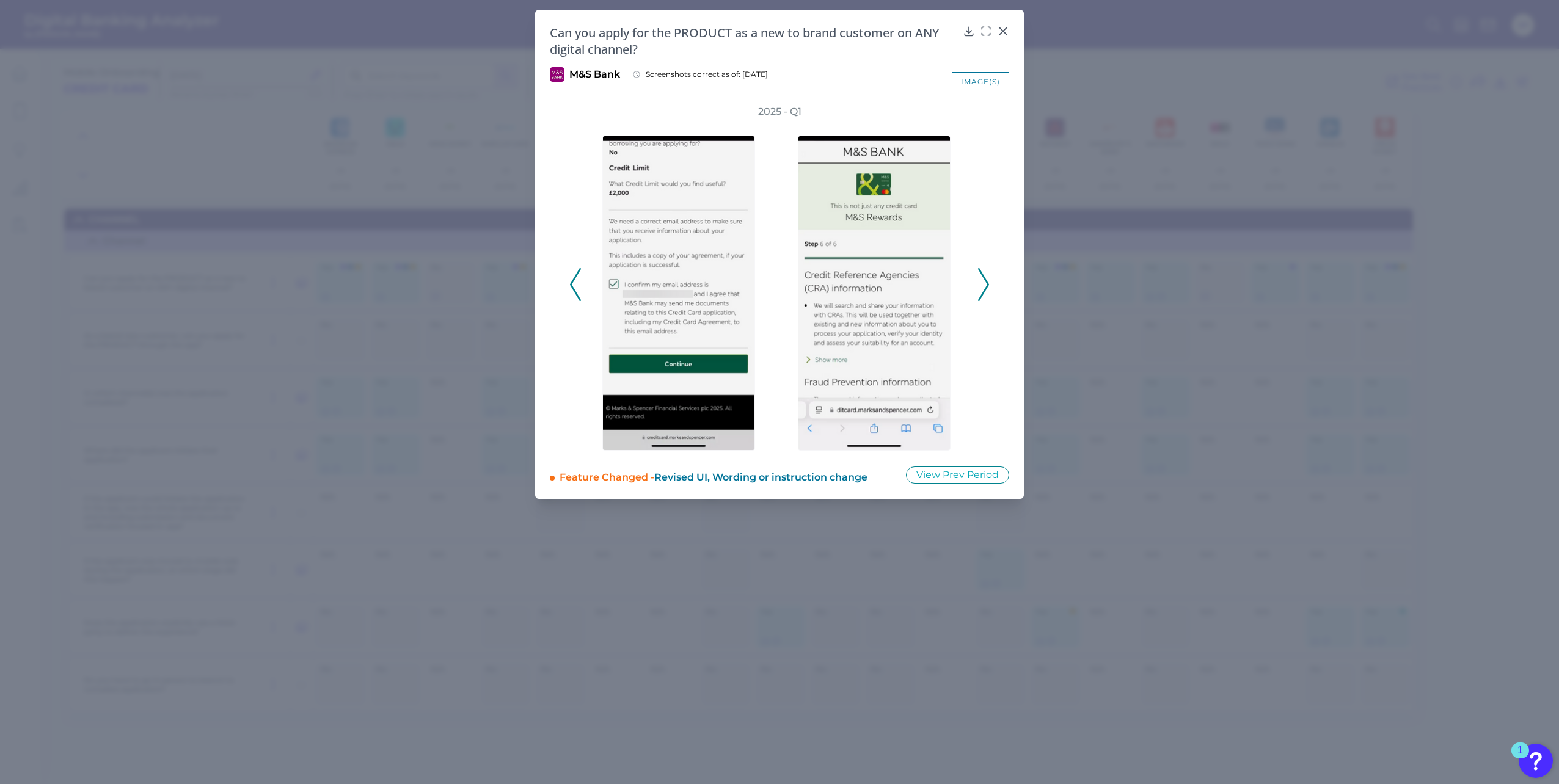
click at [988, 281] on icon at bounding box center [983, 284] width 11 height 33
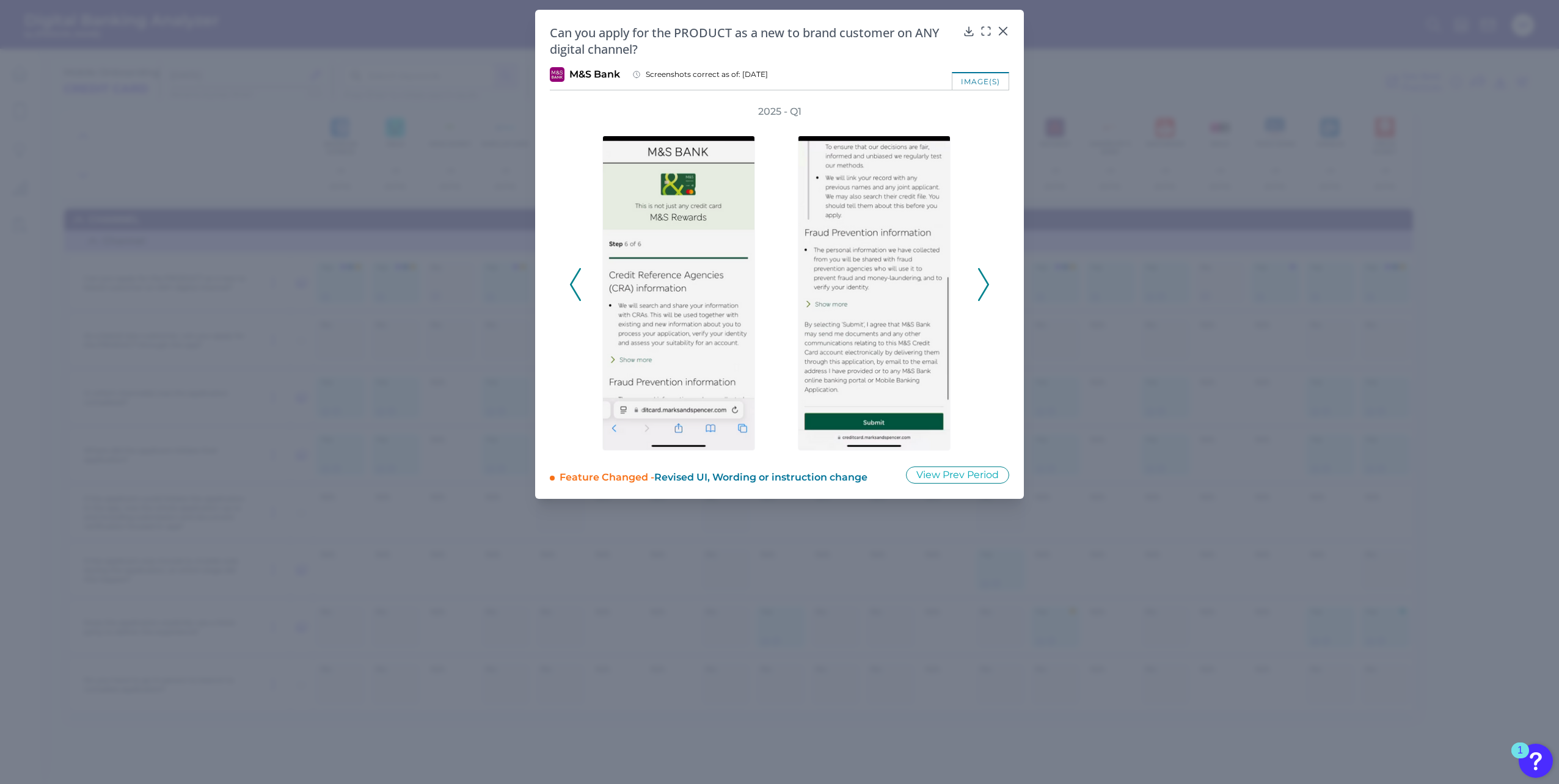
click at [988, 281] on icon at bounding box center [983, 284] width 11 height 33
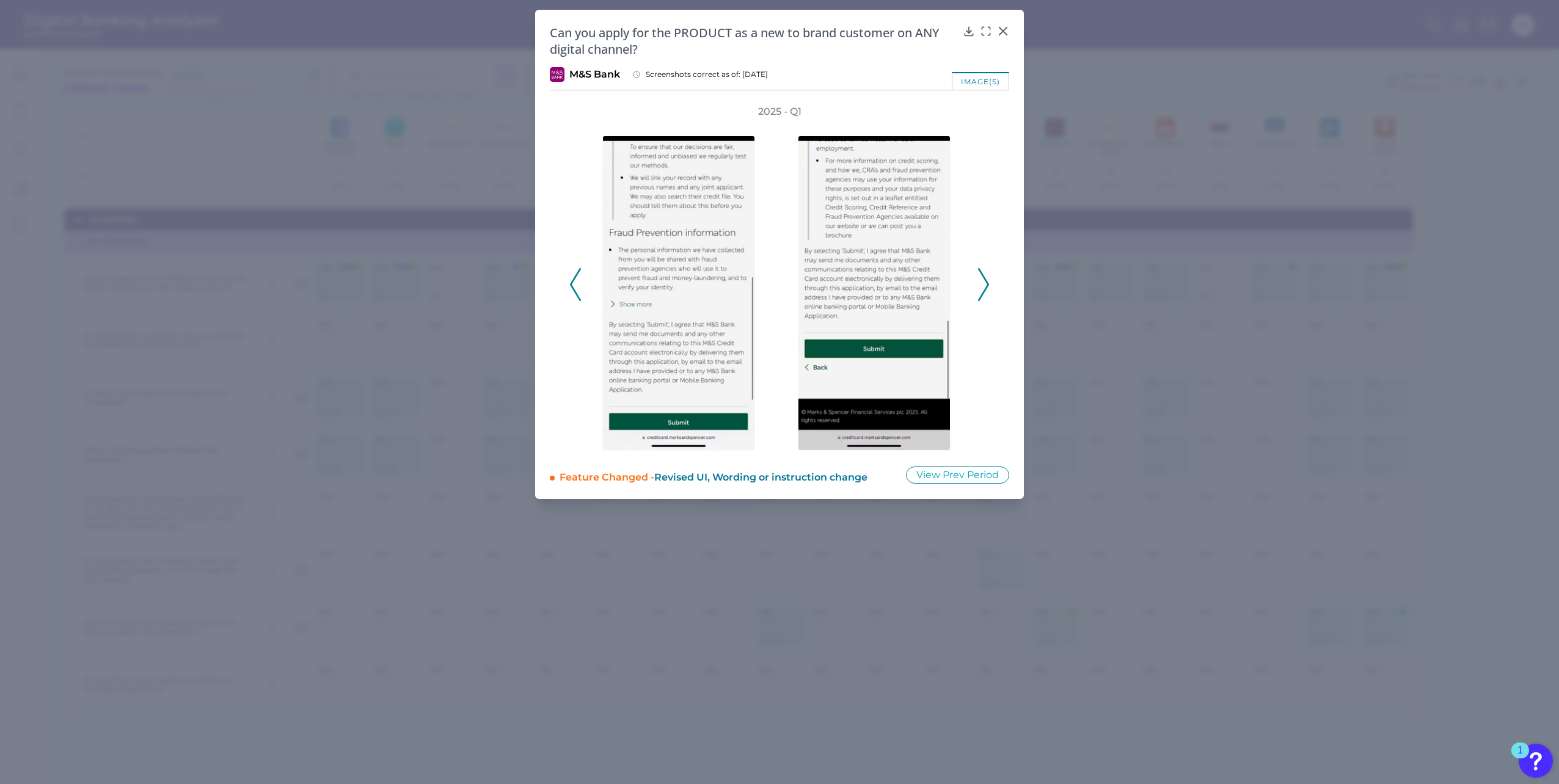
click at [988, 281] on icon at bounding box center [983, 284] width 11 height 33
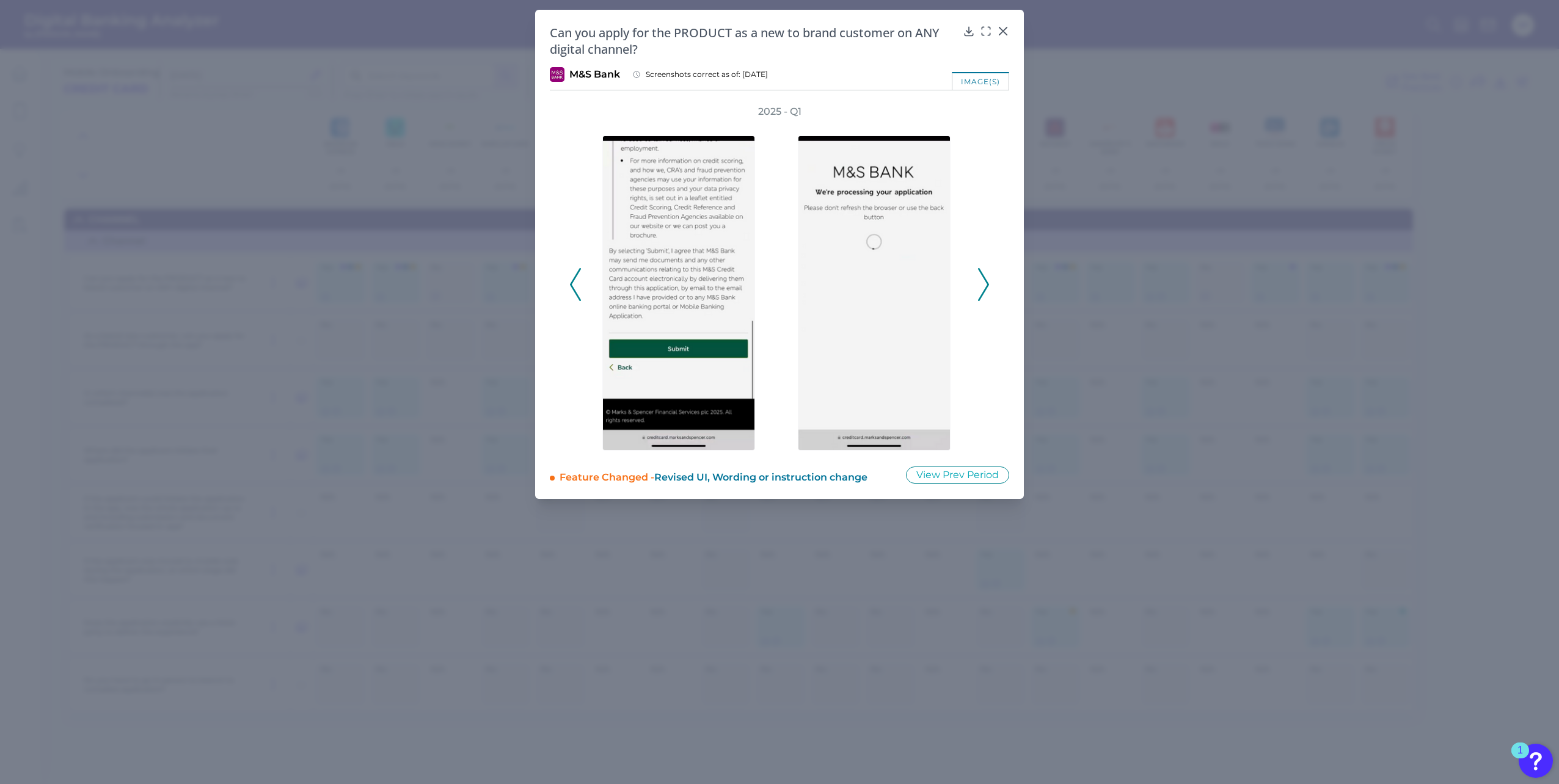
click at [988, 281] on icon at bounding box center [983, 284] width 11 height 33
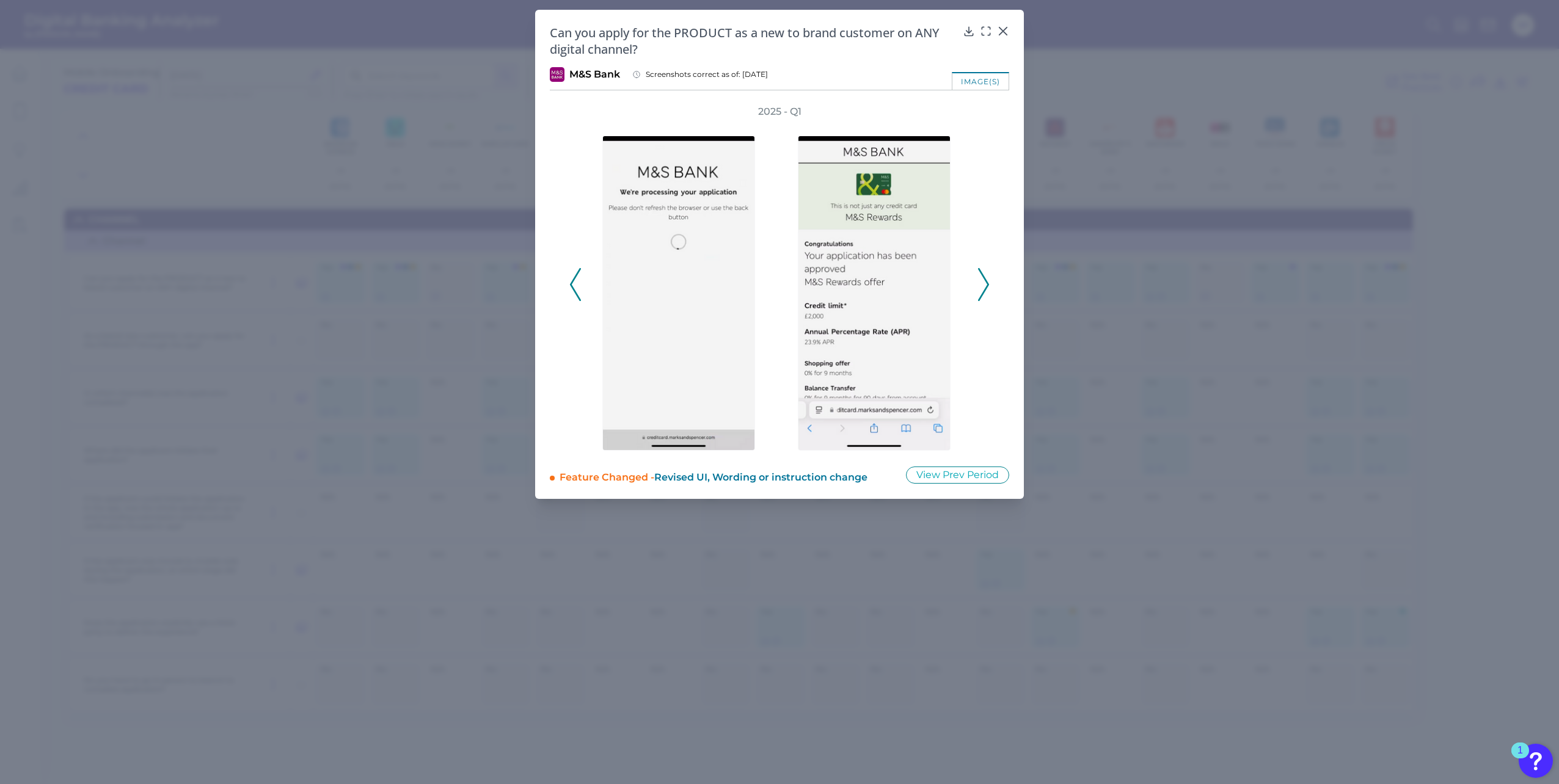
click at [988, 281] on icon at bounding box center [983, 284] width 11 height 33
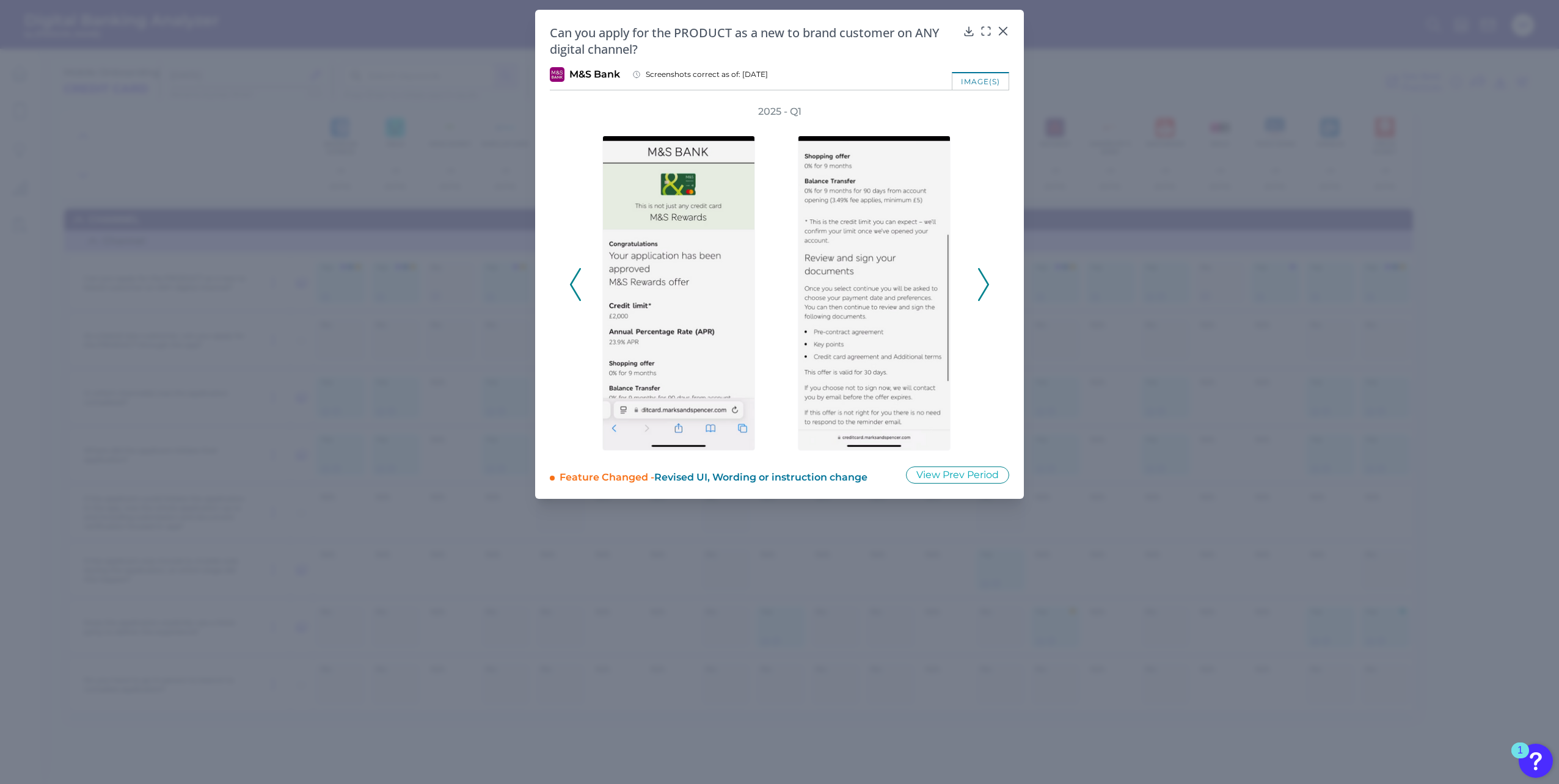
click at [988, 281] on icon at bounding box center [983, 284] width 11 height 33
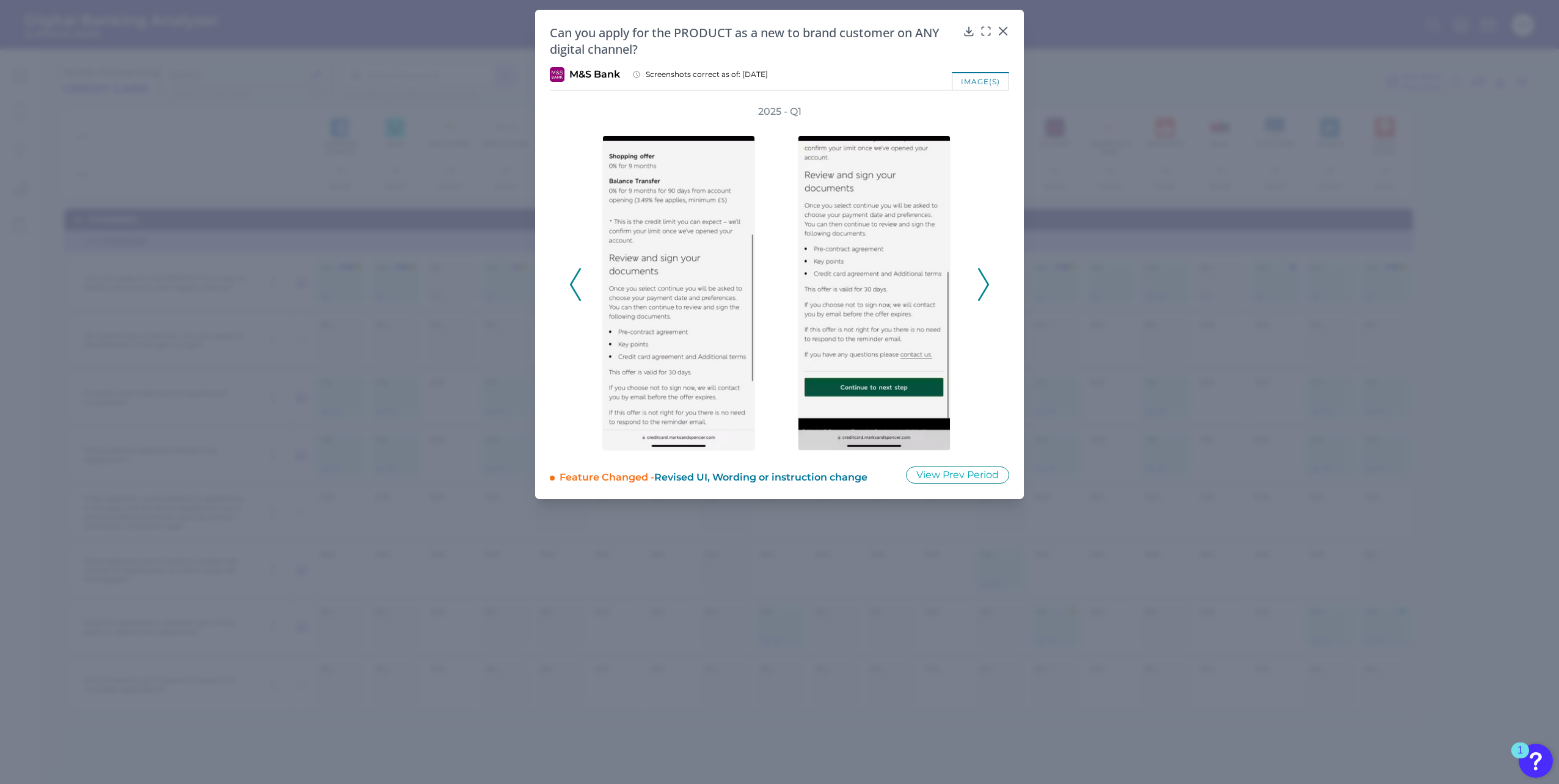
click at [988, 281] on icon at bounding box center [983, 284] width 11 height 33
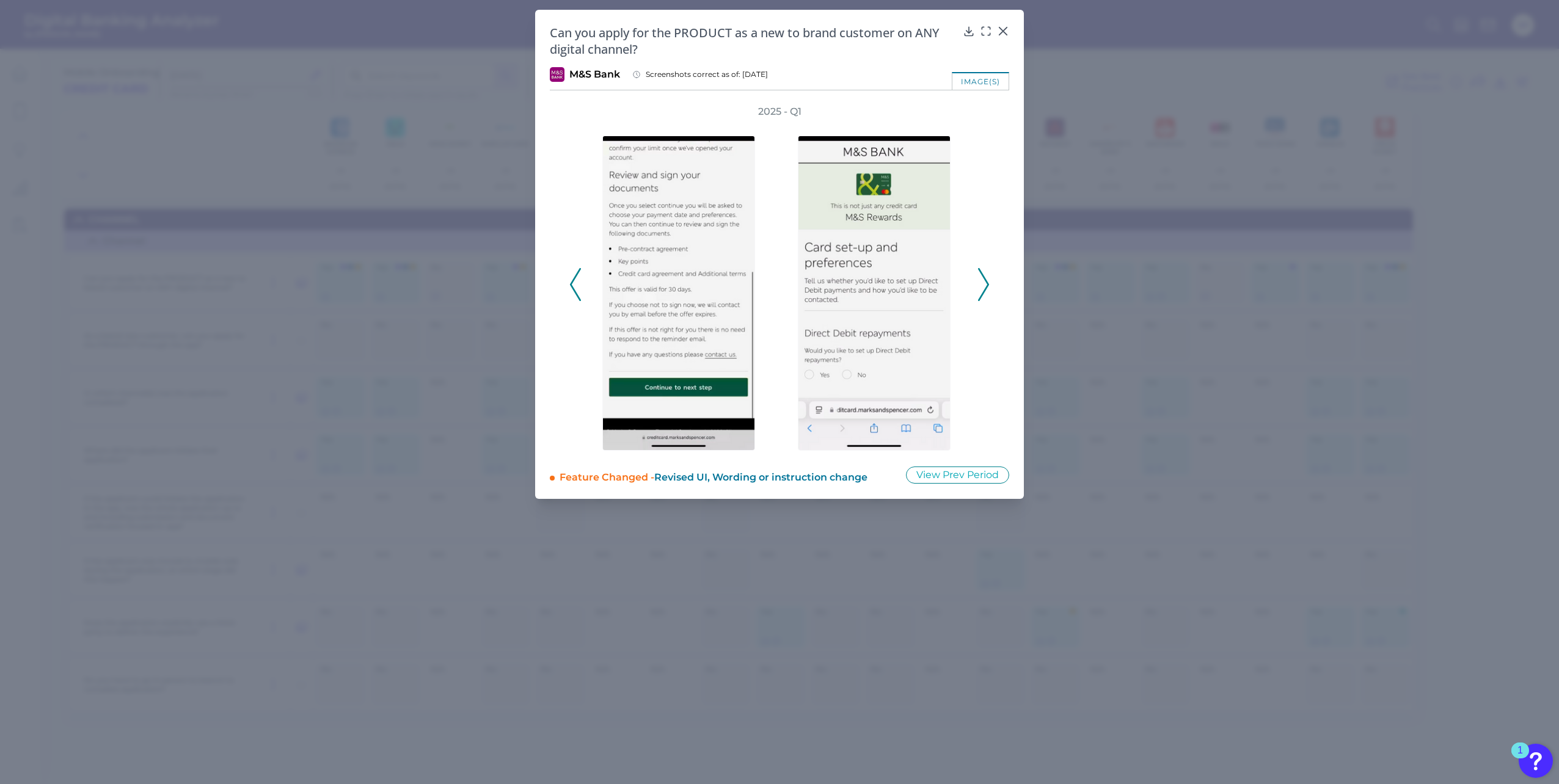
click at [988, 281] on icon at bounding box center [983, 284] width 11 height 33
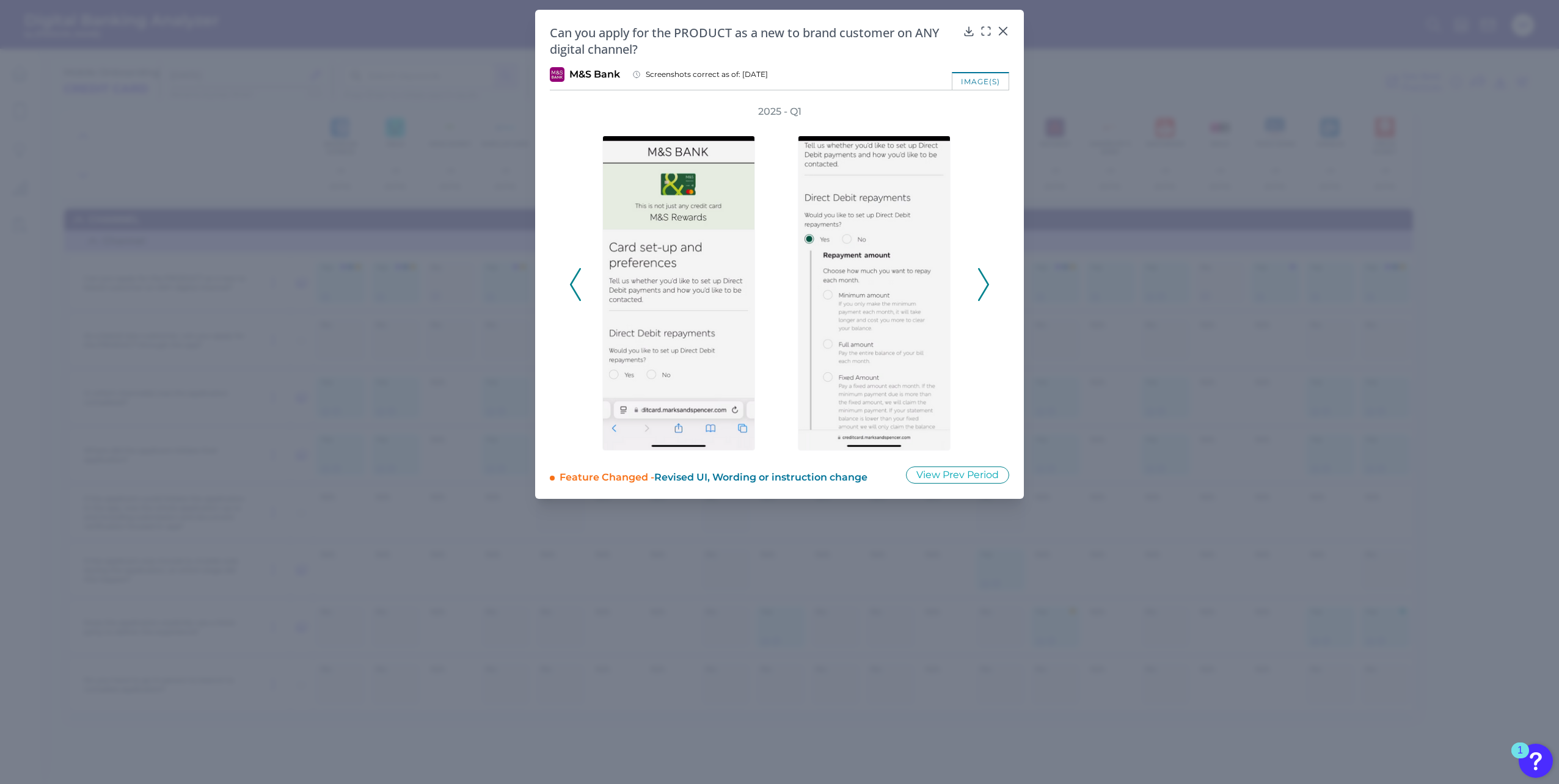
click at [988, 281] on icon at bounding box center [983, 284] width 11 height 33
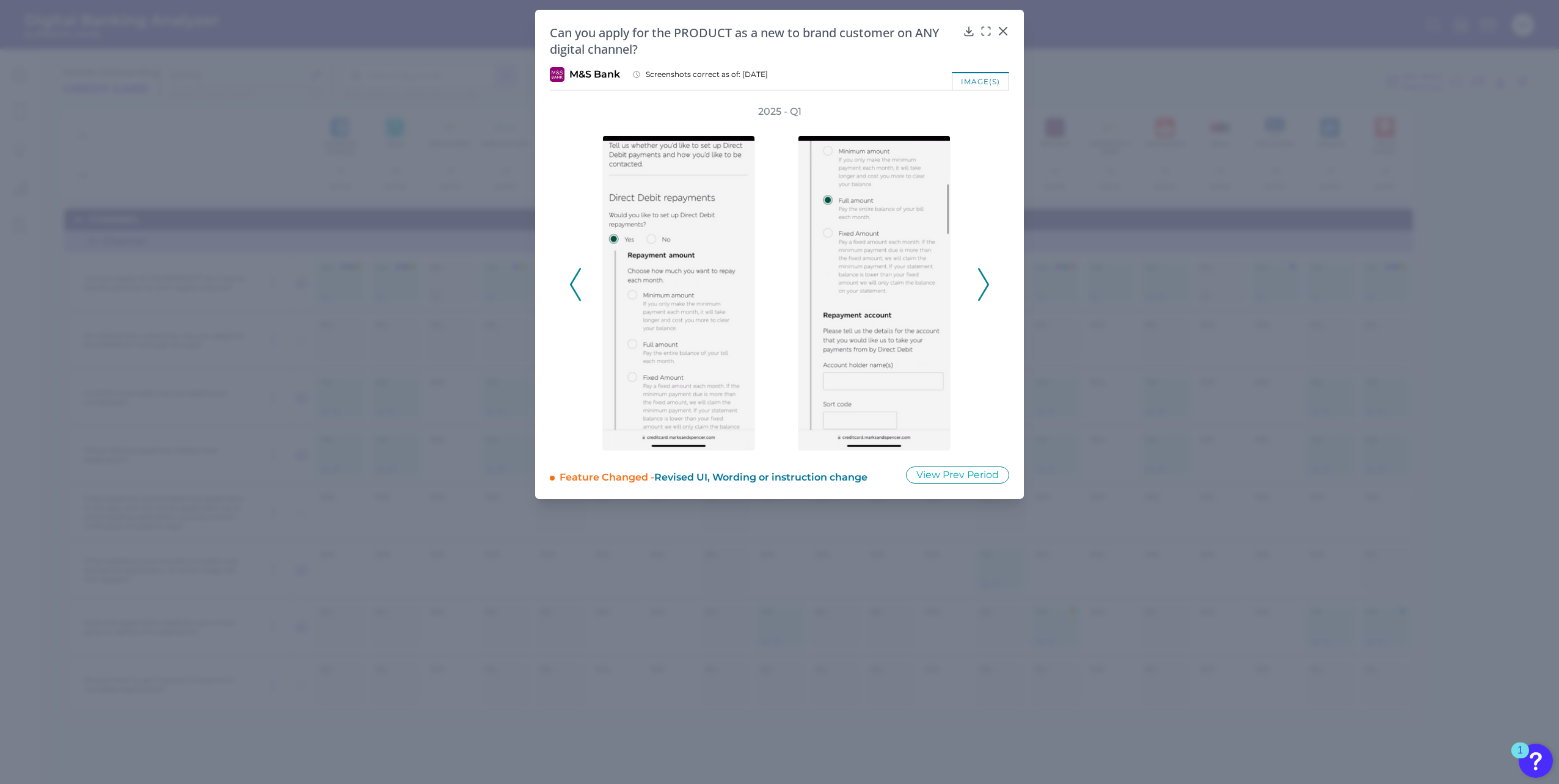
click at [988, 281] on icon at bounding box center [983, 284] width 11 height 33
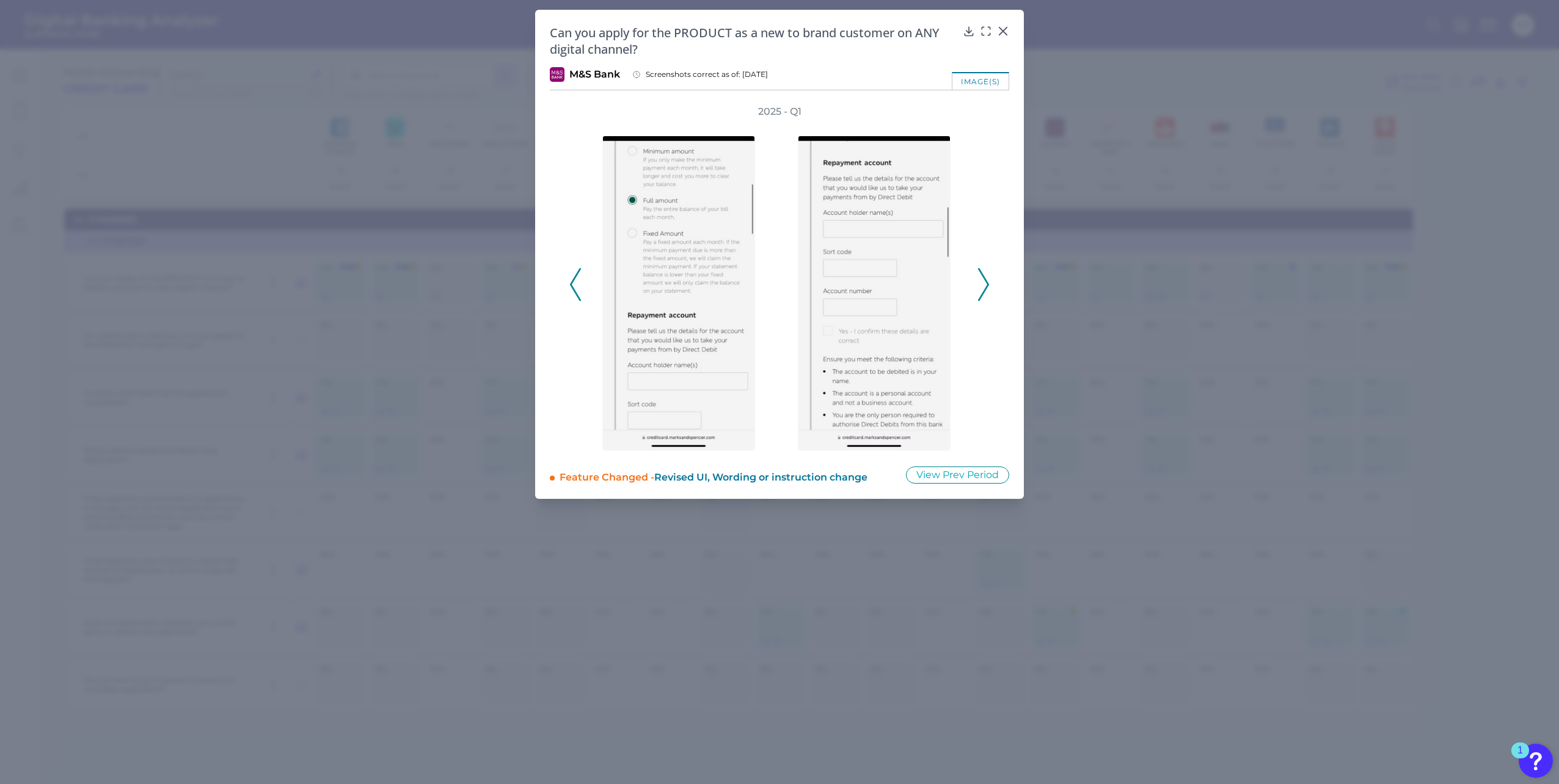
click at [988, 281] on icon at bounding box center [983, 284] width 11 height 33
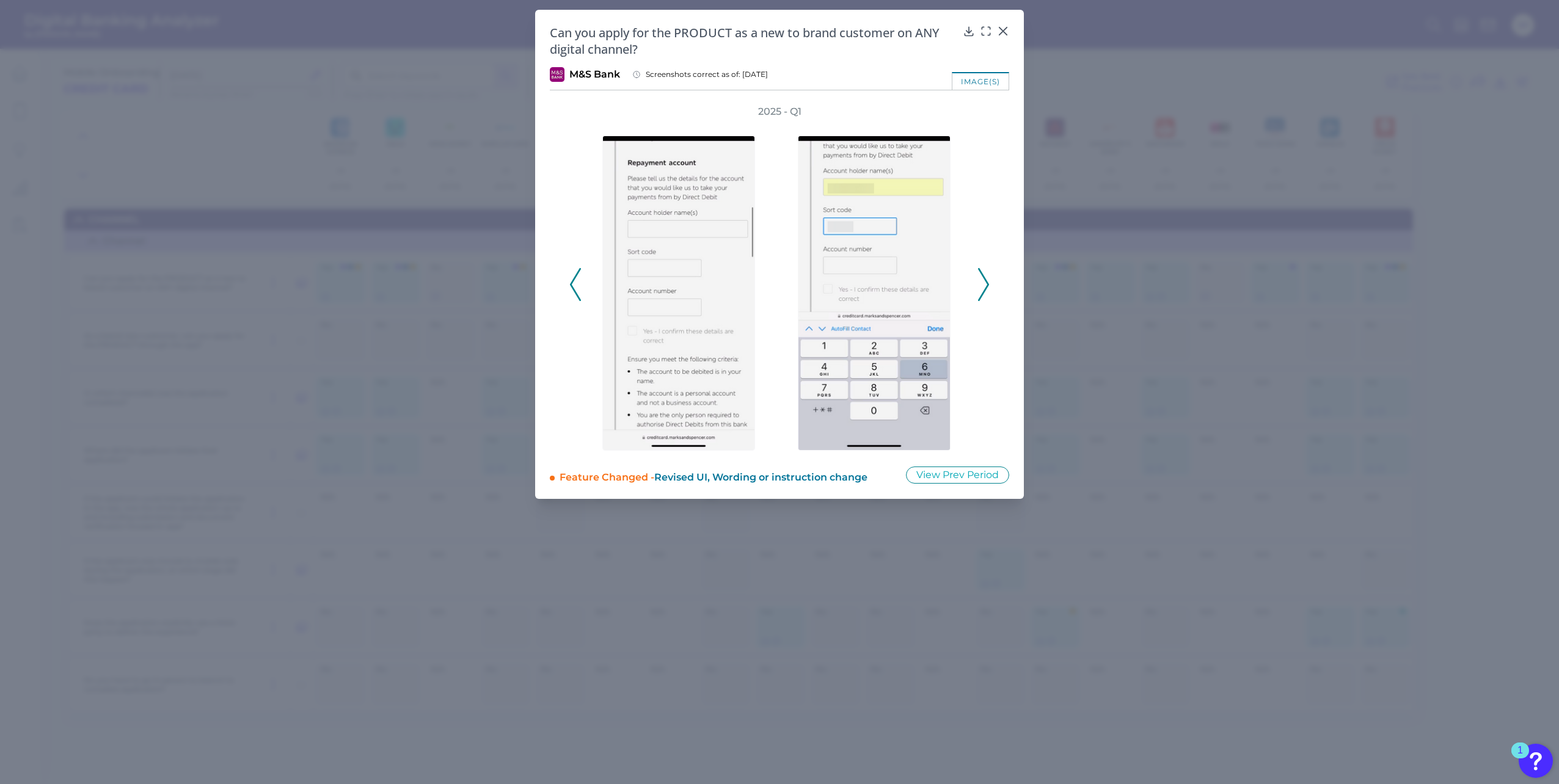
click at [988, 281] on icon at bounding box center [983, 284] width 11 height 33
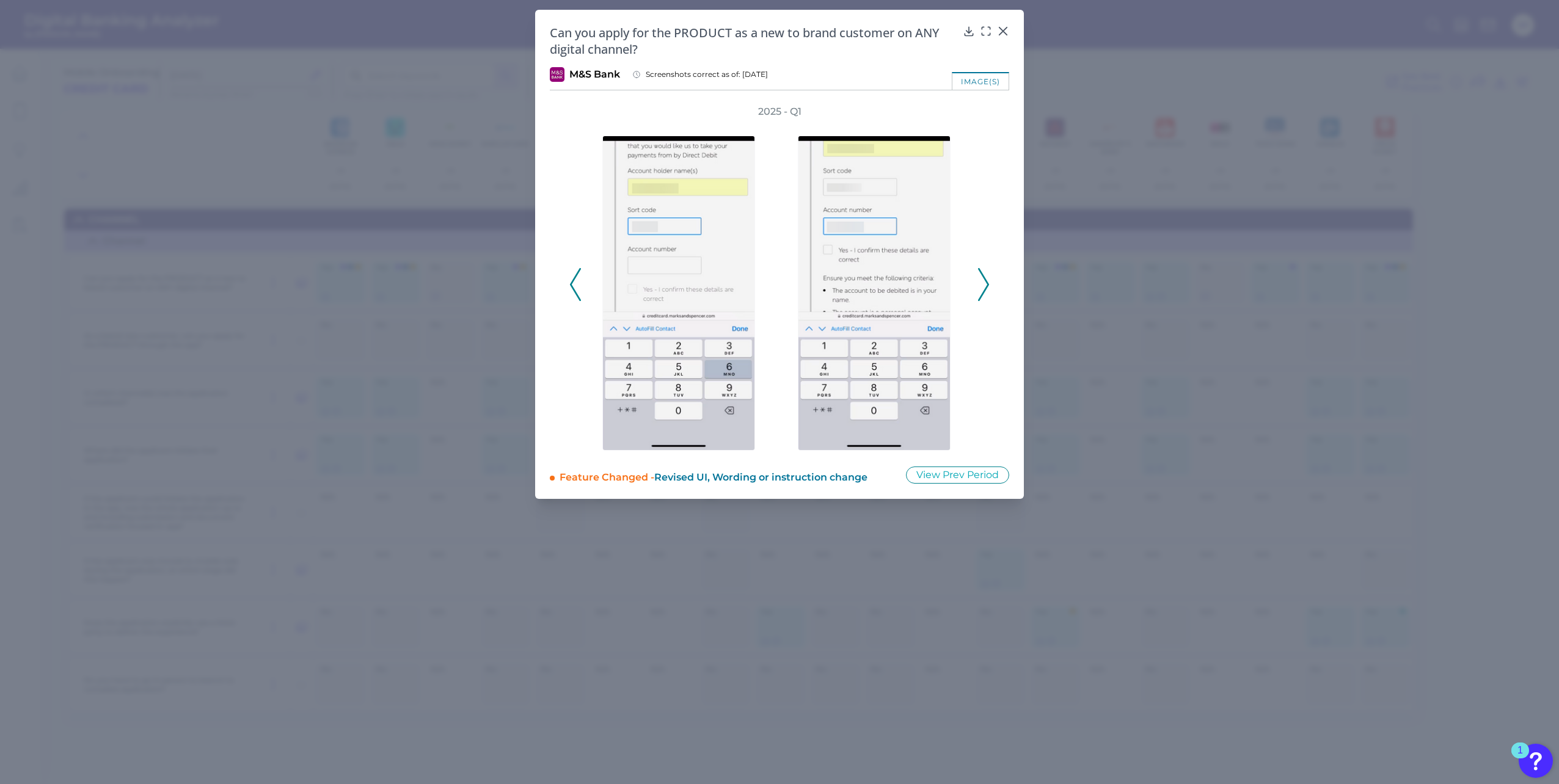
click at [988, 281] on icon at bounding box center [983, 284] width 11 height 33
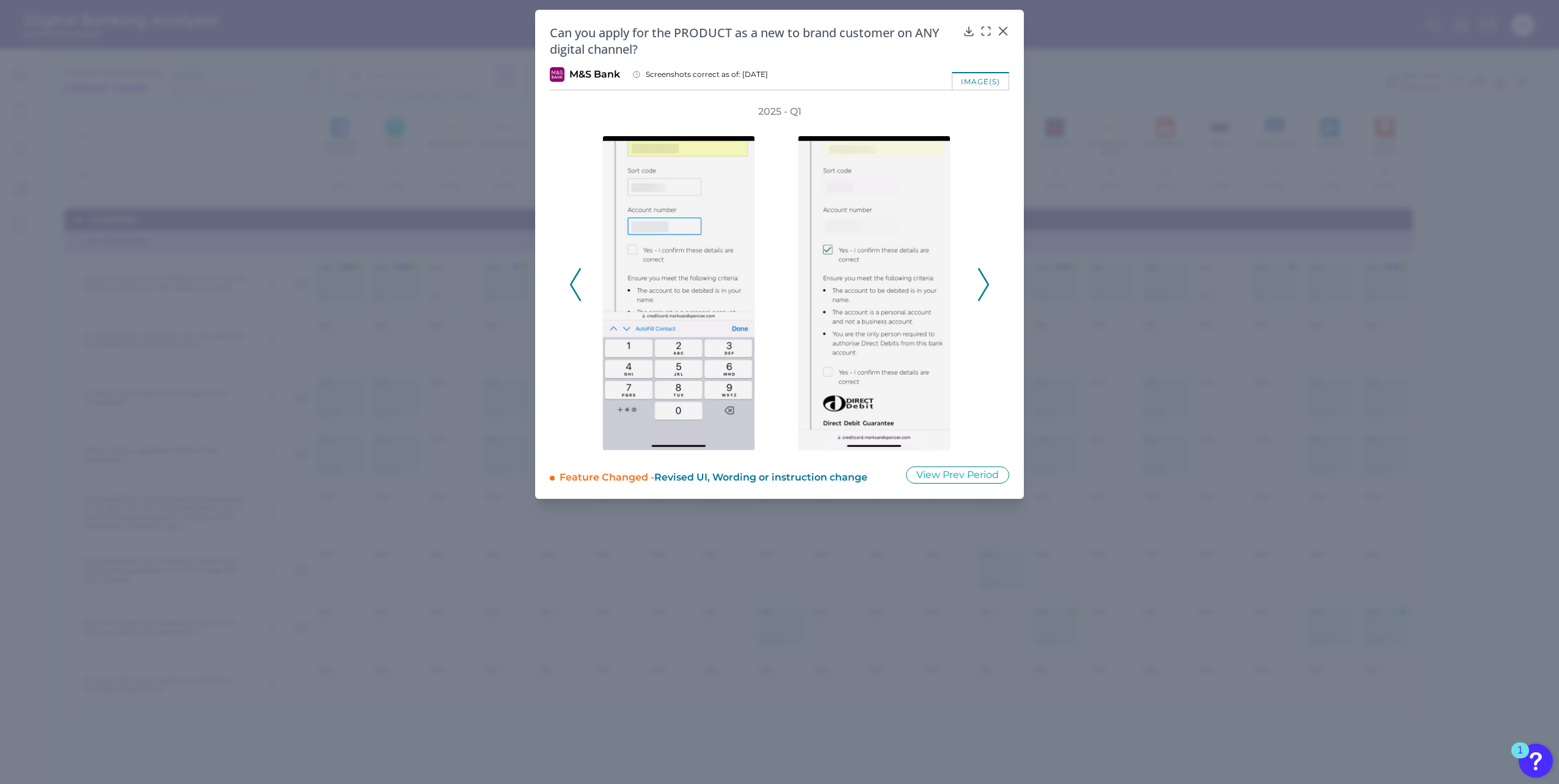
click at [988, 280] on icon at bounding box center [983, 284] width 11 height 33
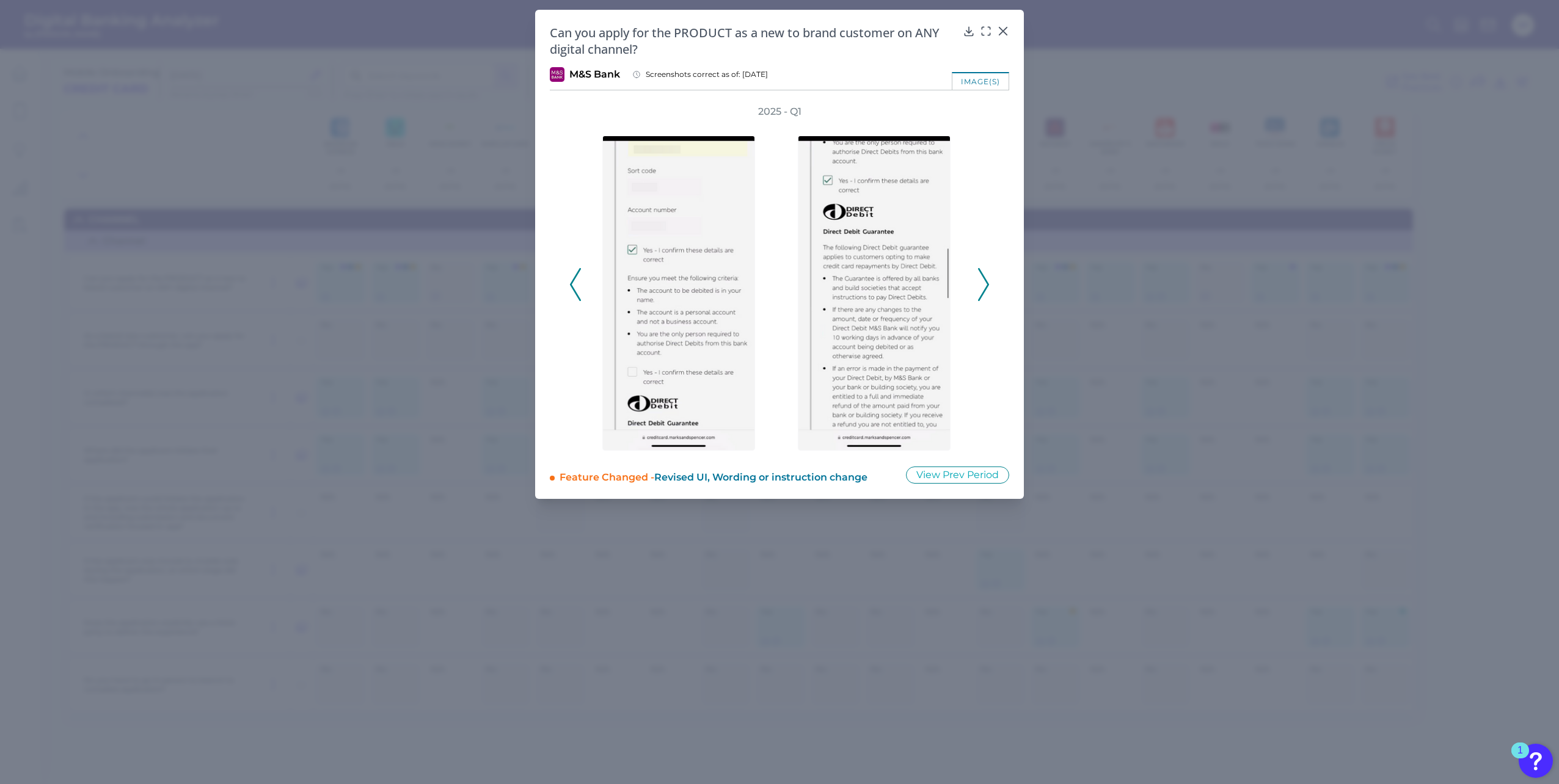
click at [988, 280] on icon at bounding box center [983, 284] width 11 height 33
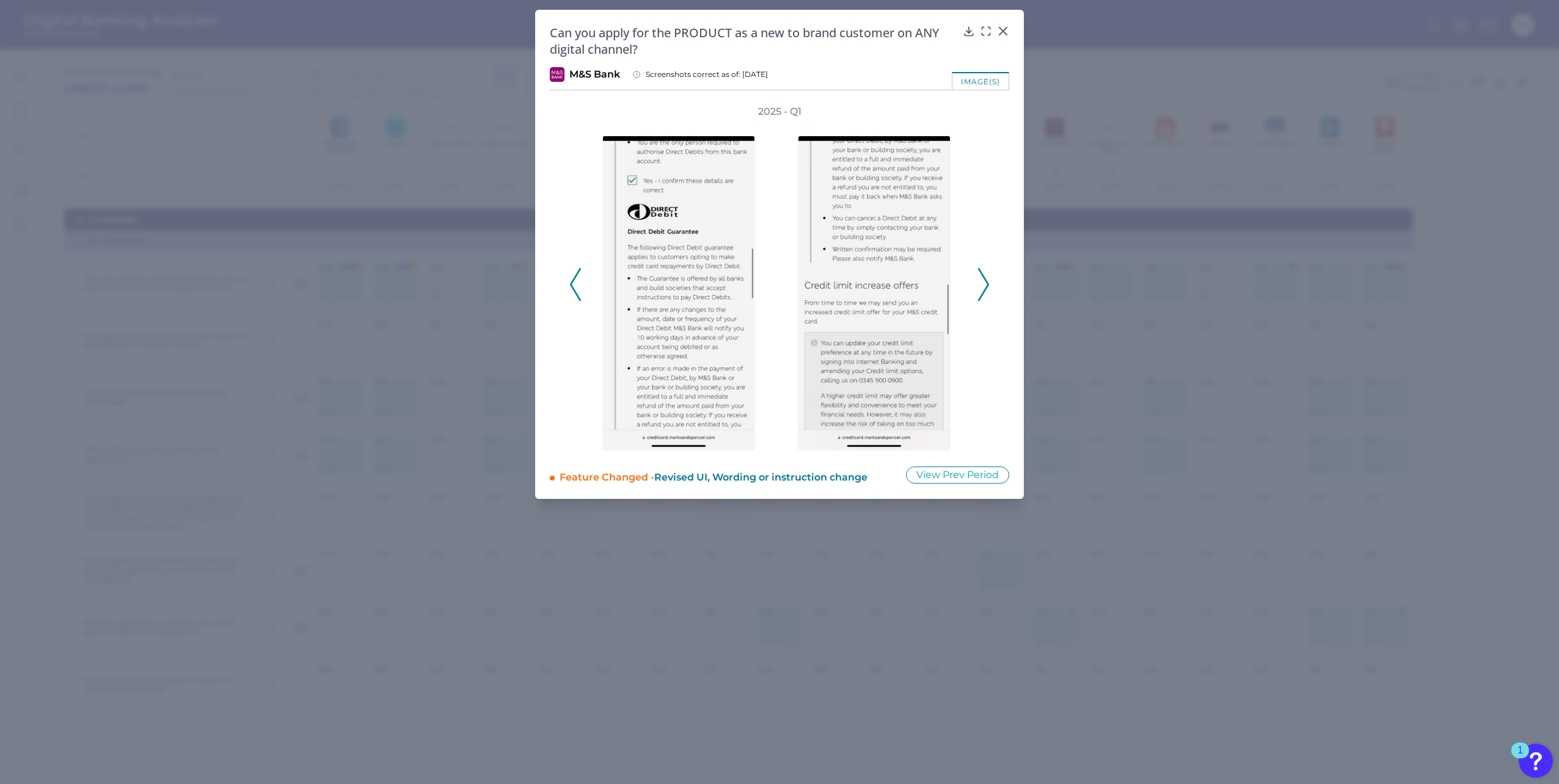
click at [988, 280] on icon at bounding box center [983, 284] width 11 height 33
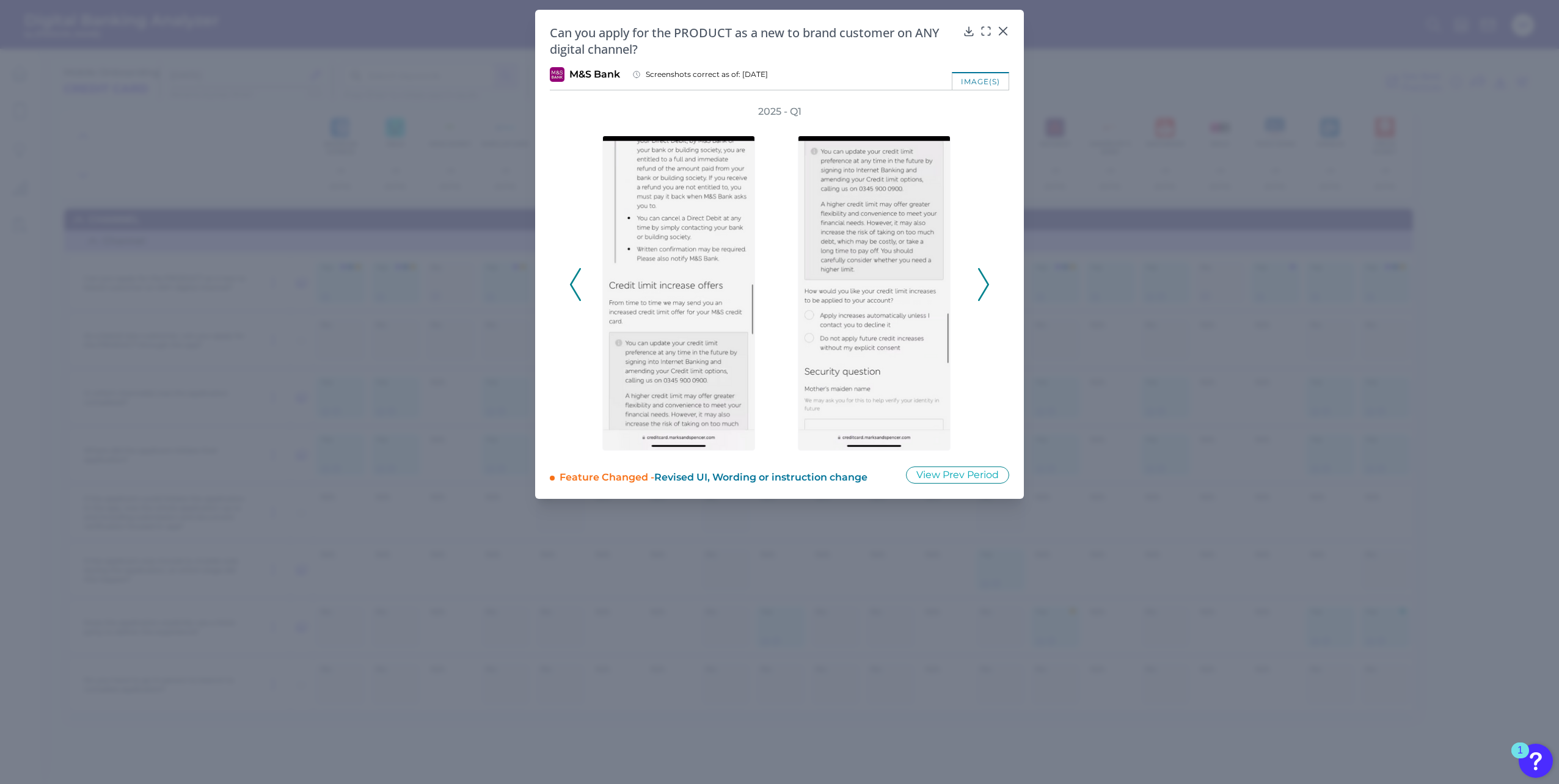
click at [988, 280] on icon at bounding box center [983, 284] width 11 height 33
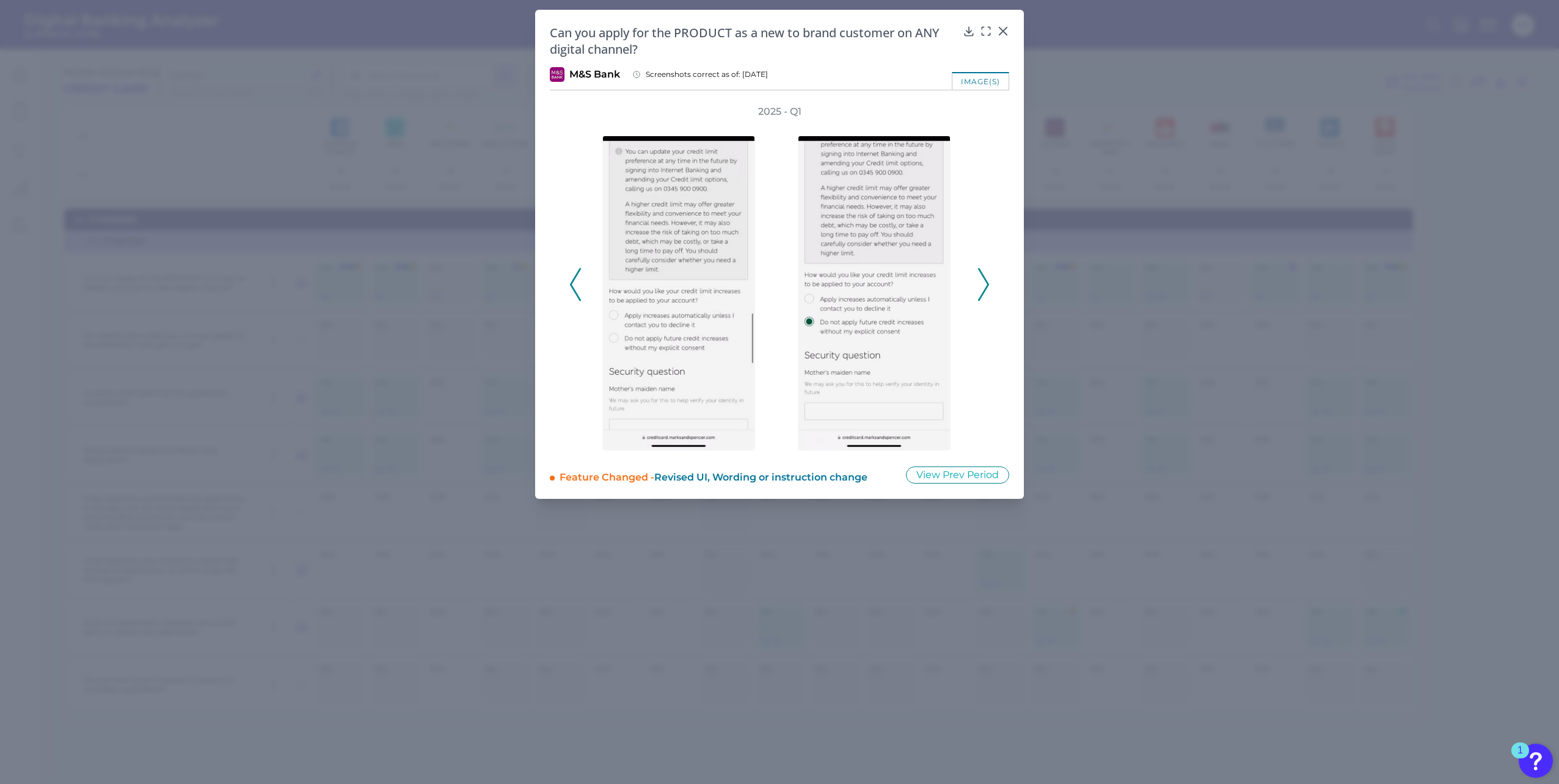
click at [988, 279] on icon at bounding box center [983, 284] width 11 height 33
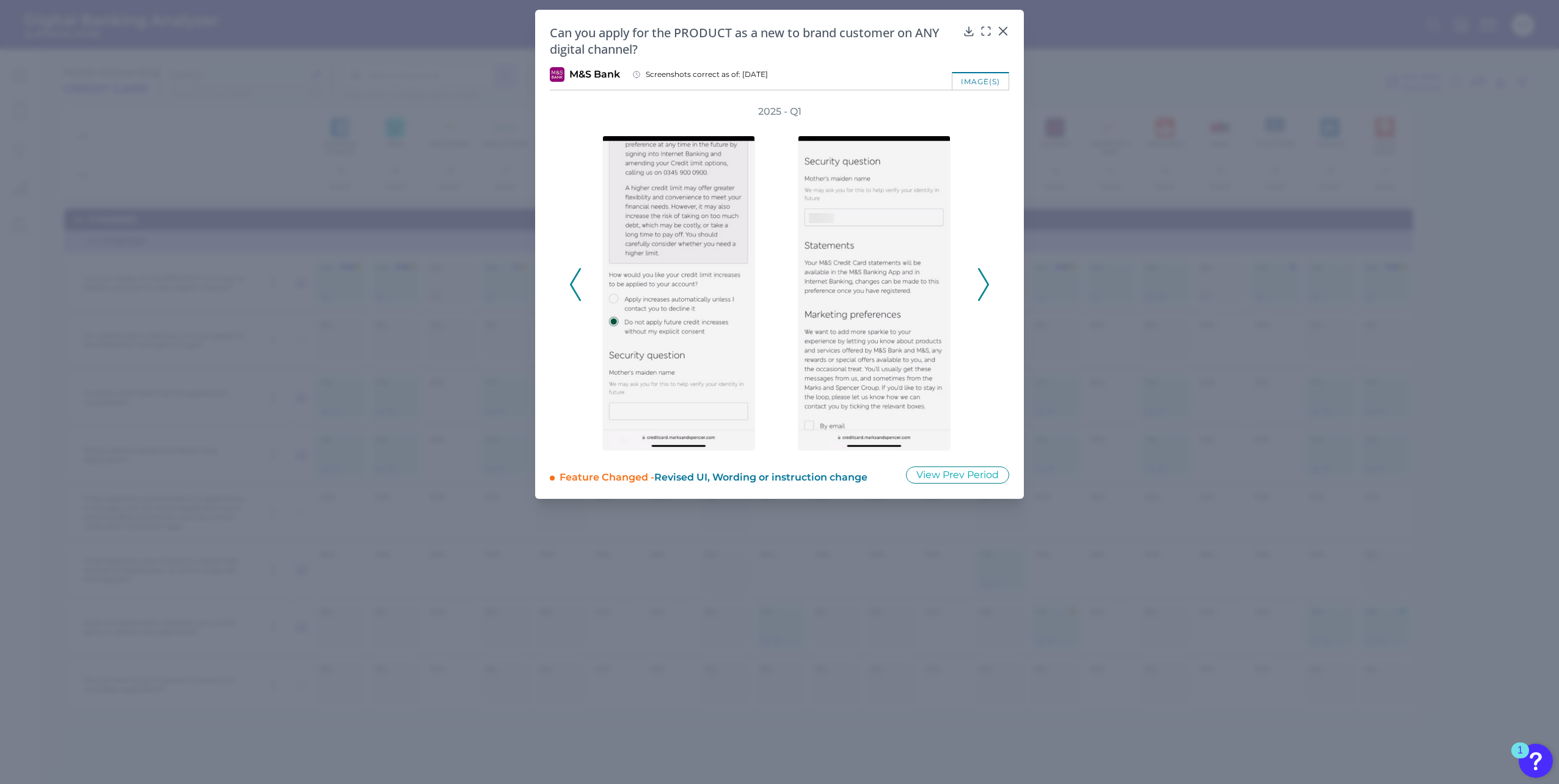
click at [989, 279] on icon at bounding box center [983, 284] width 11 height 33
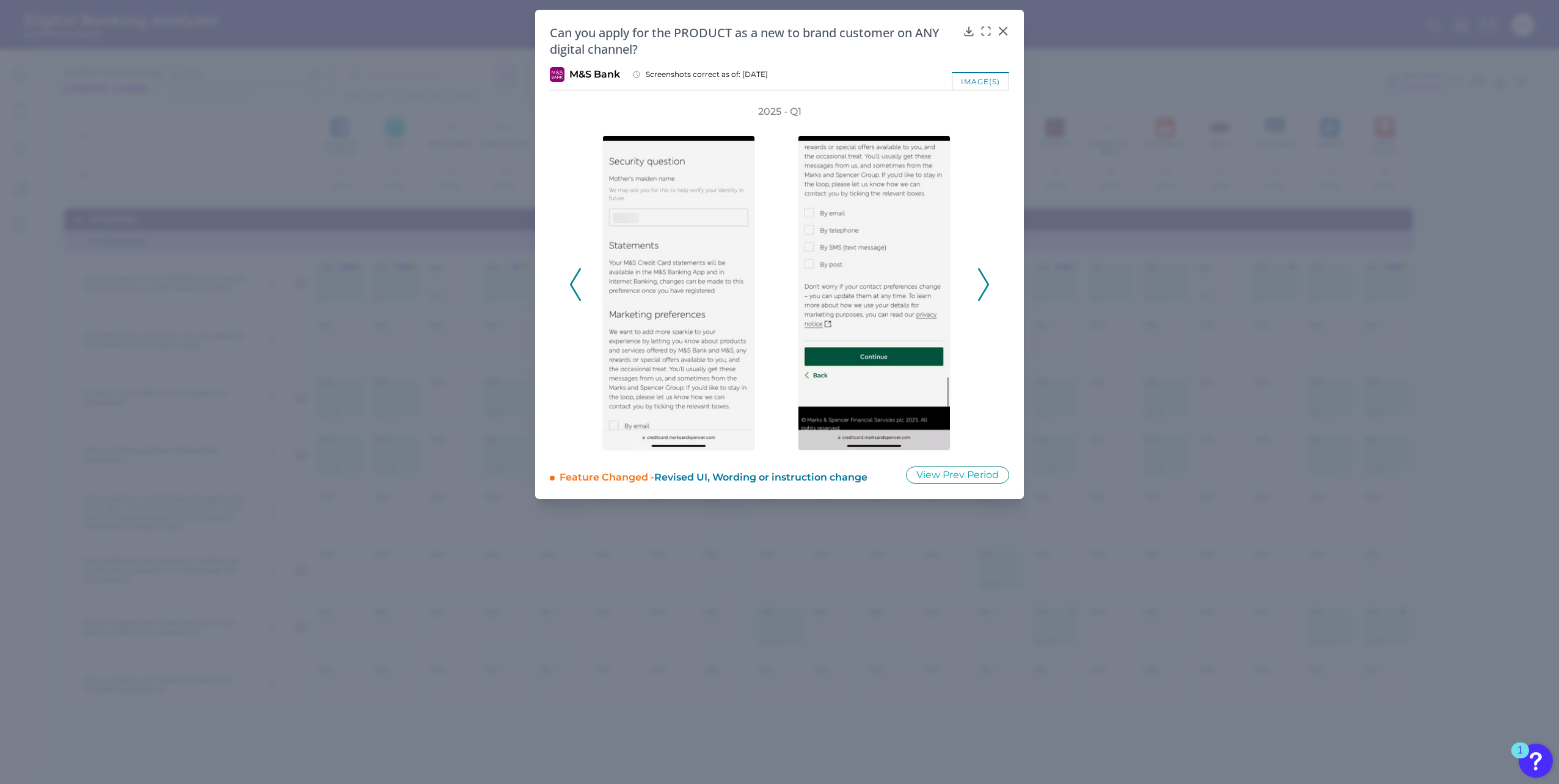
click at [989, 279] on icon at bounding box center [983, 284] width 11 height 33
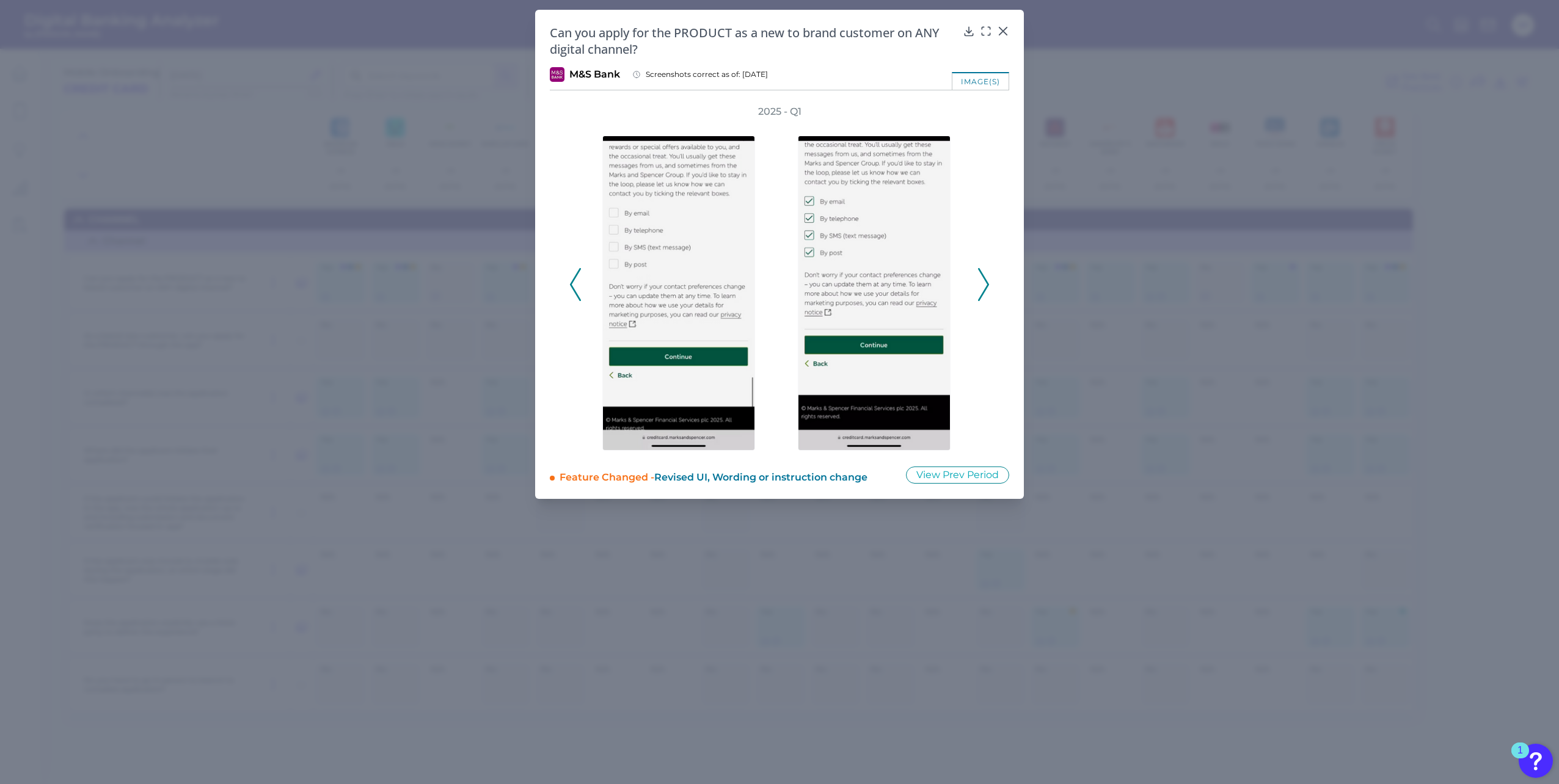
click at [989, 279] on icon at bounding box center [983, 284] width 11 height 33
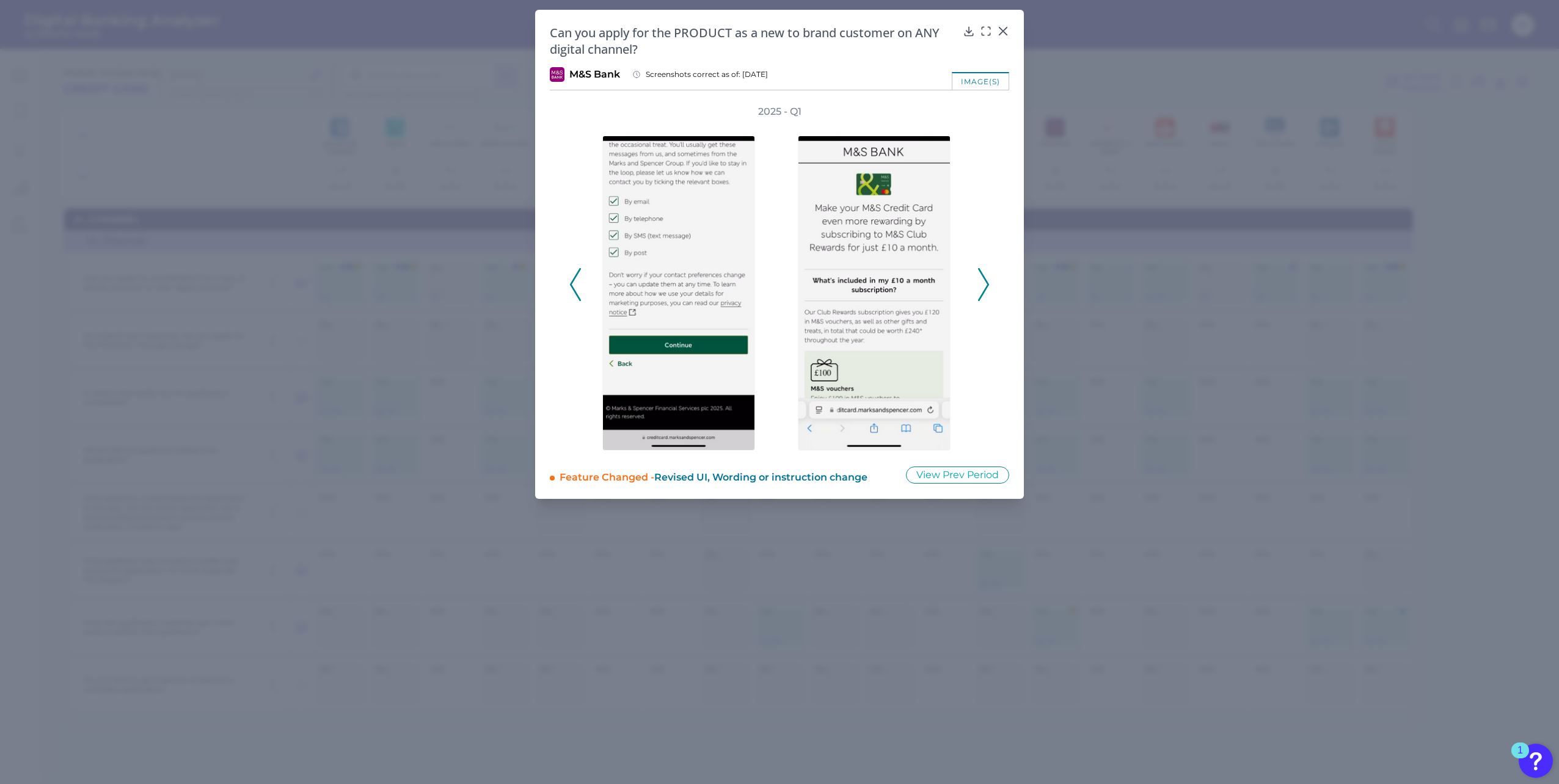
click at [989, 279] on icon at bounding box center [983, 284] width 11 height 33
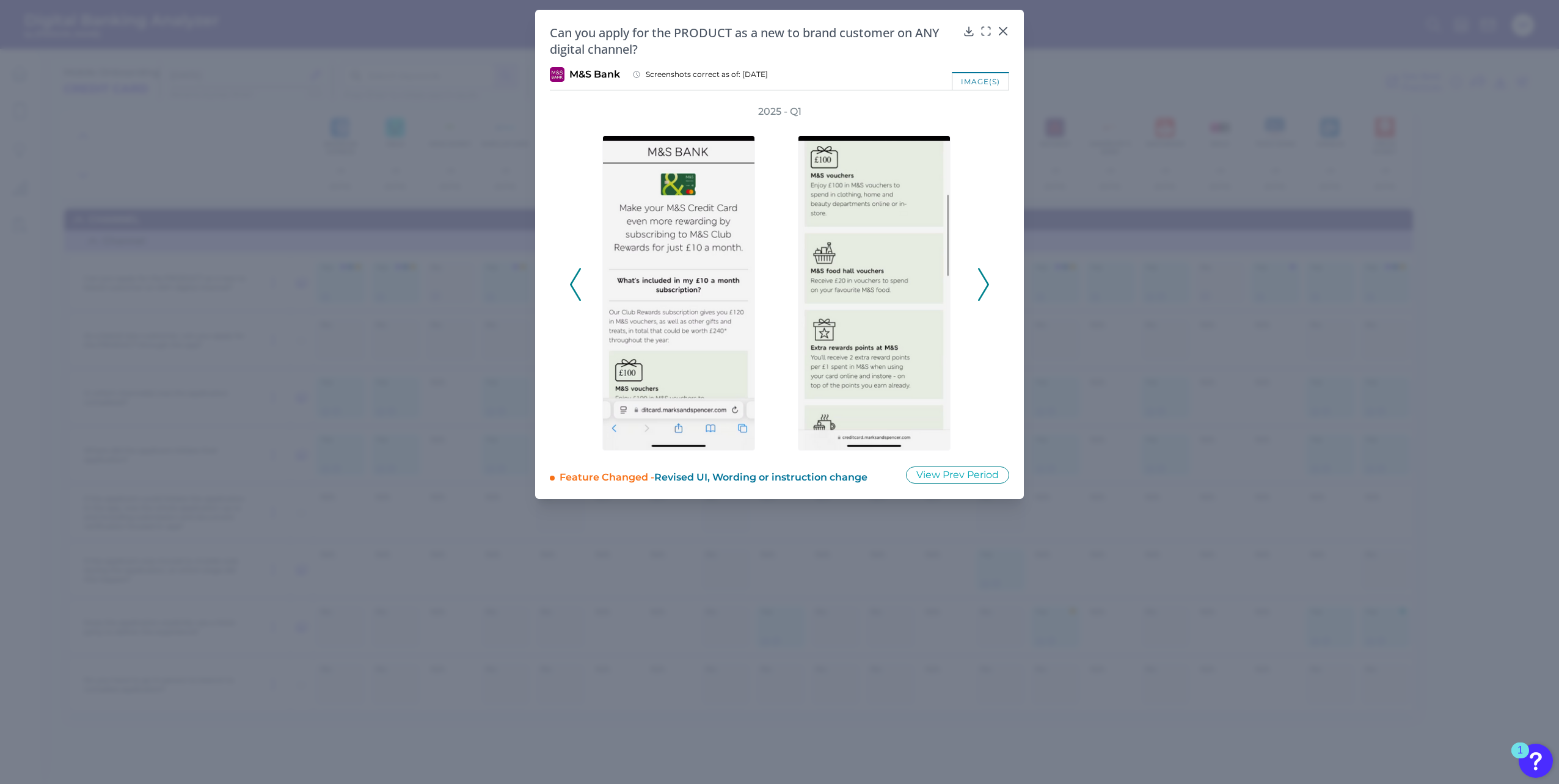
click at [989, 279] on icon at bounding box center [983, 284] width 11 height 33
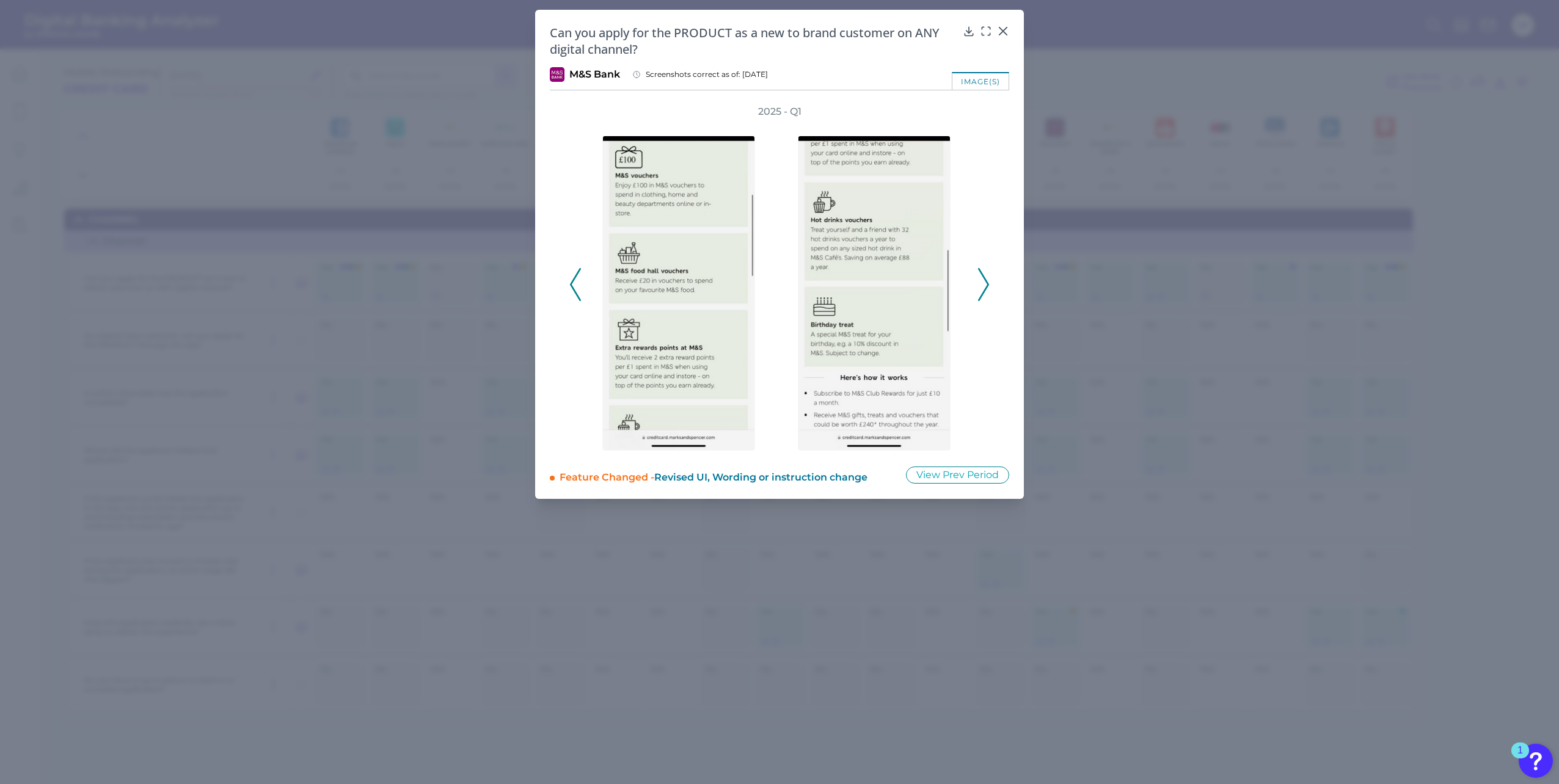
click at [989, 279] on icon at bounding box center [983, 284] width 11 height 33
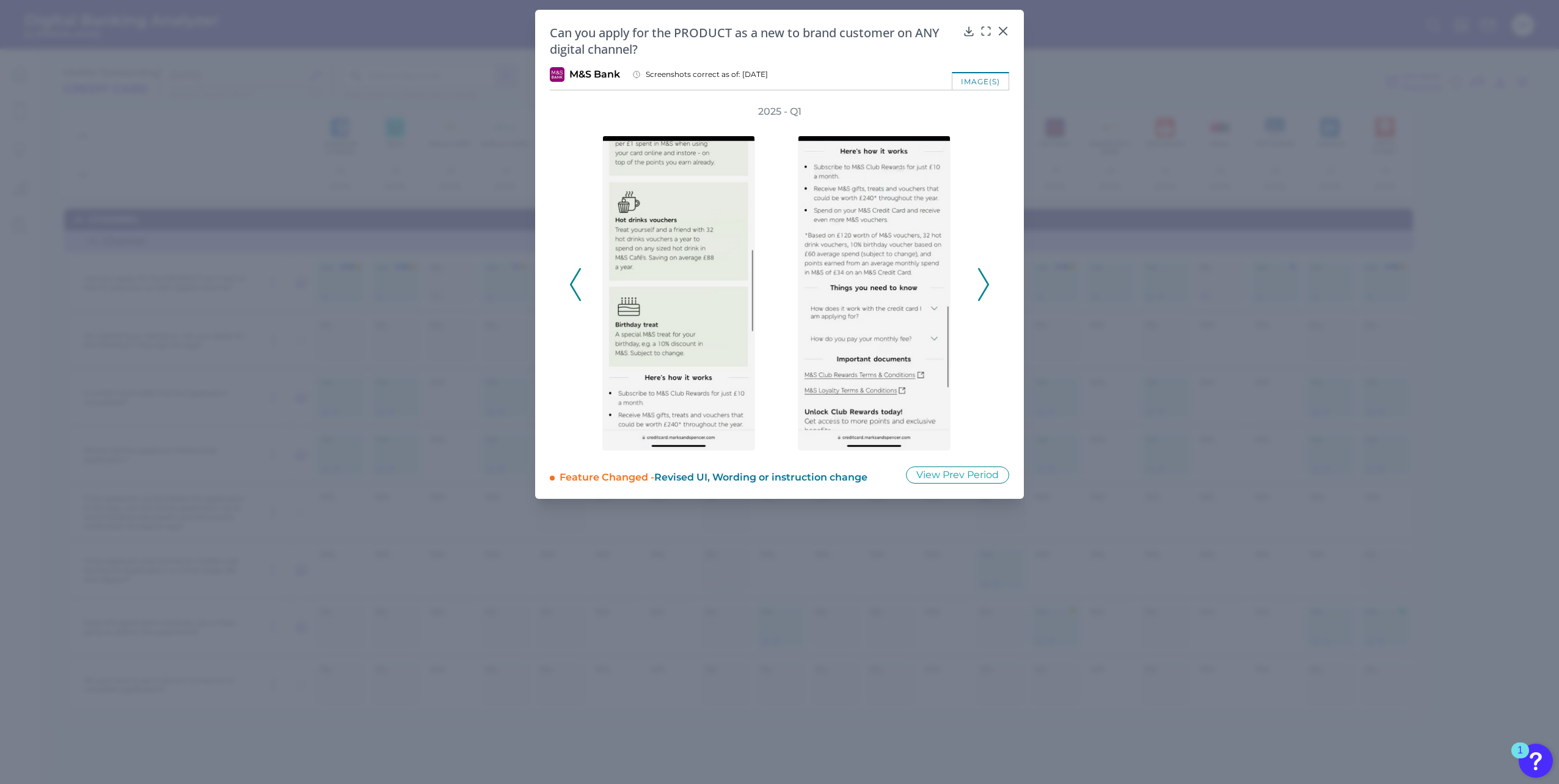
click at [989, 279] on icon at bounding box center [983, 284] width 11 height 33
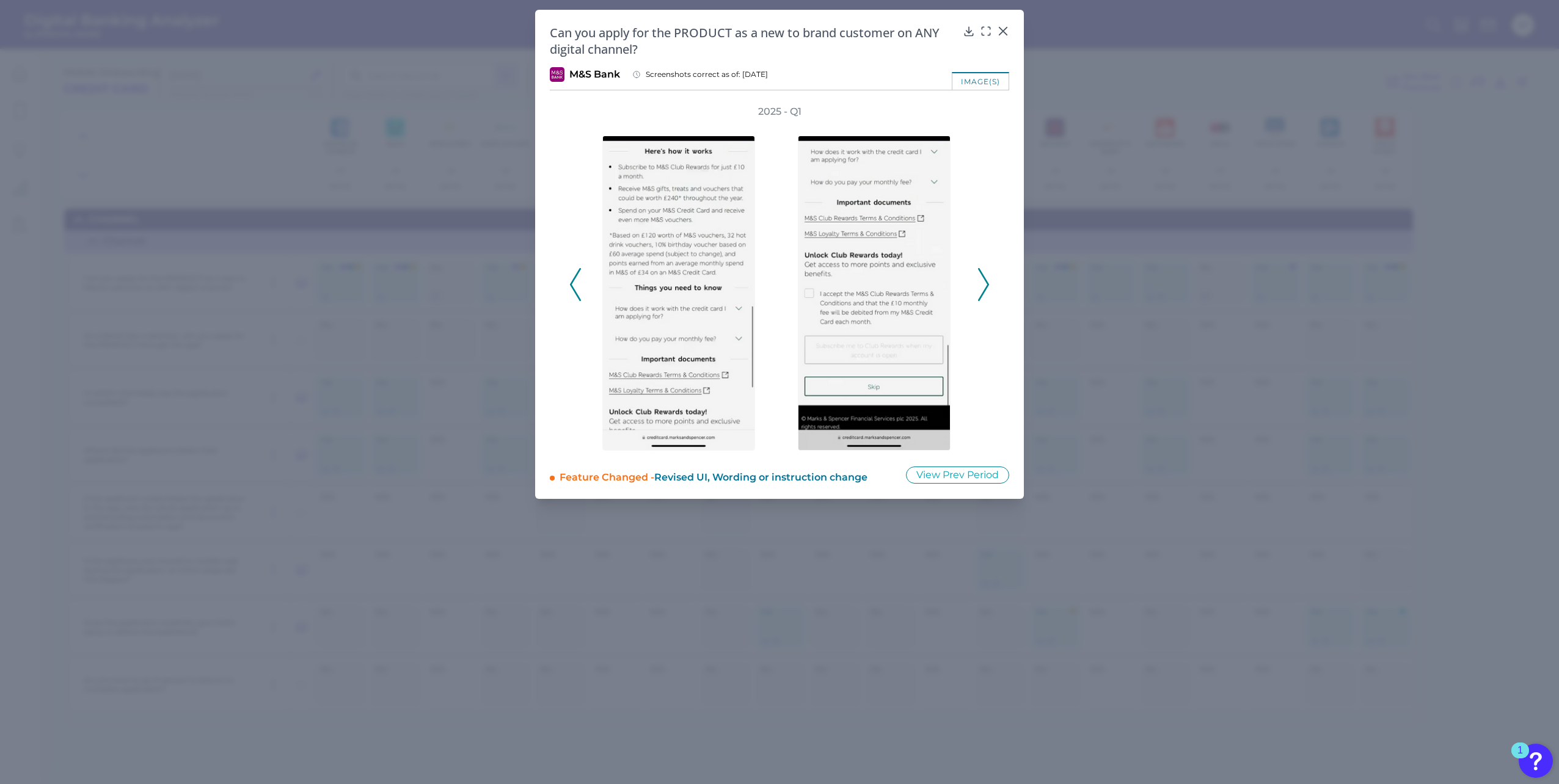
click at [989, 279] on icon at bounding box center [983, 284] width 11 height 33
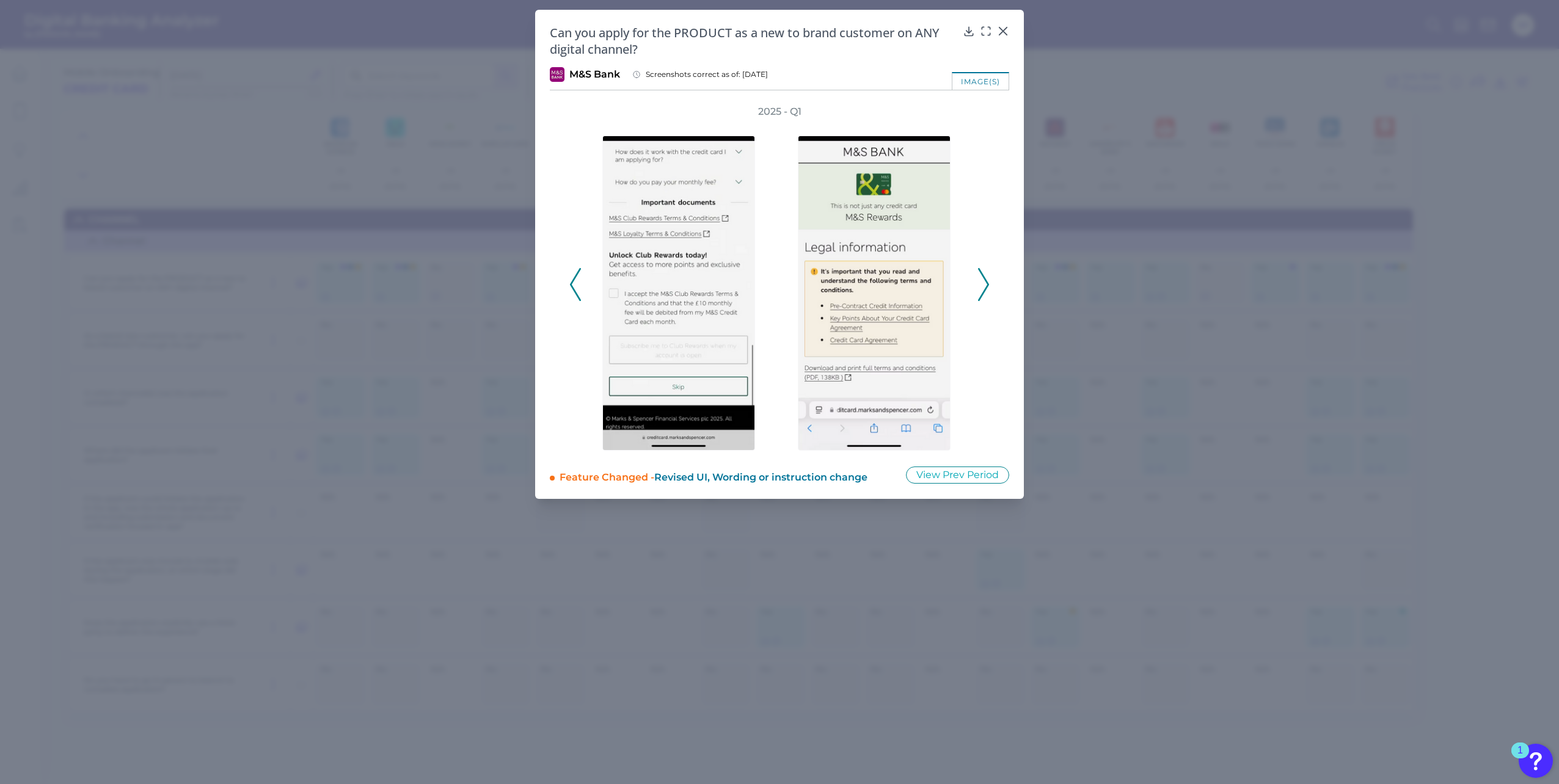
click at [989, 279] on icon at bounding box center [983, 284] width 11 height 33
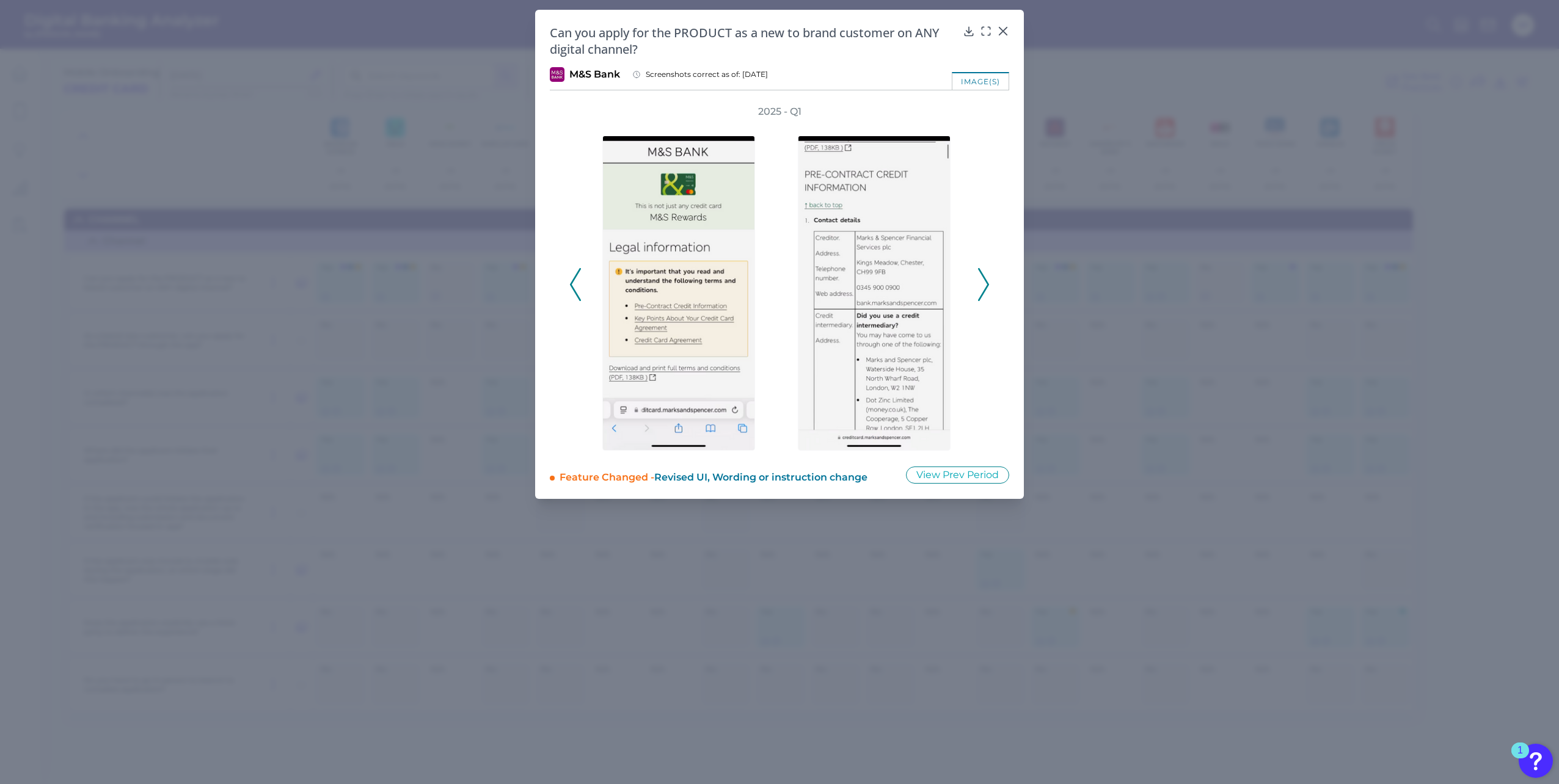
click at [989, 279] on icon at bounding box center [983, 284] width 11 height 33
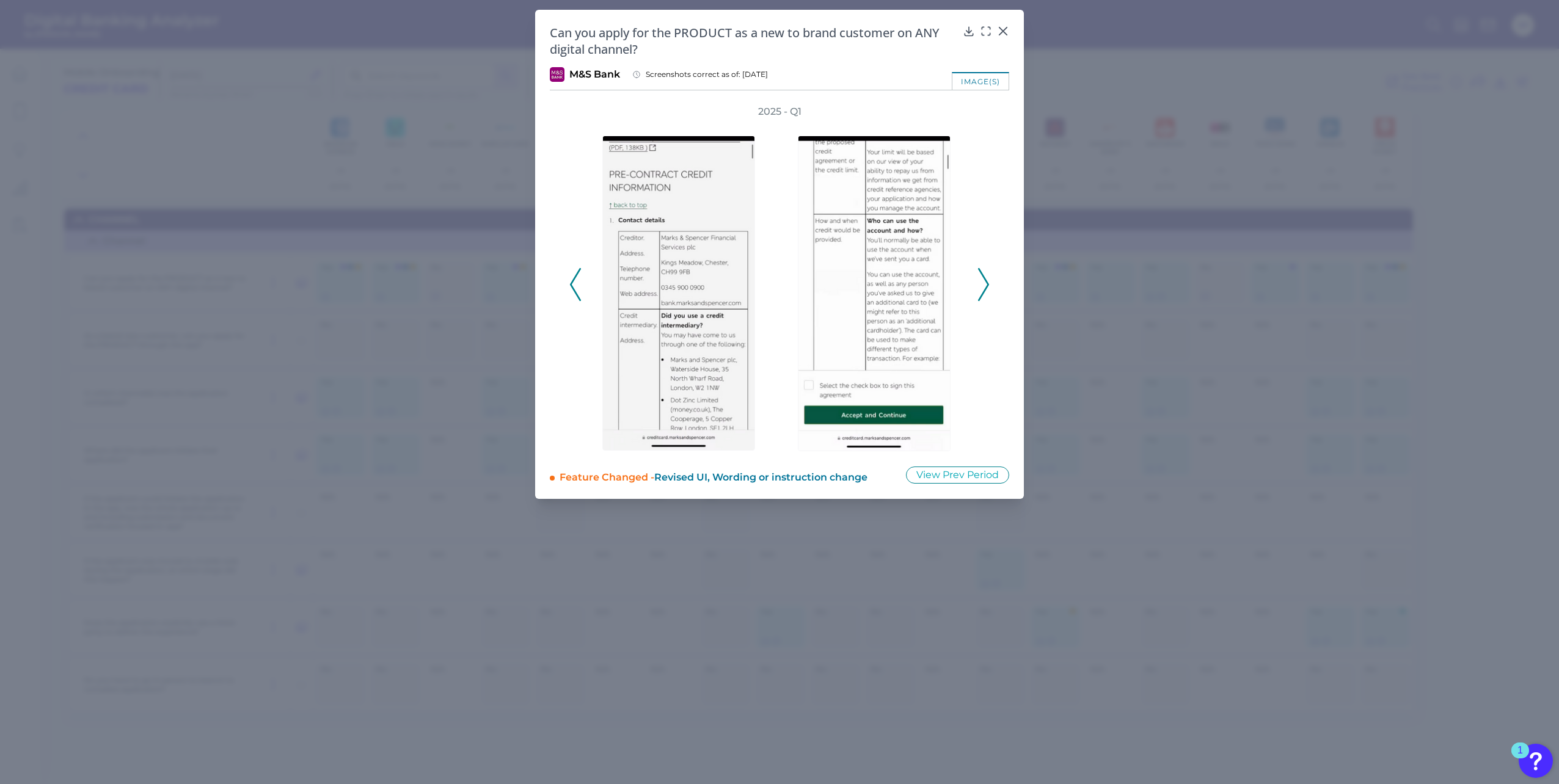
click at [989, 279] on icon at bounding box center [983, 284] width 11 height 33
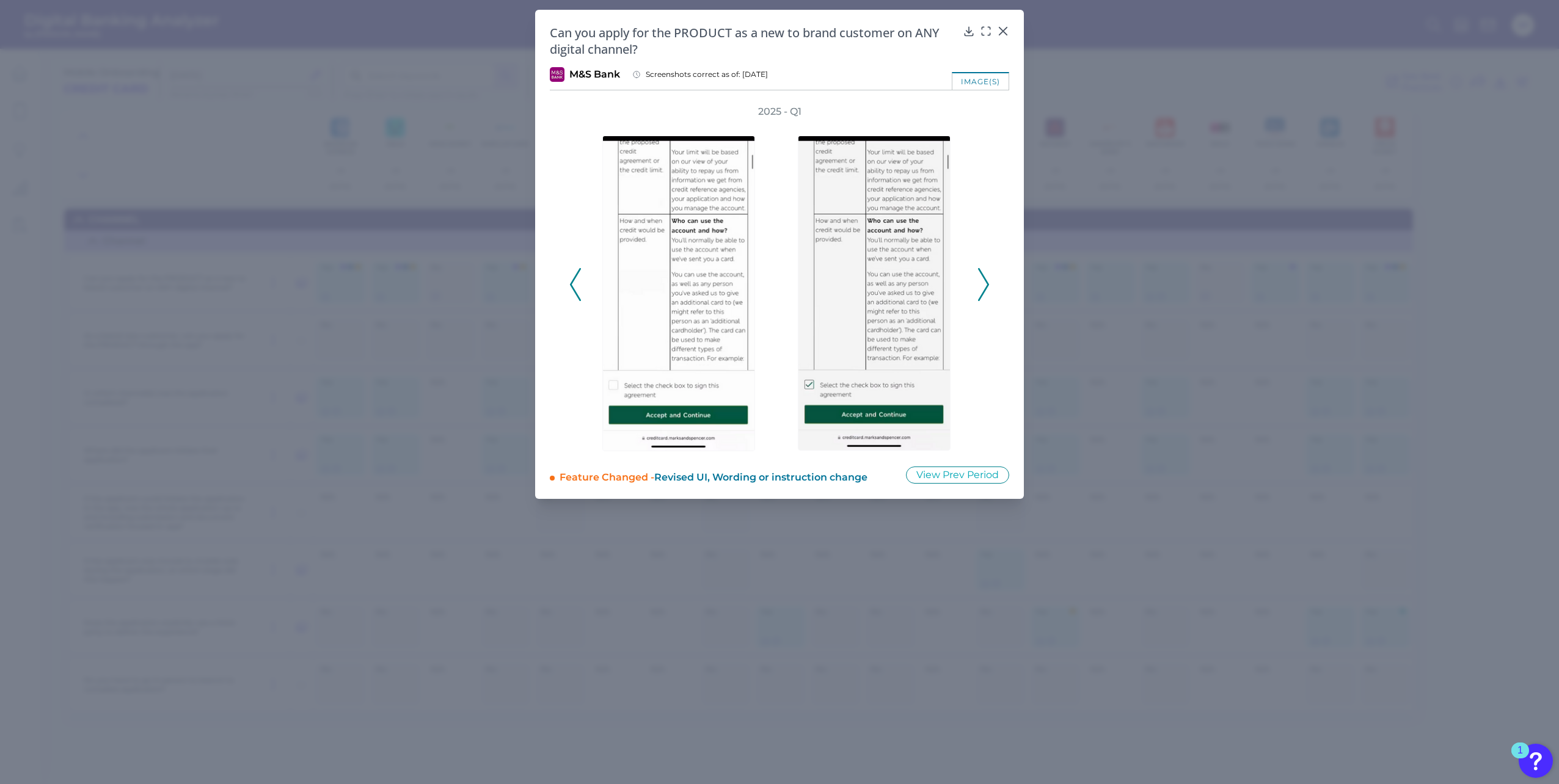
click at [989, 279] on icon at bounding box center [983, 284] width 11 height 33
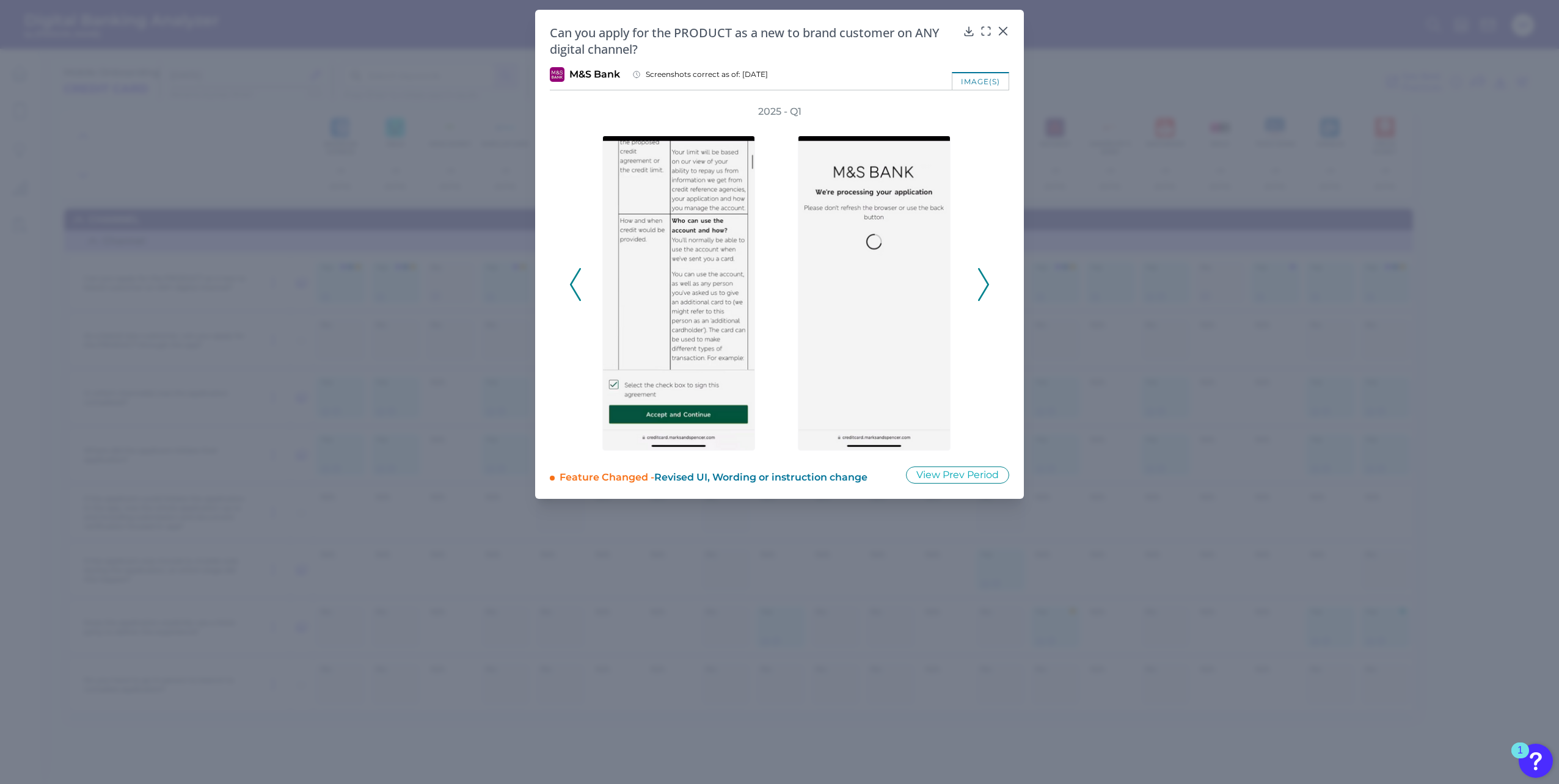
click at [989, 279] on icon at bounding box center [983, 284] width 11 height 33
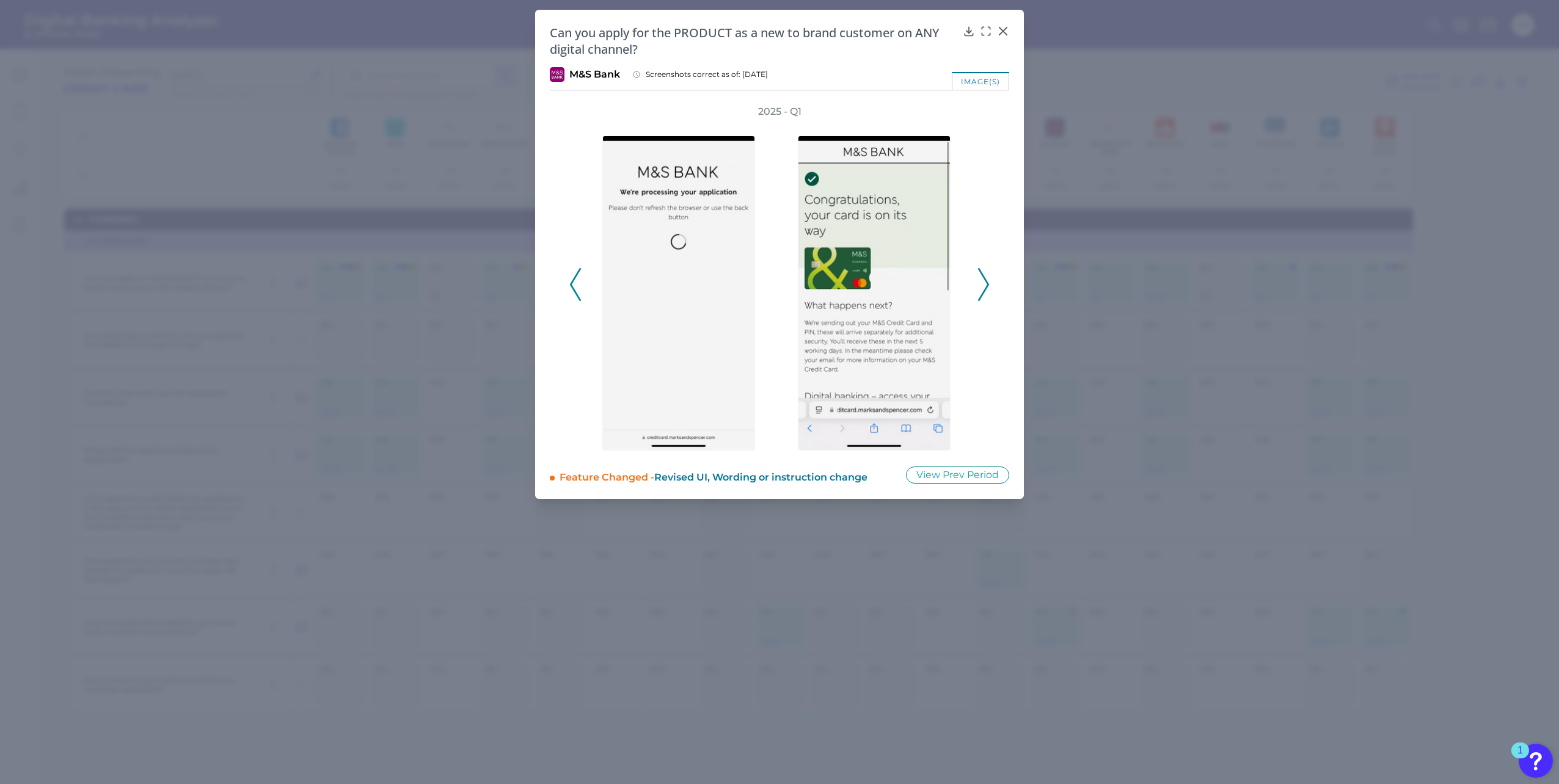
click at [989, 279] on icon at bounding box center [983, 284] width 11 height 33
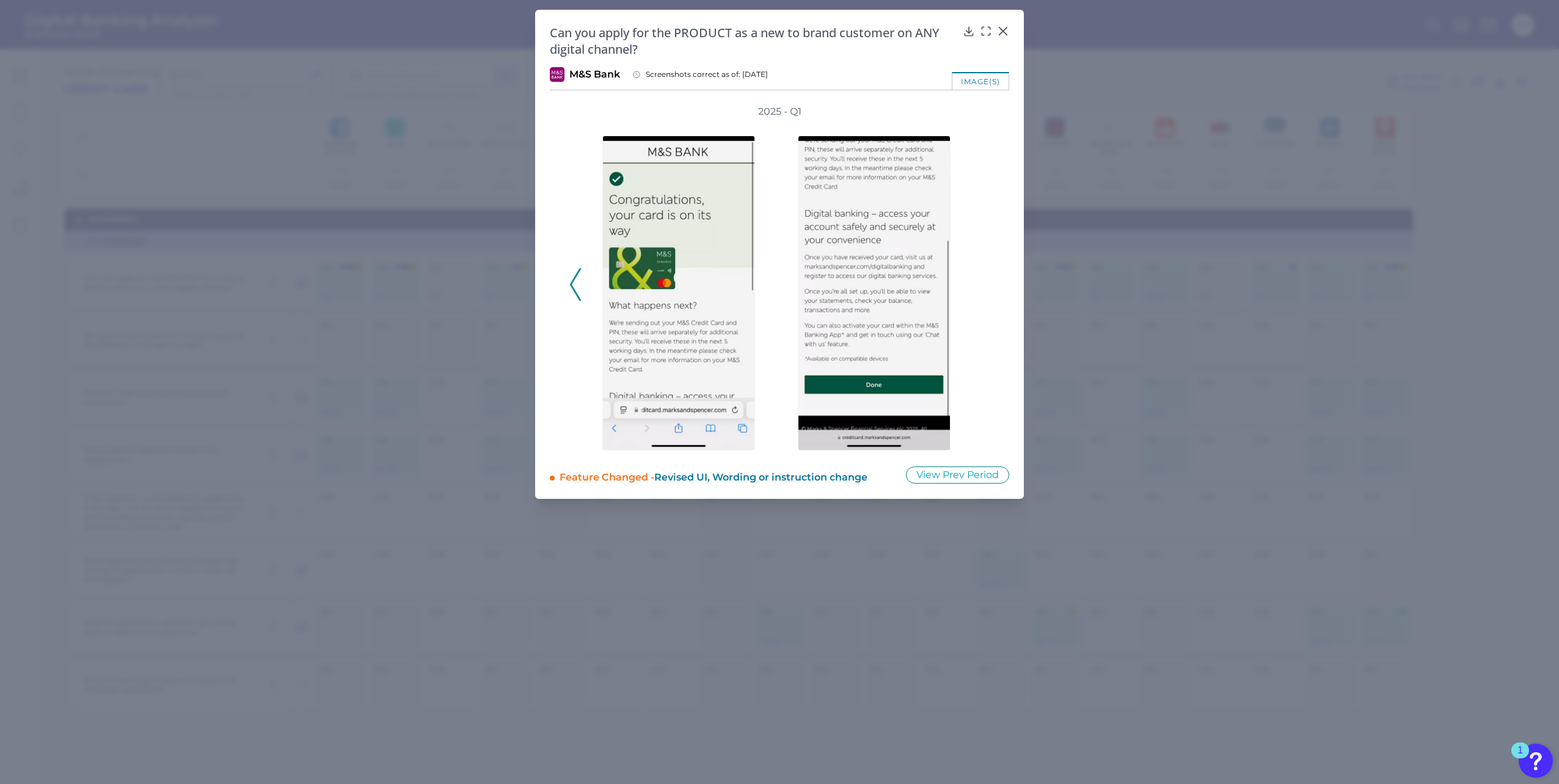
click at [989, 279] on div "2025 - Q1" at bounding box center [779, 278] width 420 height 347
click at [1002, 33] on icon at bounding box center [1003, 31] width 8 height 8
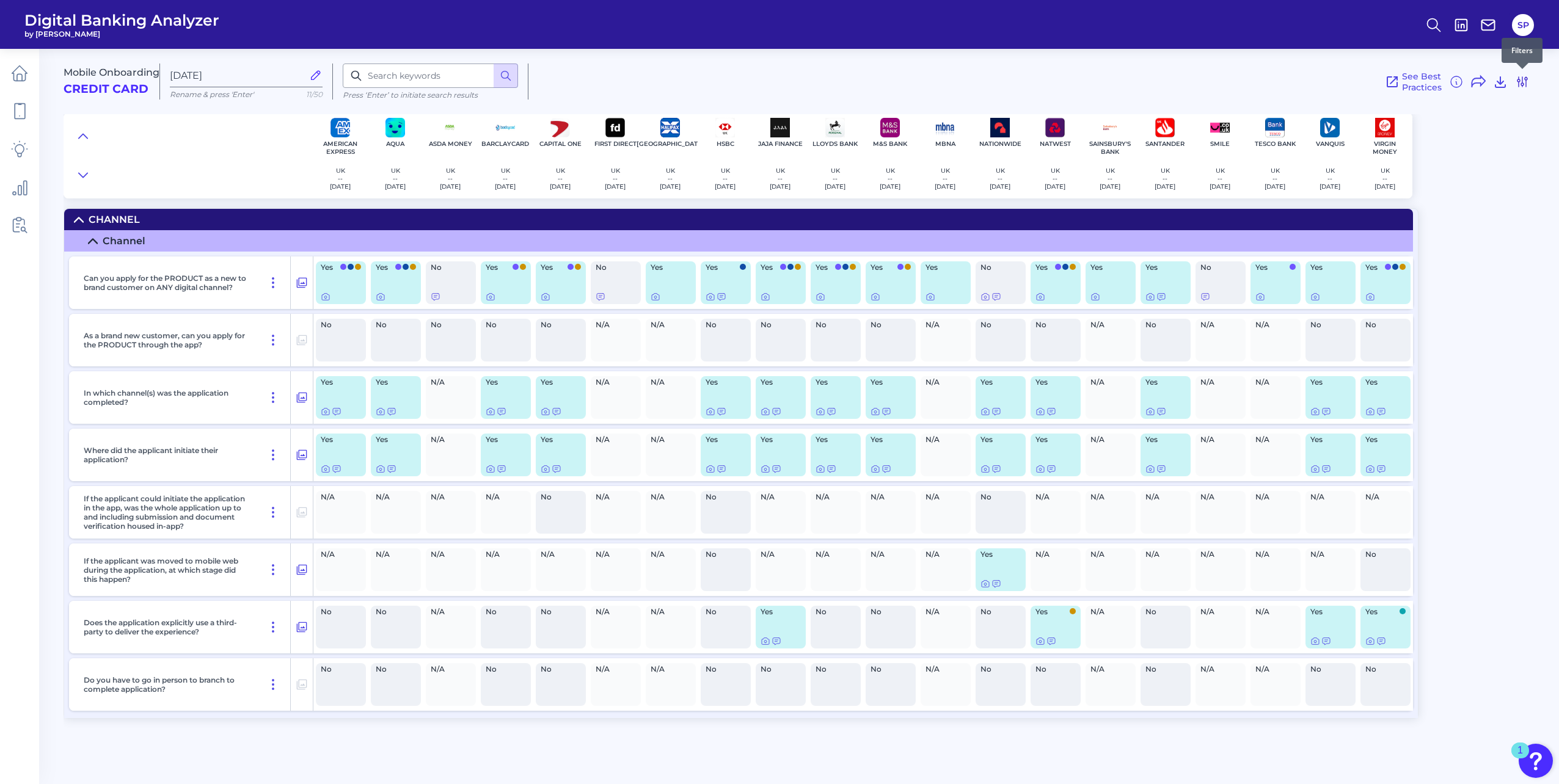
click at [1527, 79] on icon at bounding box center [1522, 81] width 9 height 9
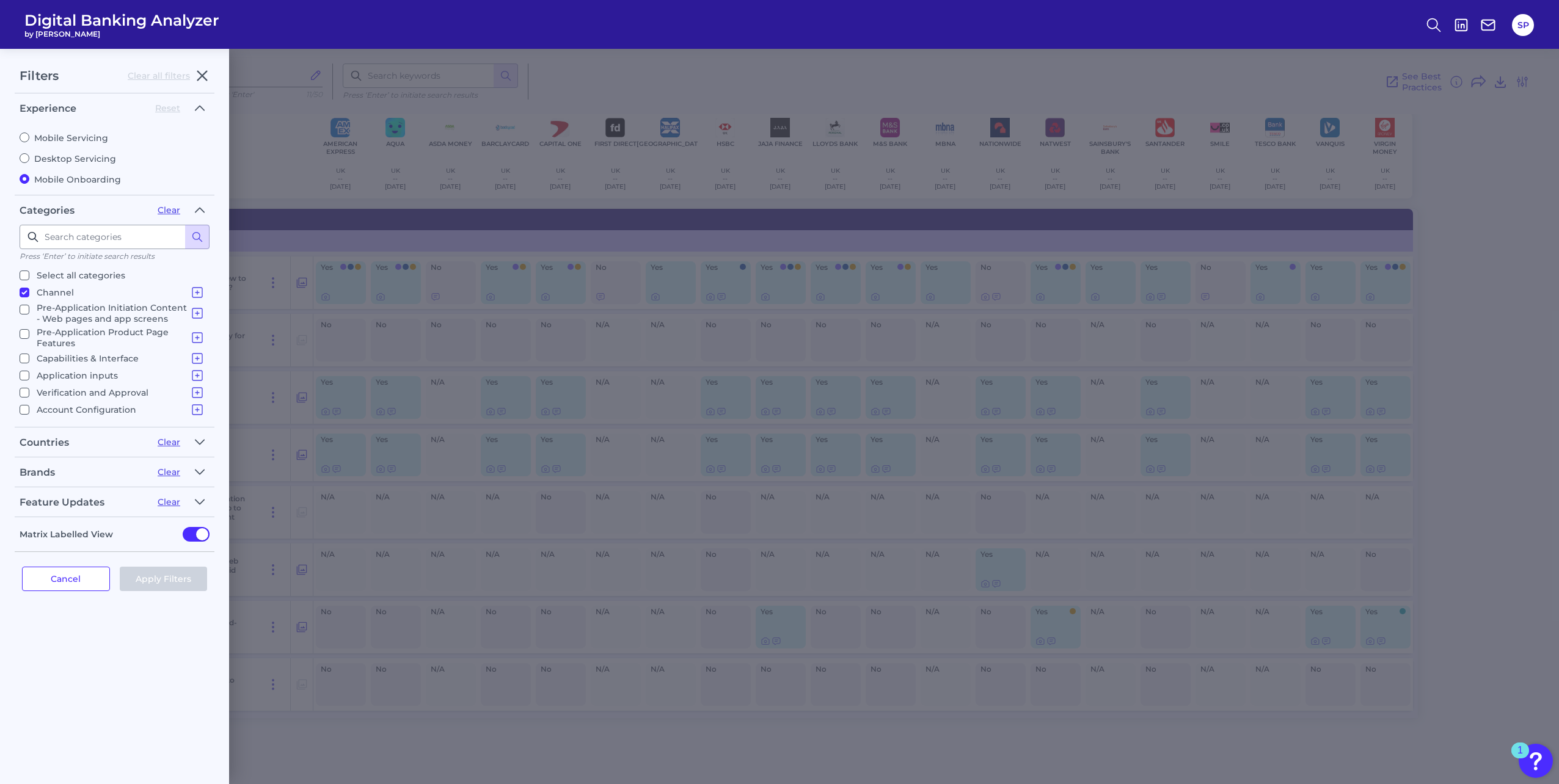
click at [25, 411] on input "Account Configuration Card Activation Card Setup" at bounding box center [24, 409] width 9 height 9
checkbox input "true"
click at [157, 584] on button "Apply Filters" at bounding box center [164, 579] width 88 height 25
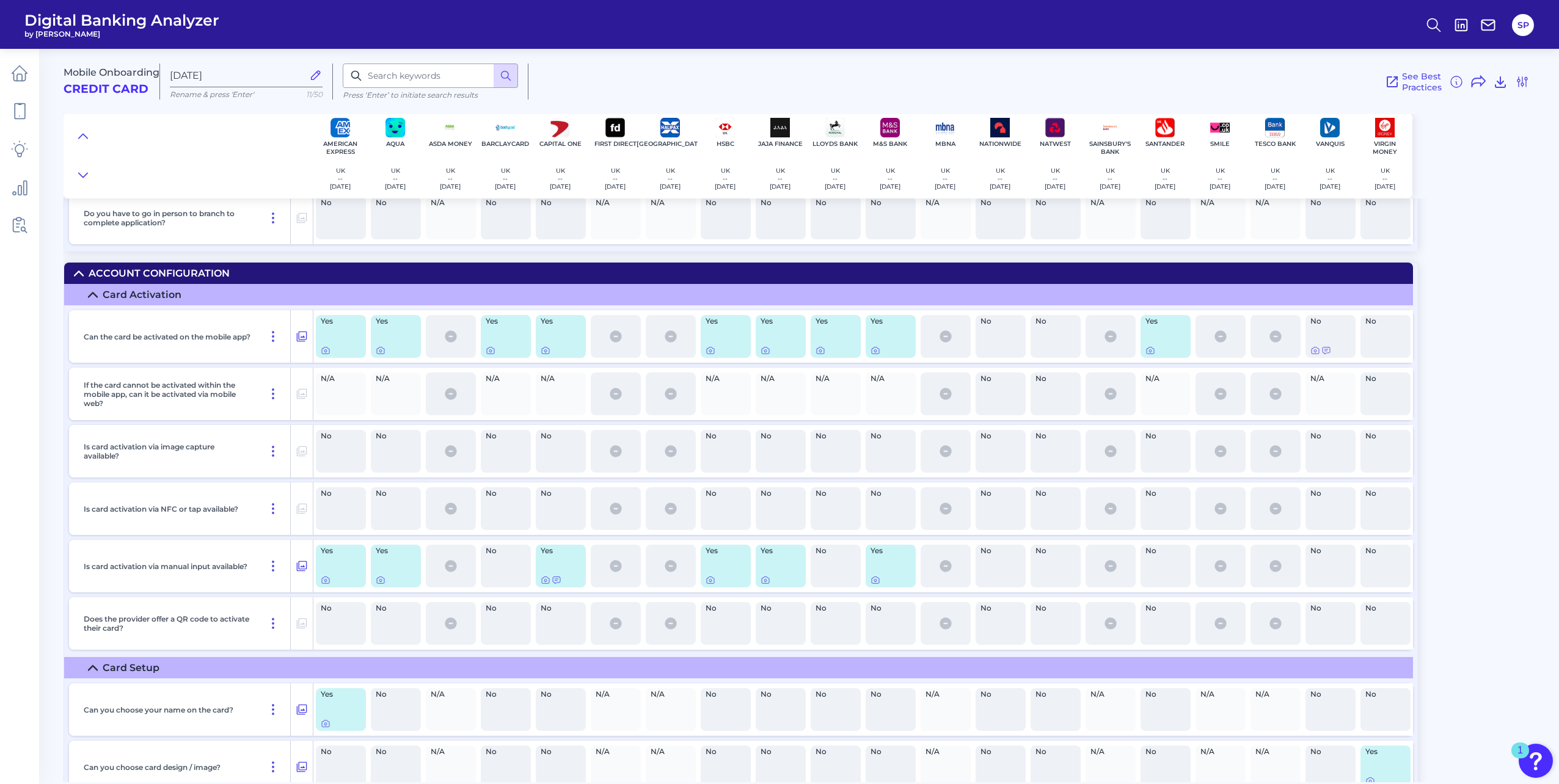
scroll to position [488, 0]
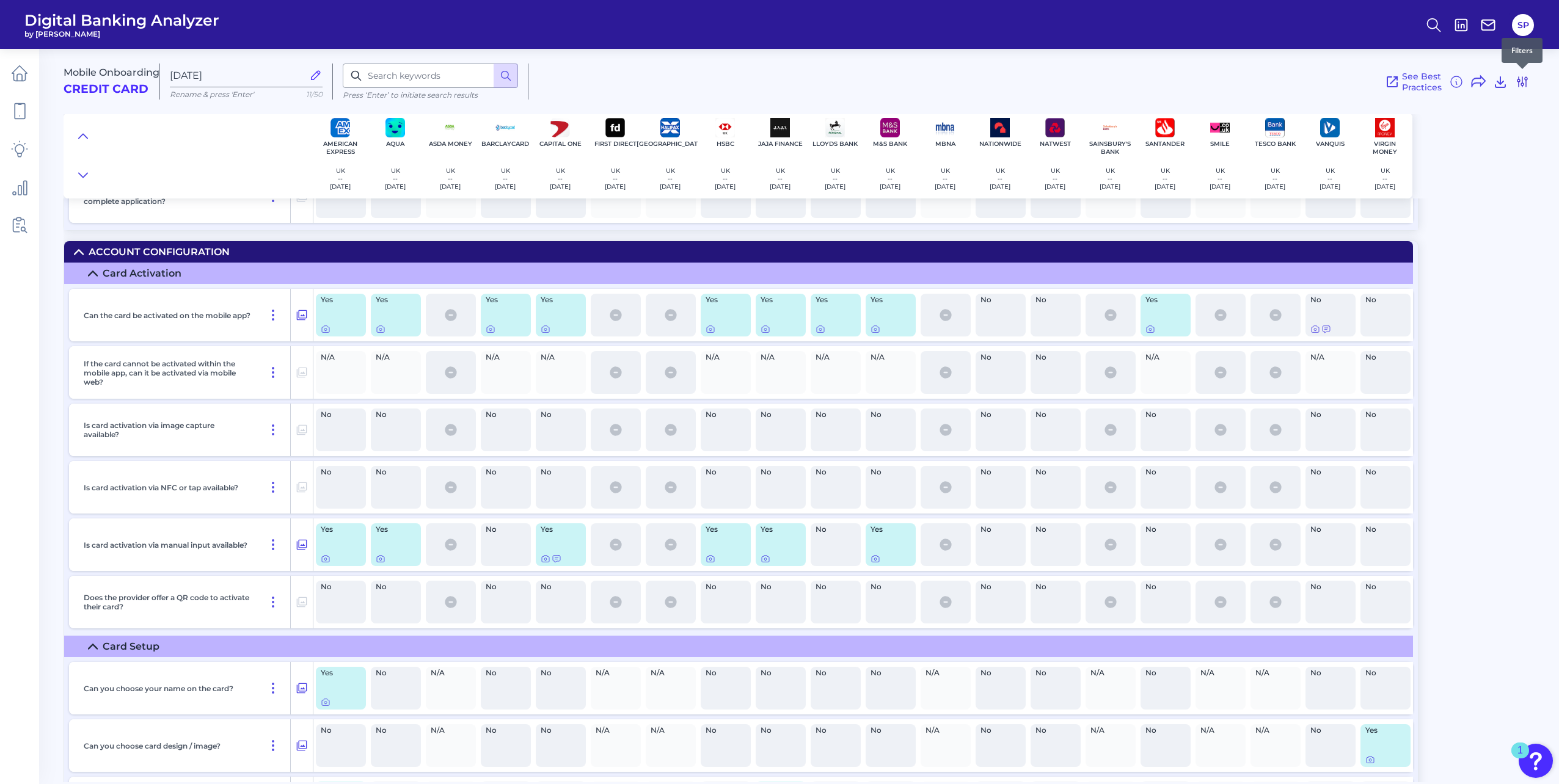
click at [1526, 75] on icon at bounding box center [1522, 81] width 15 height 15
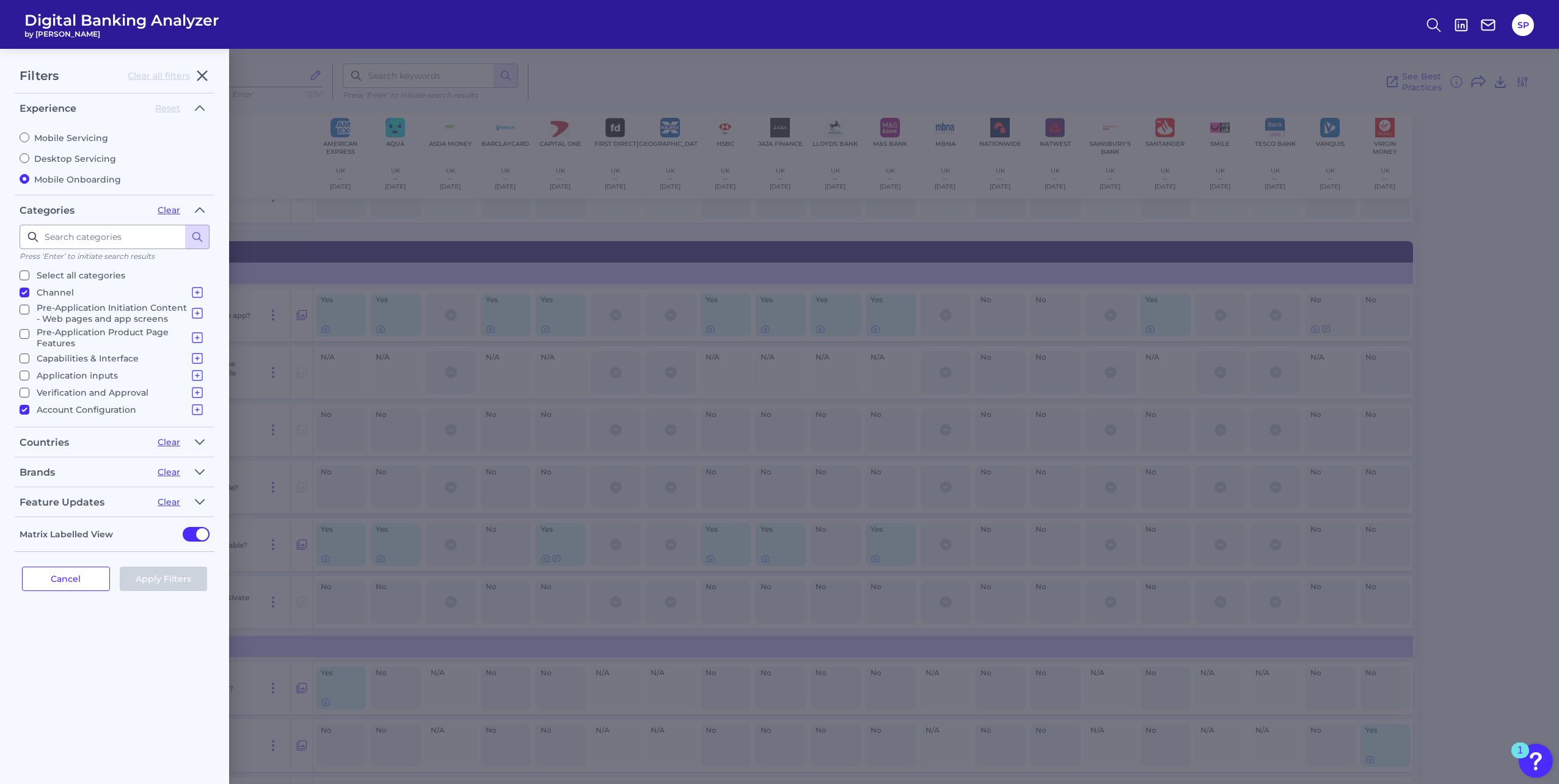
click at [133, 395] on p "Verification and Approval" at bounding box center [121, 392] width 168 height 15
click at [29, 395] on input "Verification and Approval Verification & Agreement Funding & Deposits Secured C…" at bounding box center [24, 392] width 9 height 9
checkbox input "true"
click at [151, 582] on button "Apply Filters" at bounding box center [164, 579] width 88 height 25
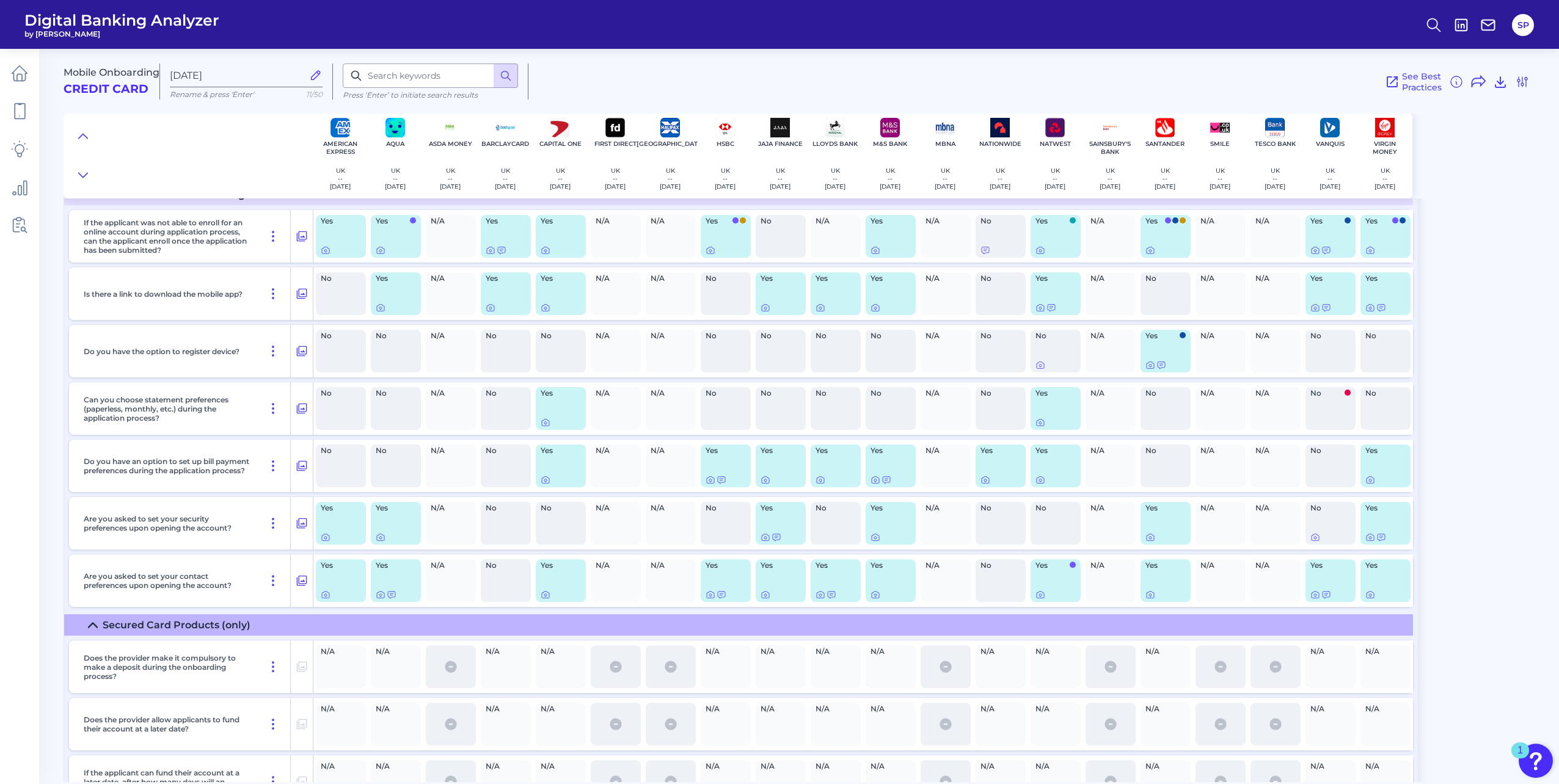
scroll to position [2626, 0]
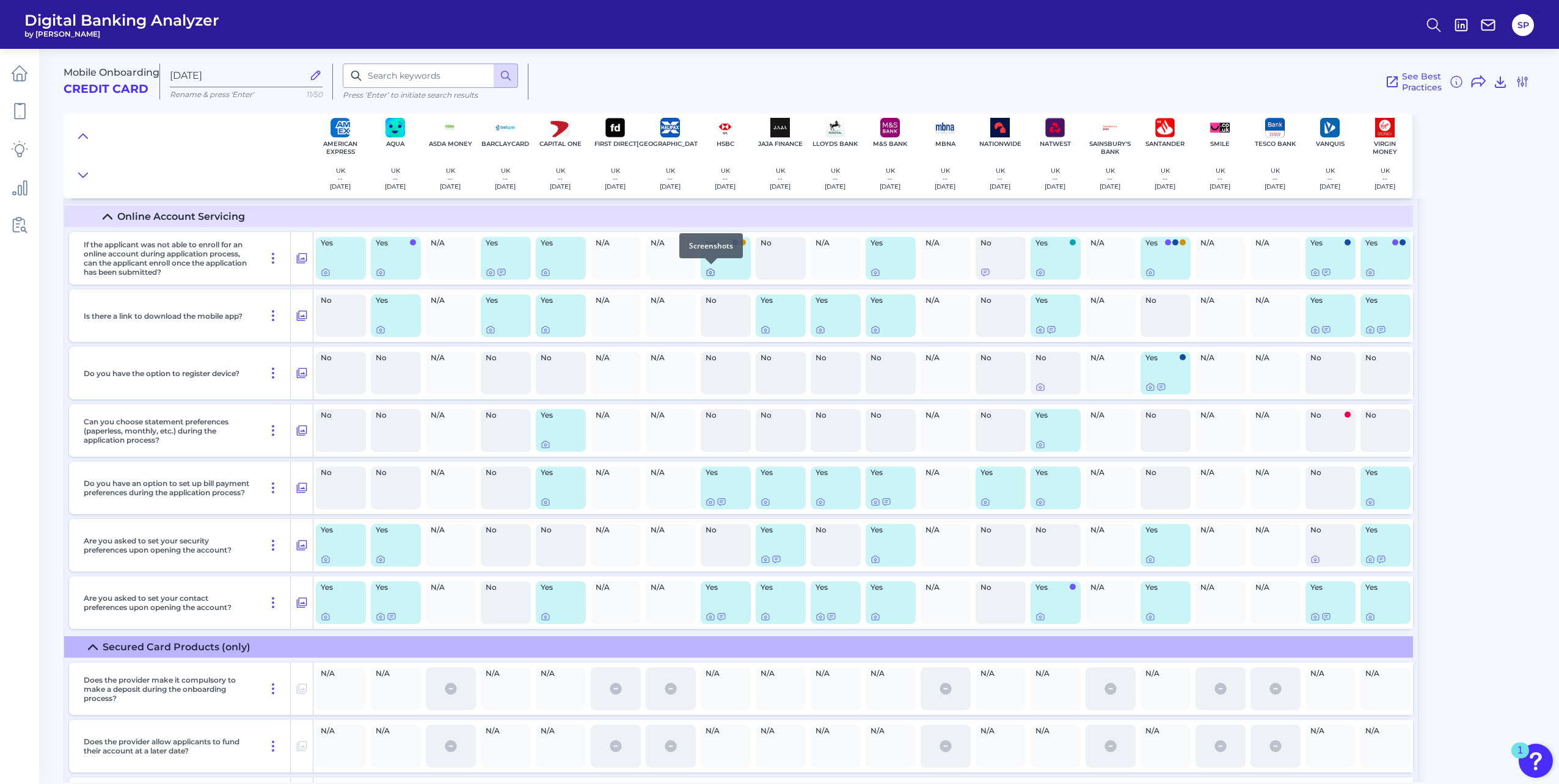
click at [710, 276] on icon at bounding box center [711, 273] width 8 height 7
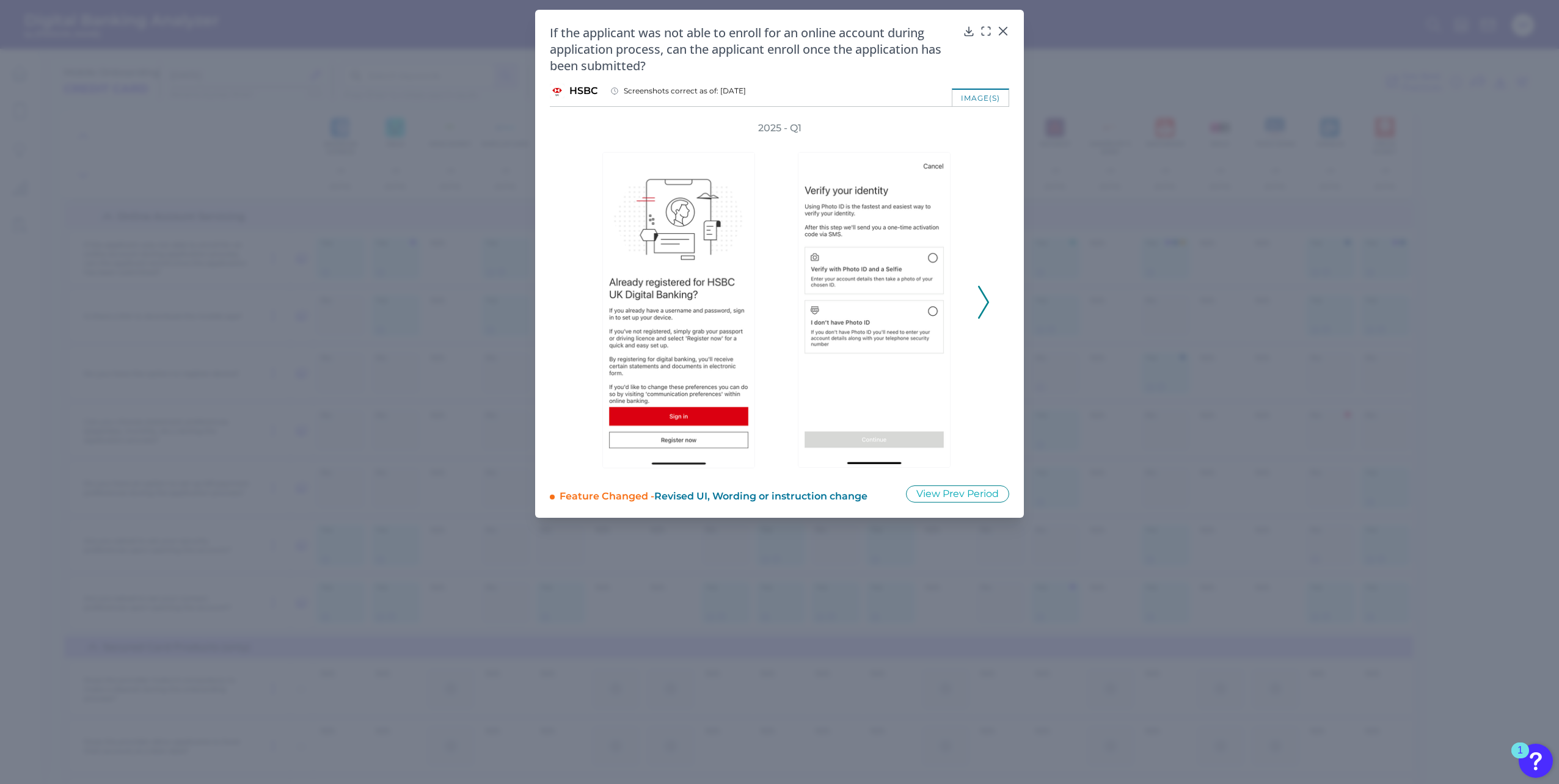
click at [989, 305] on button at bounding box center [984, 302] width 12 height 33
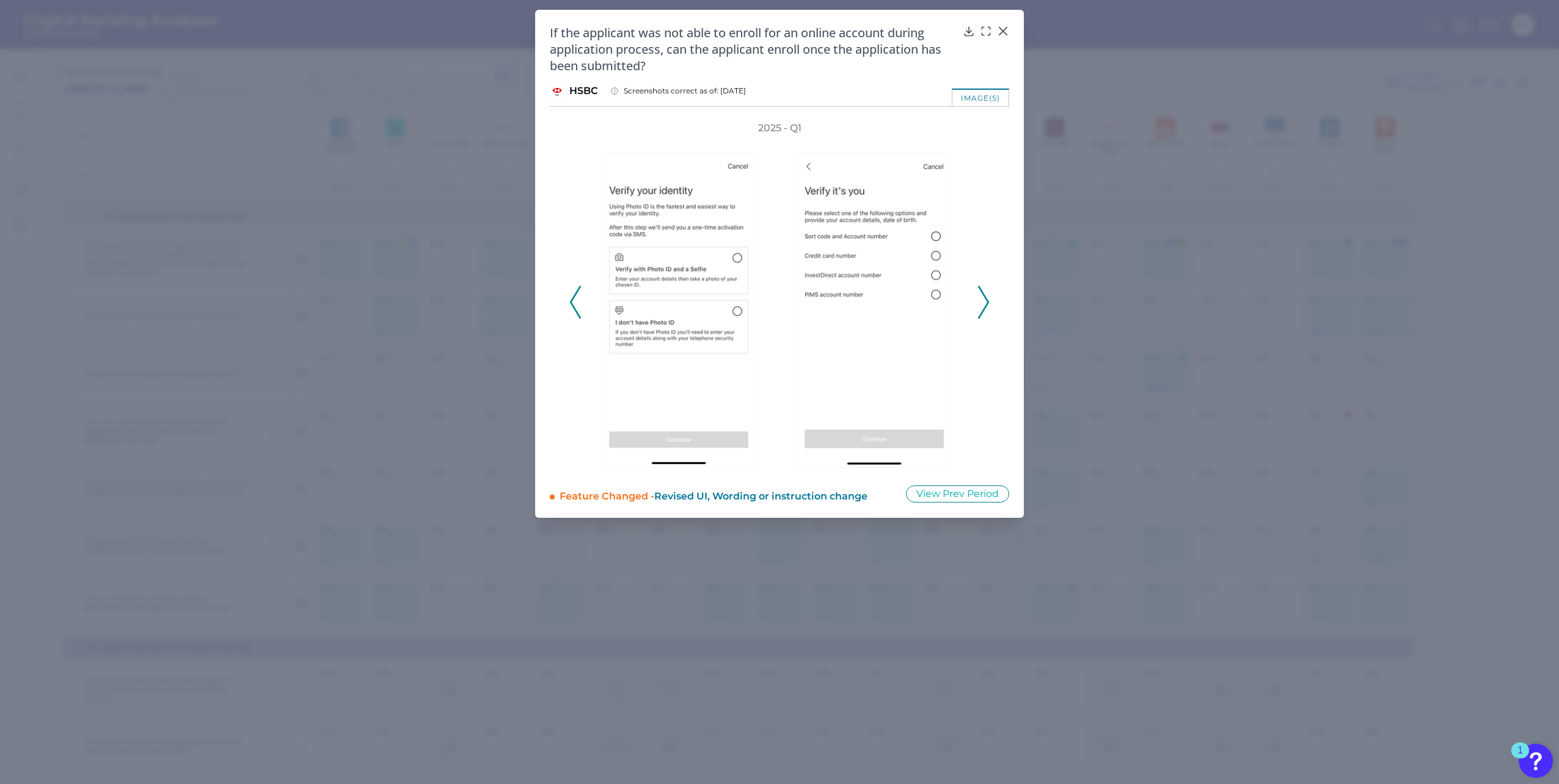
click at [989, 305] on button at bounding box center [984, 302] width 12 height 33
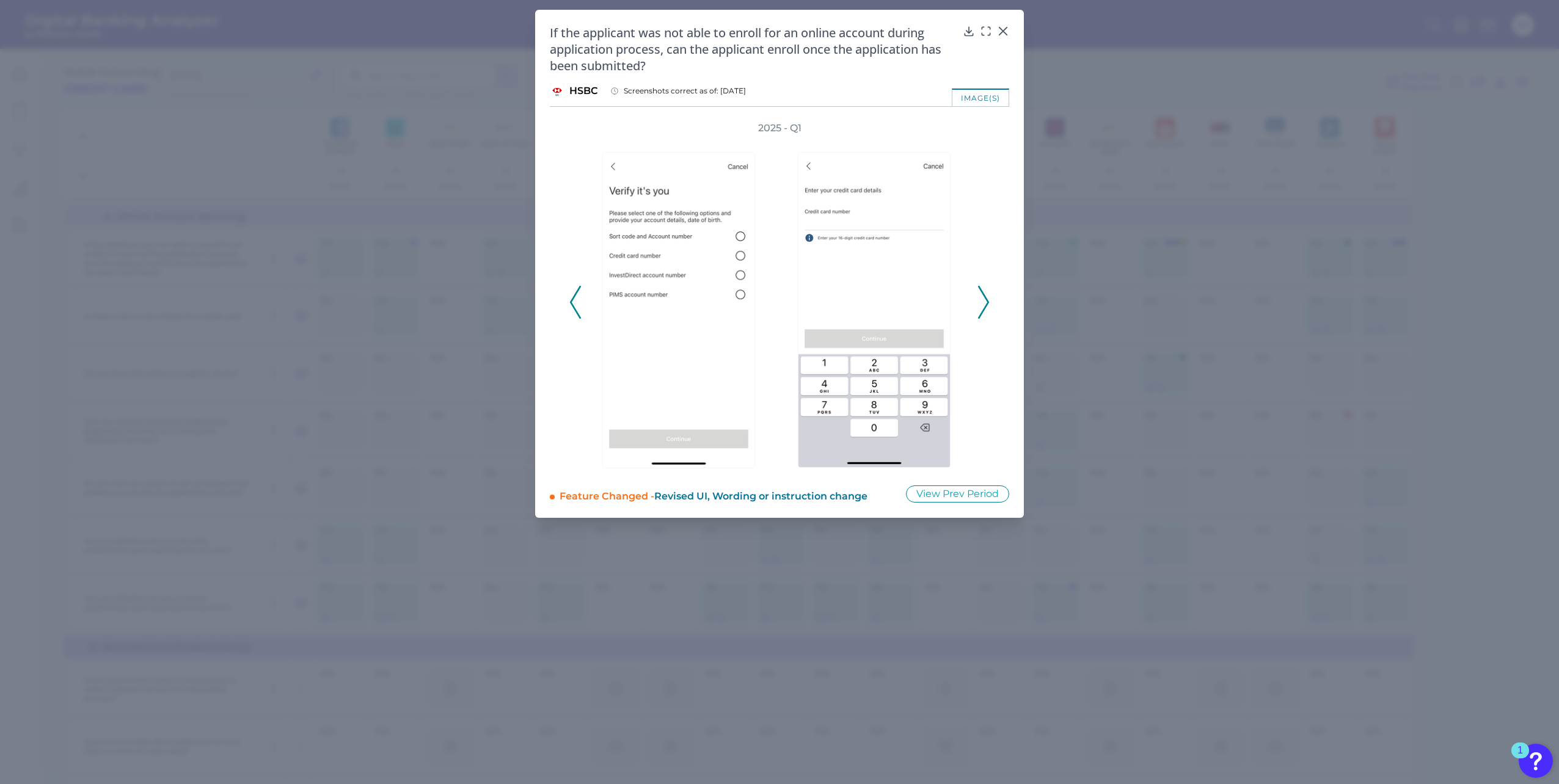
click at [989, 305] on button at bounding box center [984, 302] width 12 height 33
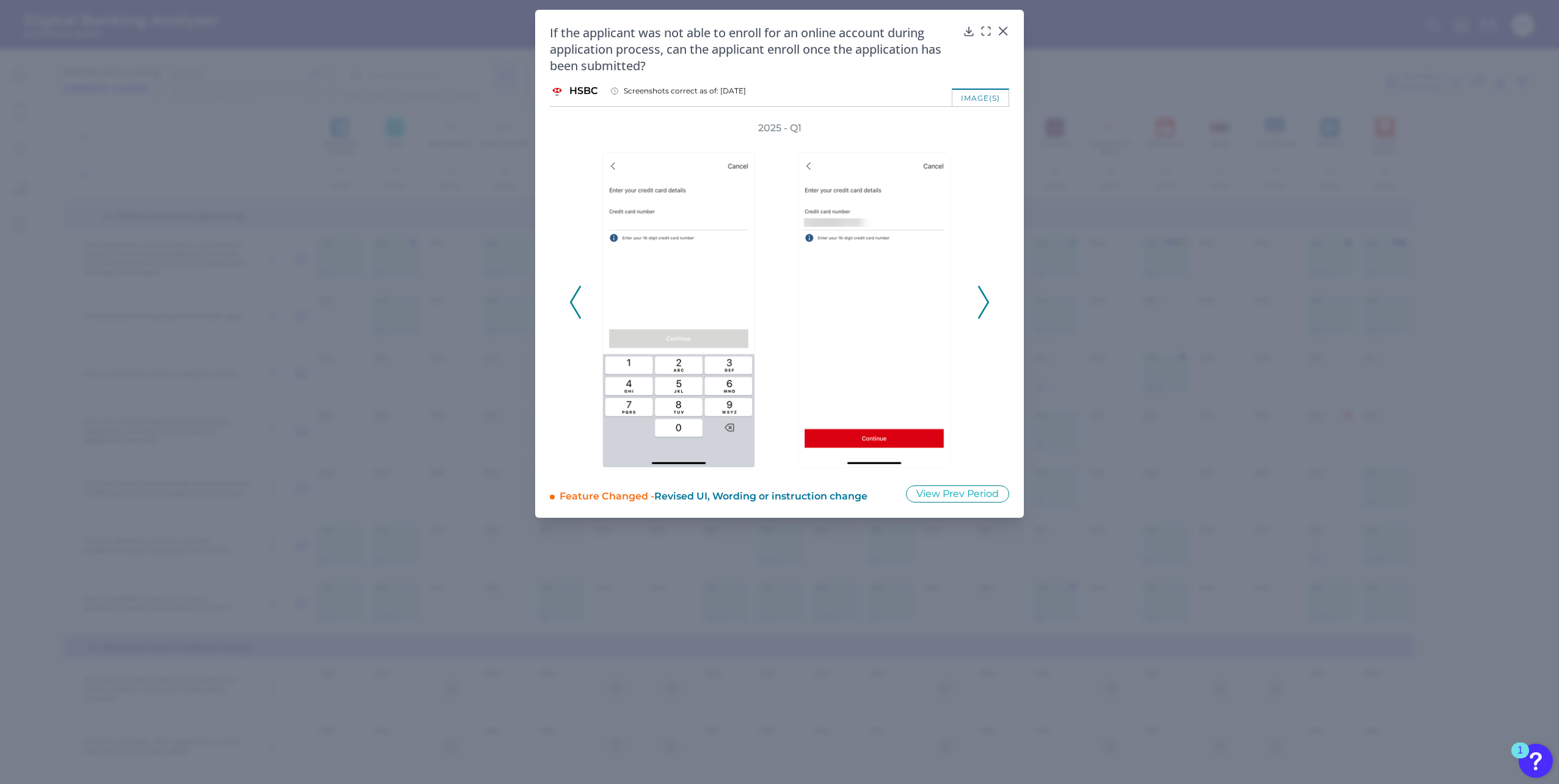
click at [989, 304] on button at bounding box center [984, 302] width 12 height 33
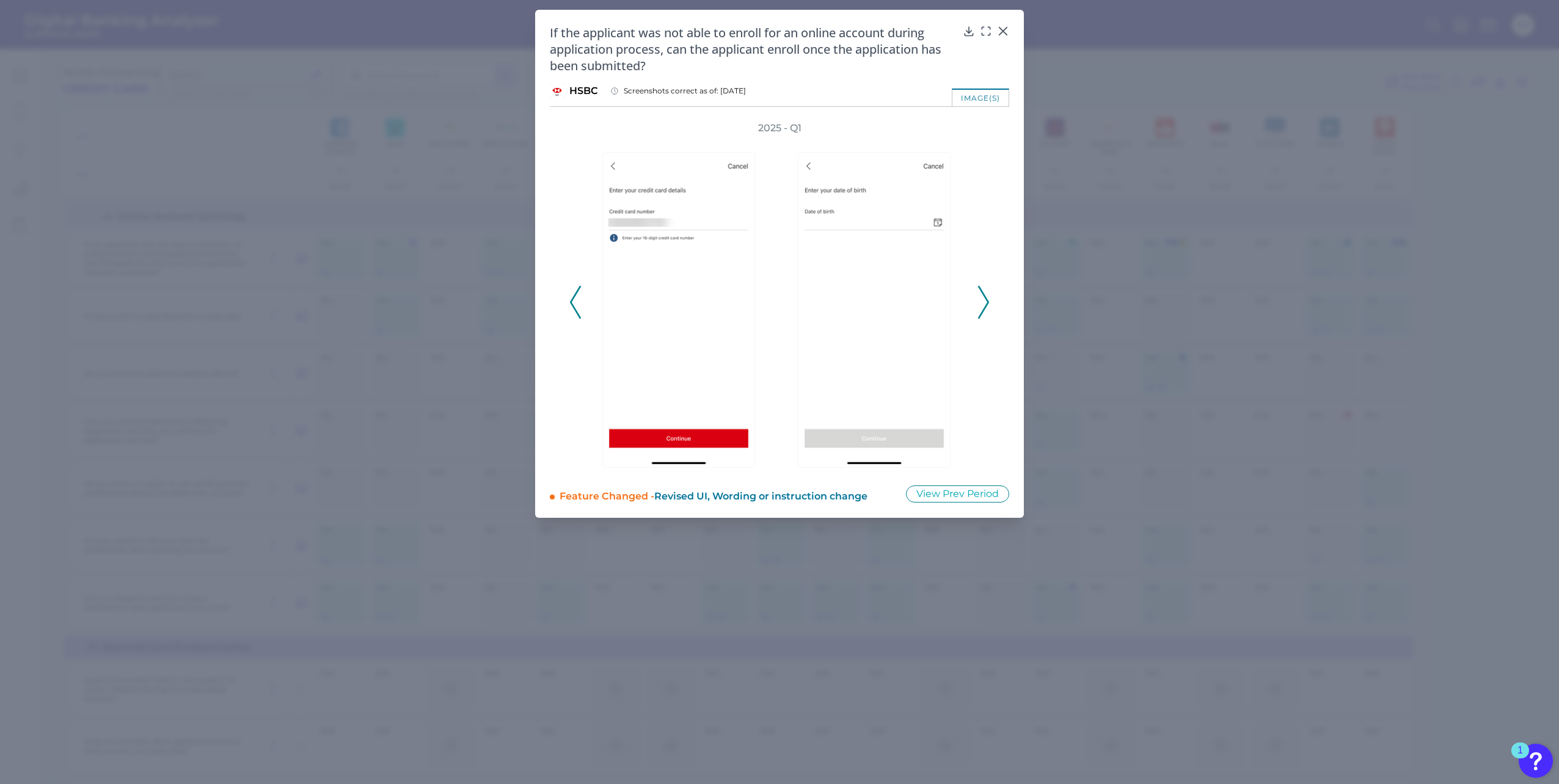
click at [989, 304] on button at bounding box center [984, 302] width 12 height 33
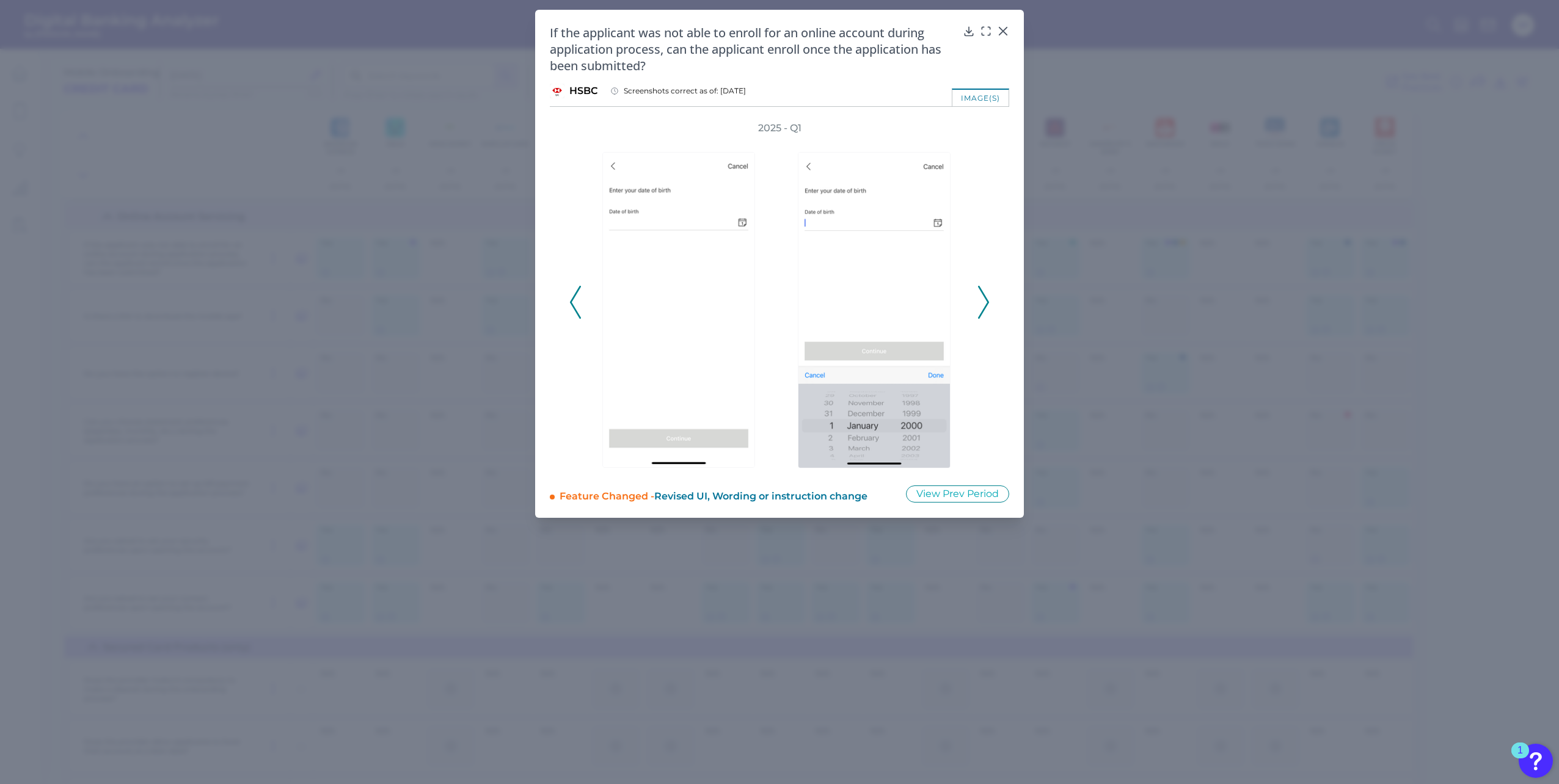
click at [991, 302] on div "2025 - Q1" at bounding box center [779, 295] width 460 height 348
click at [985, 301] on icon at bounding box center [983, 302] width 11 height 33
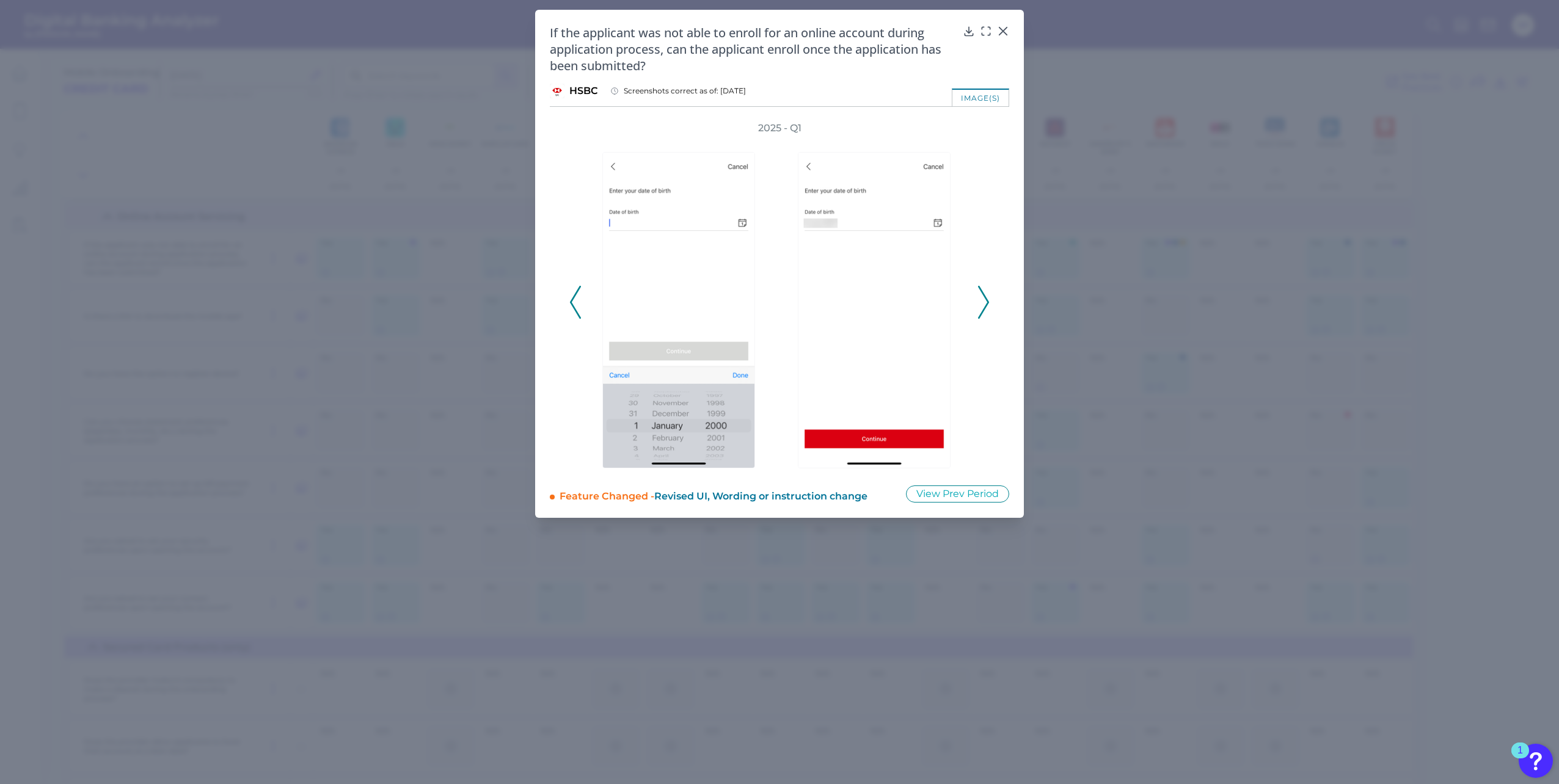
click at [982, 301] on icon at bounding box center [983, 302] width 11 height 33
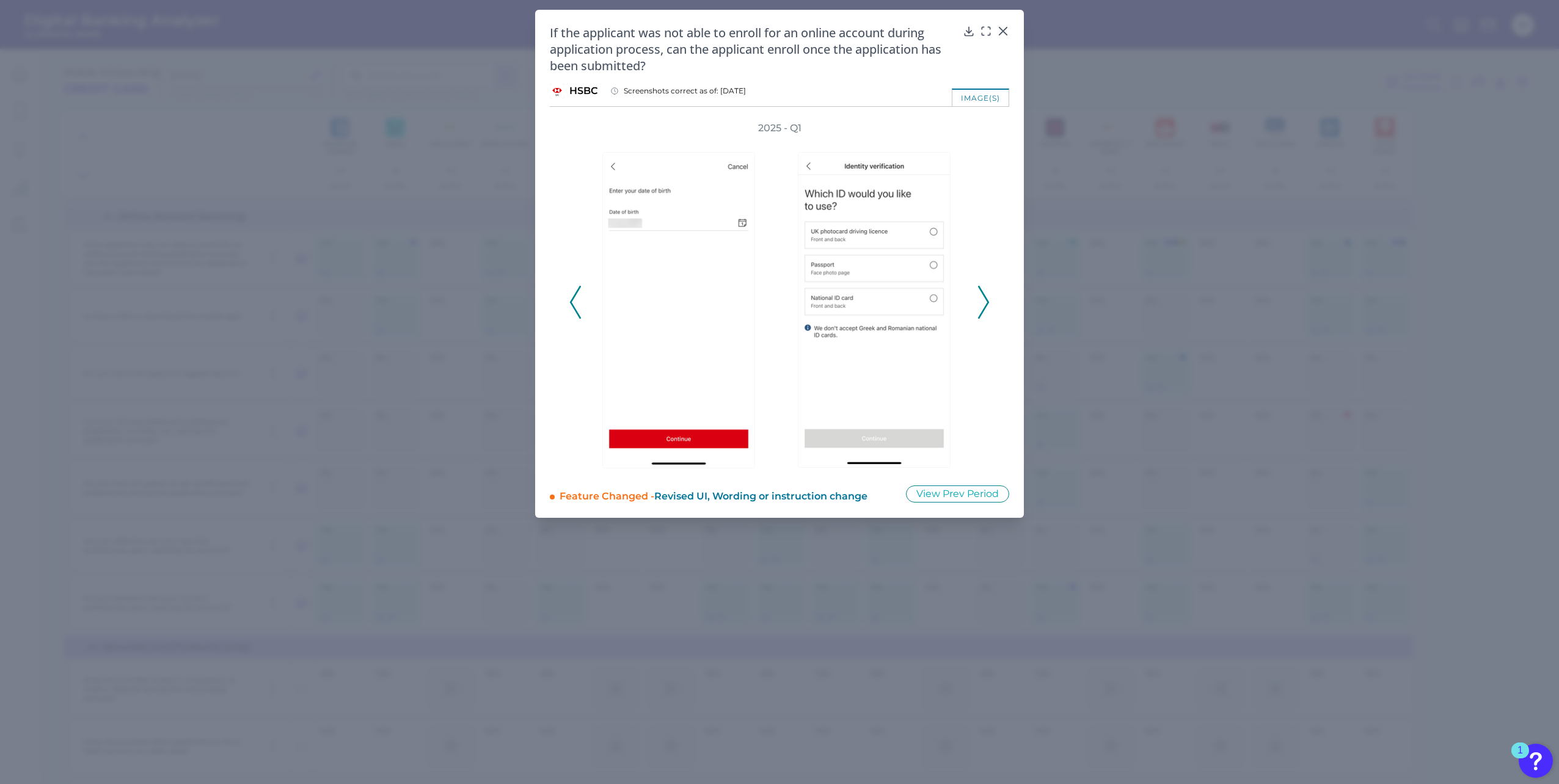
click at [982, 300] on icon at bounding box center [983, 302] width 11 height 33
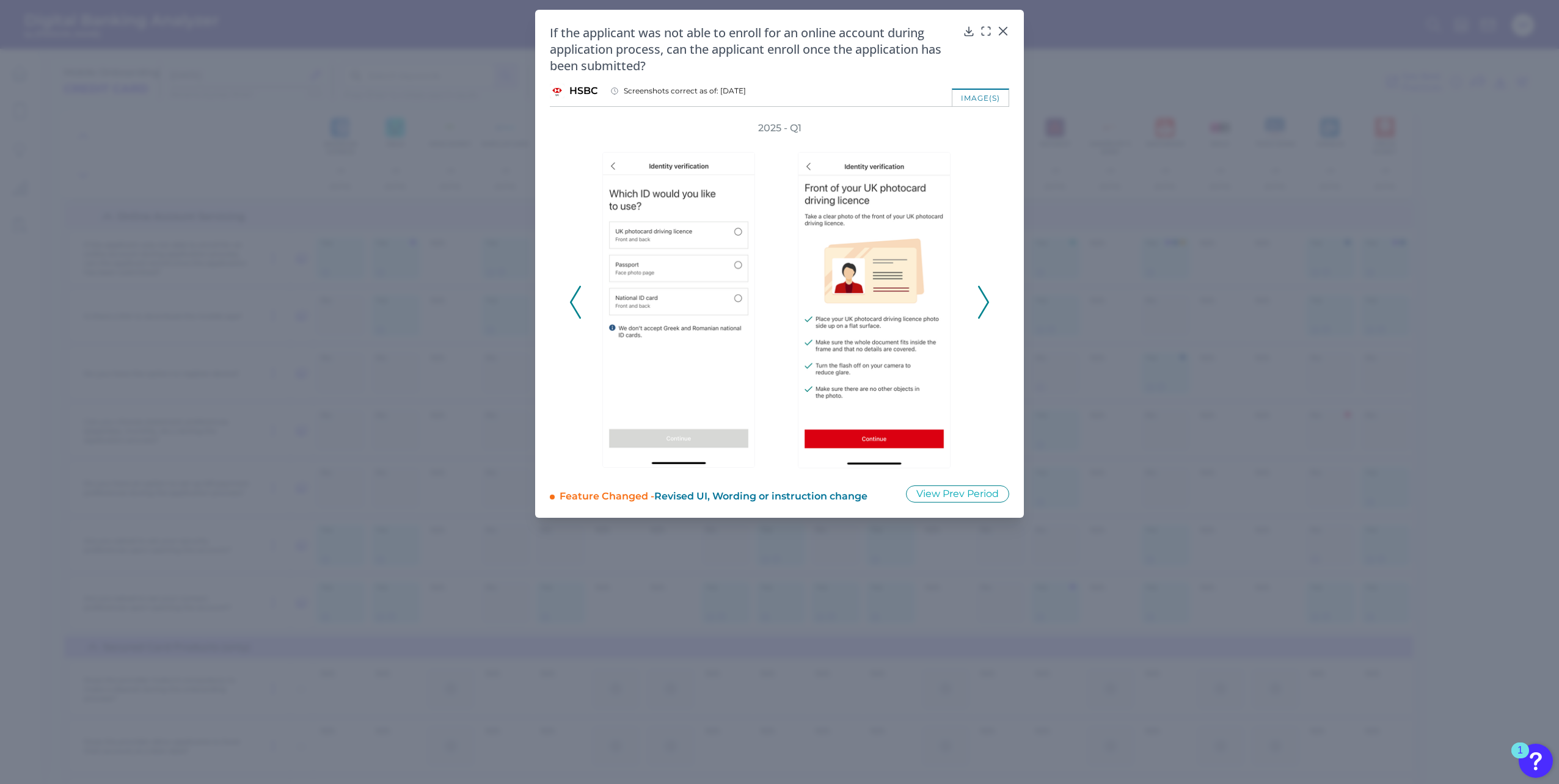
drag, startPoint x: 982, startPoint y: 302, endPoint x: 1009, endPoint y: 195, distance: 110.4
click at [982, 302] on icon at bounding box center [983, 302] width 11 height 33
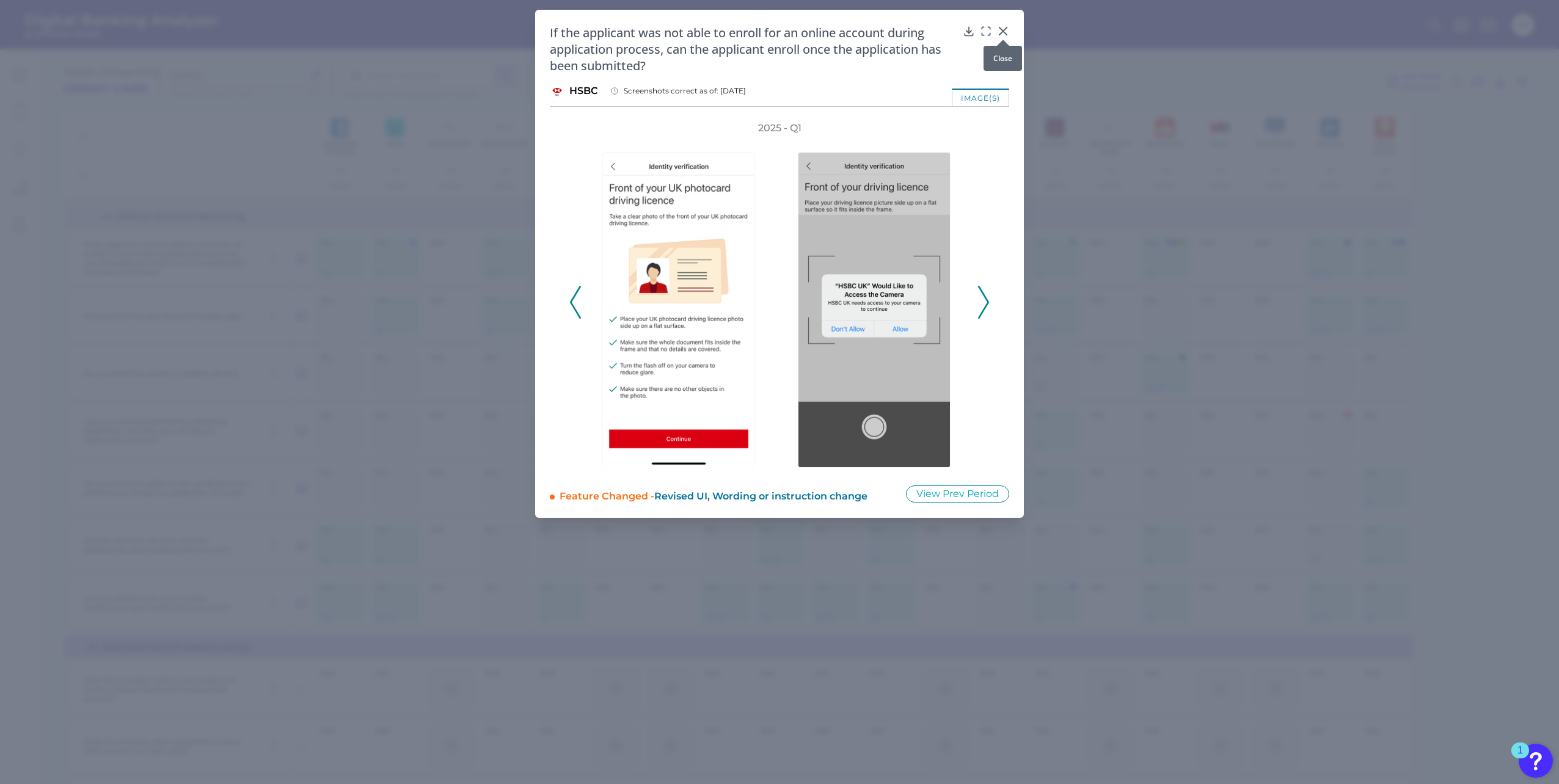
click at [1007, 33] on icon at bounding box center [1003, 31] width 12 height 12
